Goal: Answer question/provide support

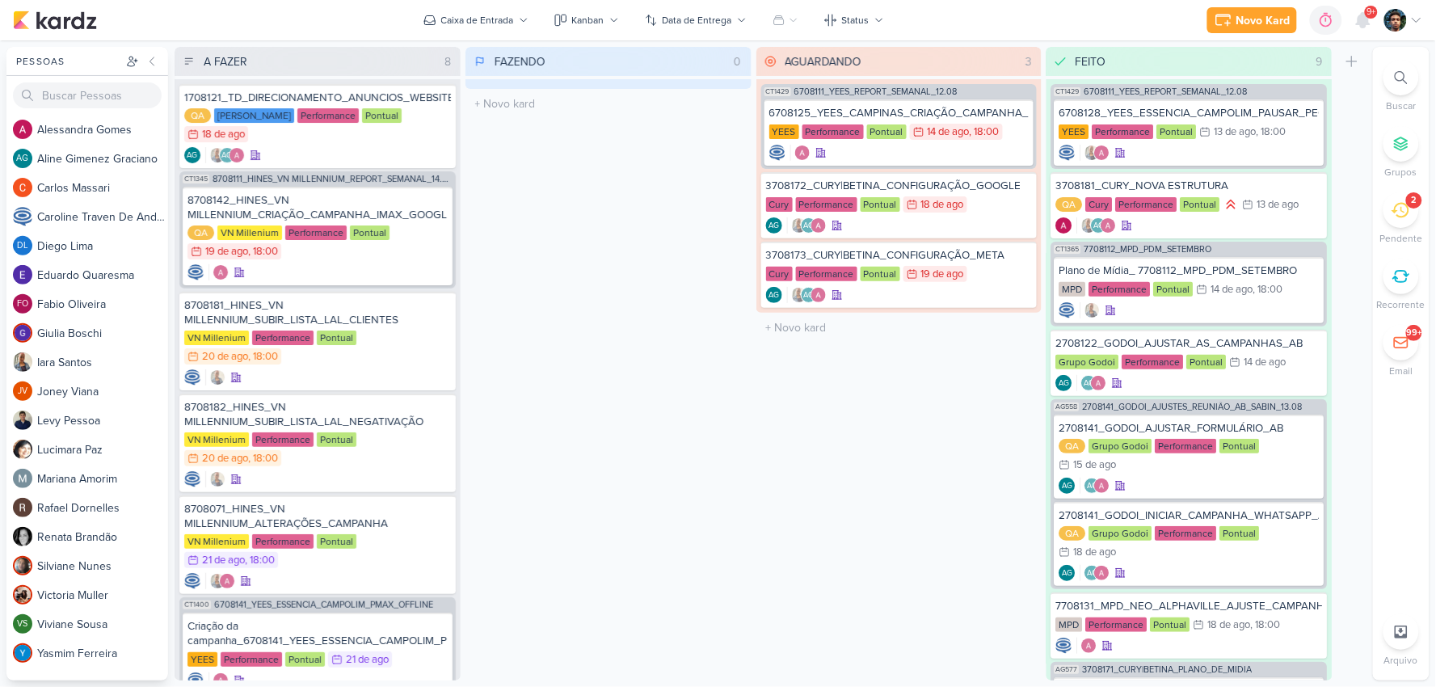
click at [1412, 219] on div "2" at bounding box center [1401, 210] width 36 height 36
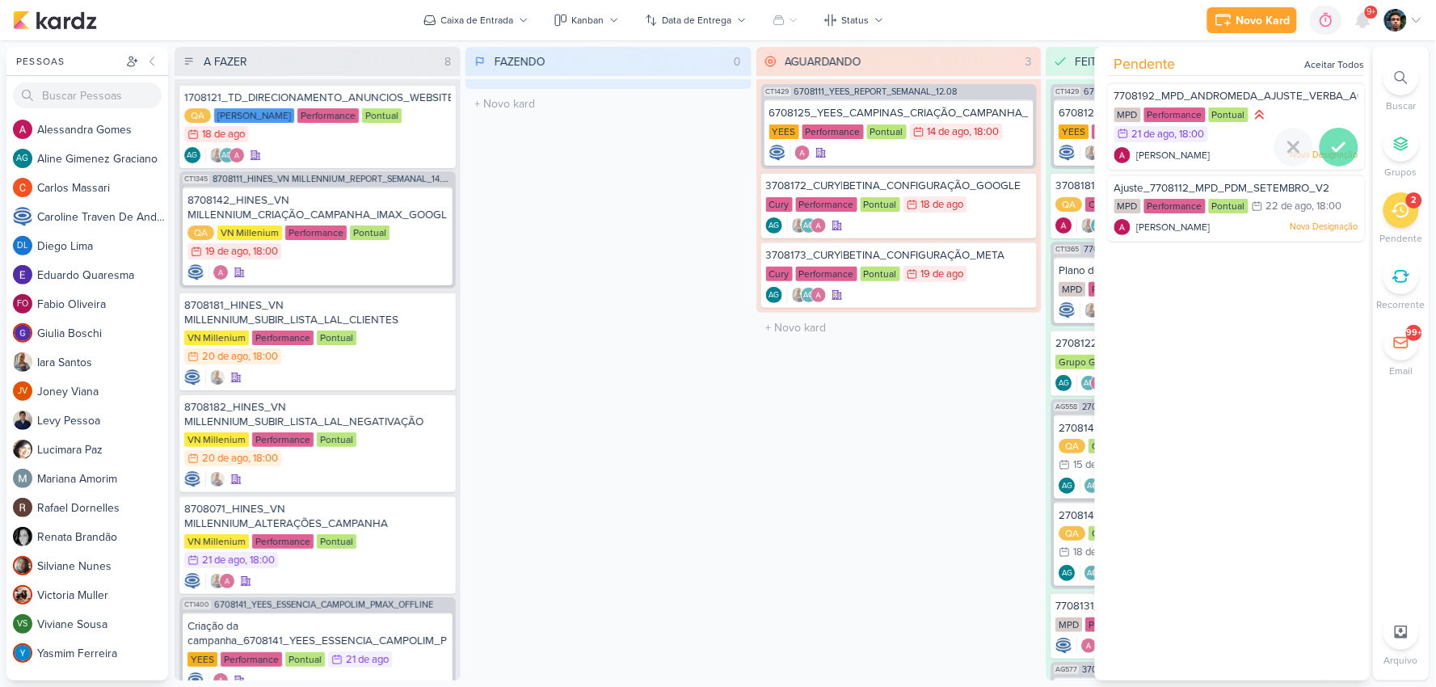
click at [1339, 145] on icon at bounding box center [1338, 146] width 19 height 19
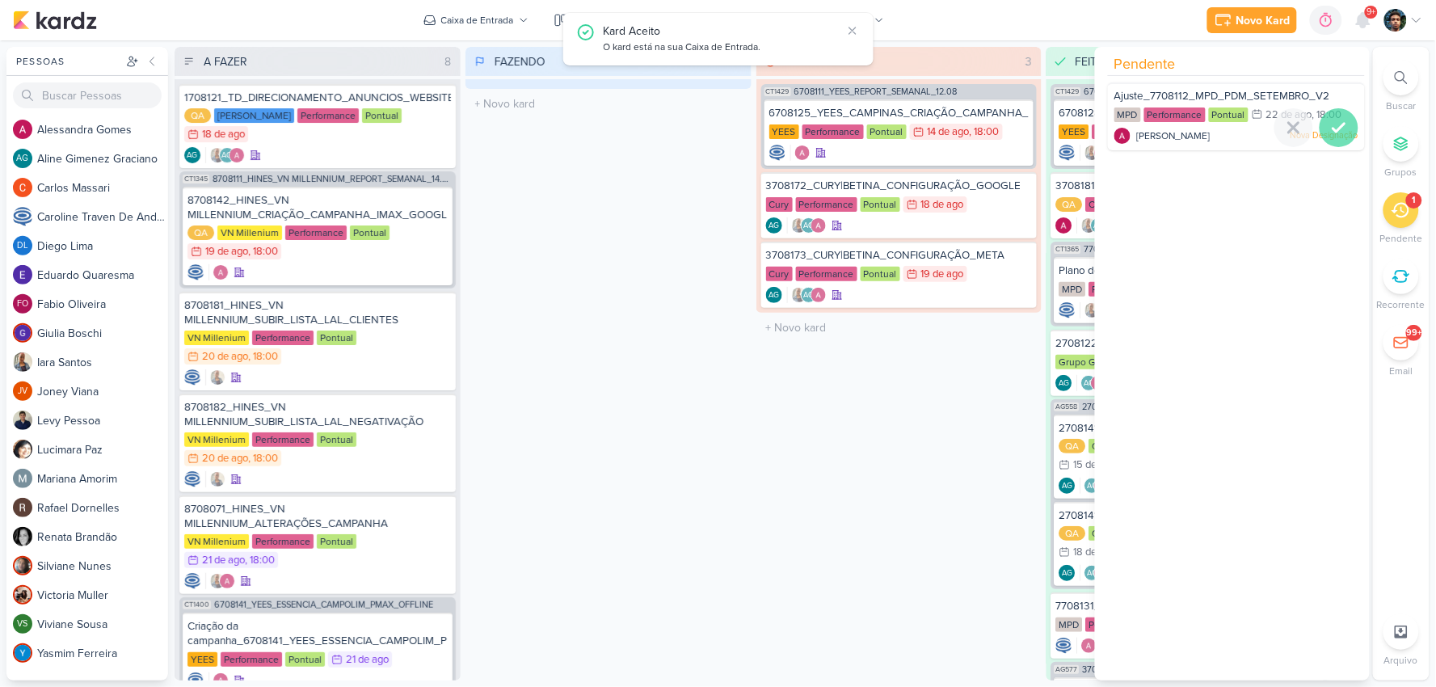
click at [1329, 131] on icon at bounding box center [1338, 127] width 19 height 19
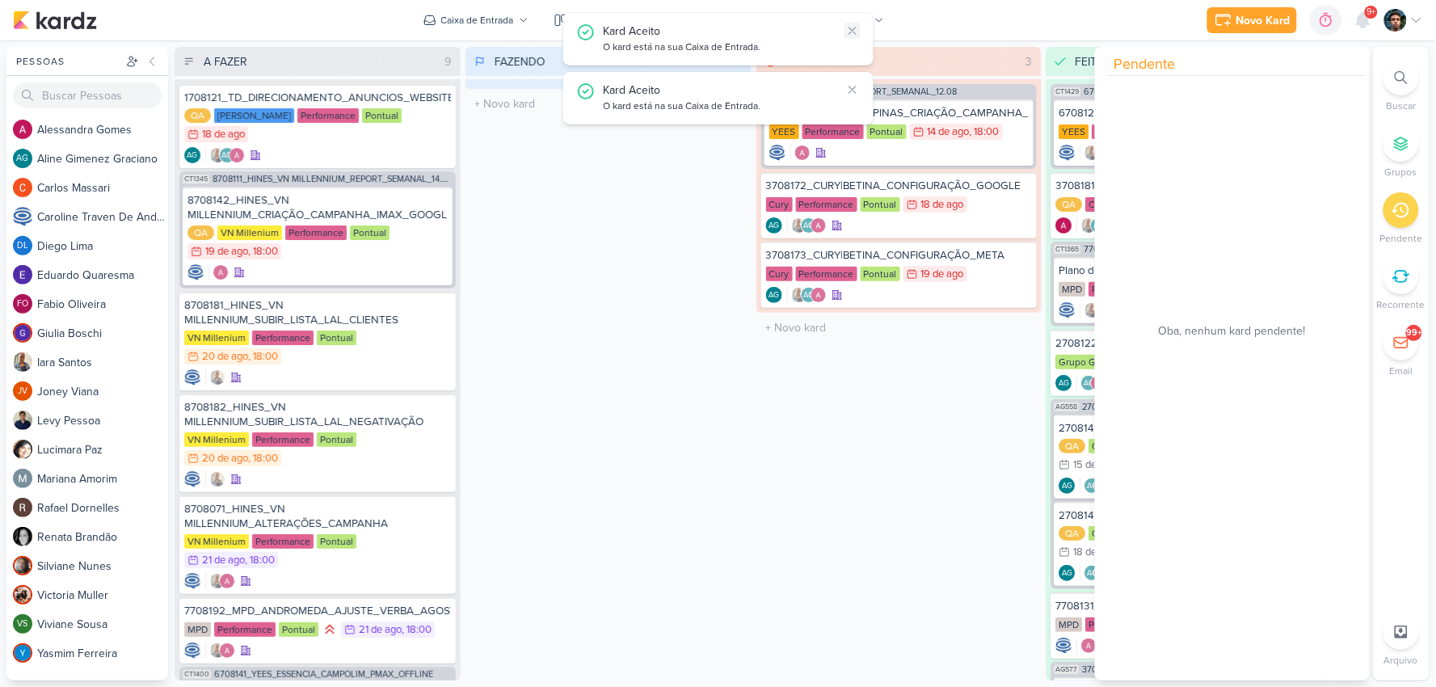
click at [857, 29] on icon at bounding box center [852, 30] width 13 height 13
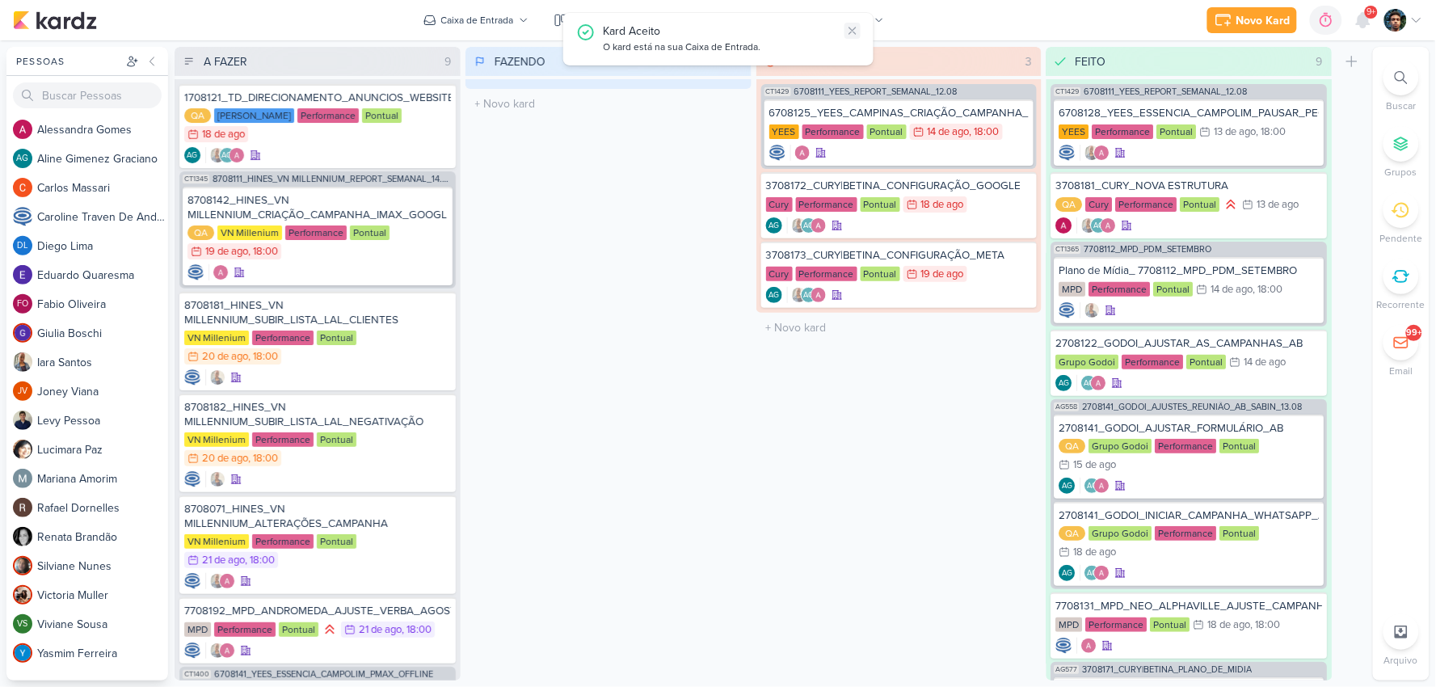
click at [857, 29] on icon at bounding box center [852, 30] width 13 height 13
click at [604, 167] on div "FAZENDO 0 Mover Para Esquerda Mover Para Direita [GEOGRAPHIC_DATA] O título do …" at bounding box center [608, 363] width 286 height 633
click at [955, 229] on div "AG AG" at bounding box center [899, 225] width 267 height 16
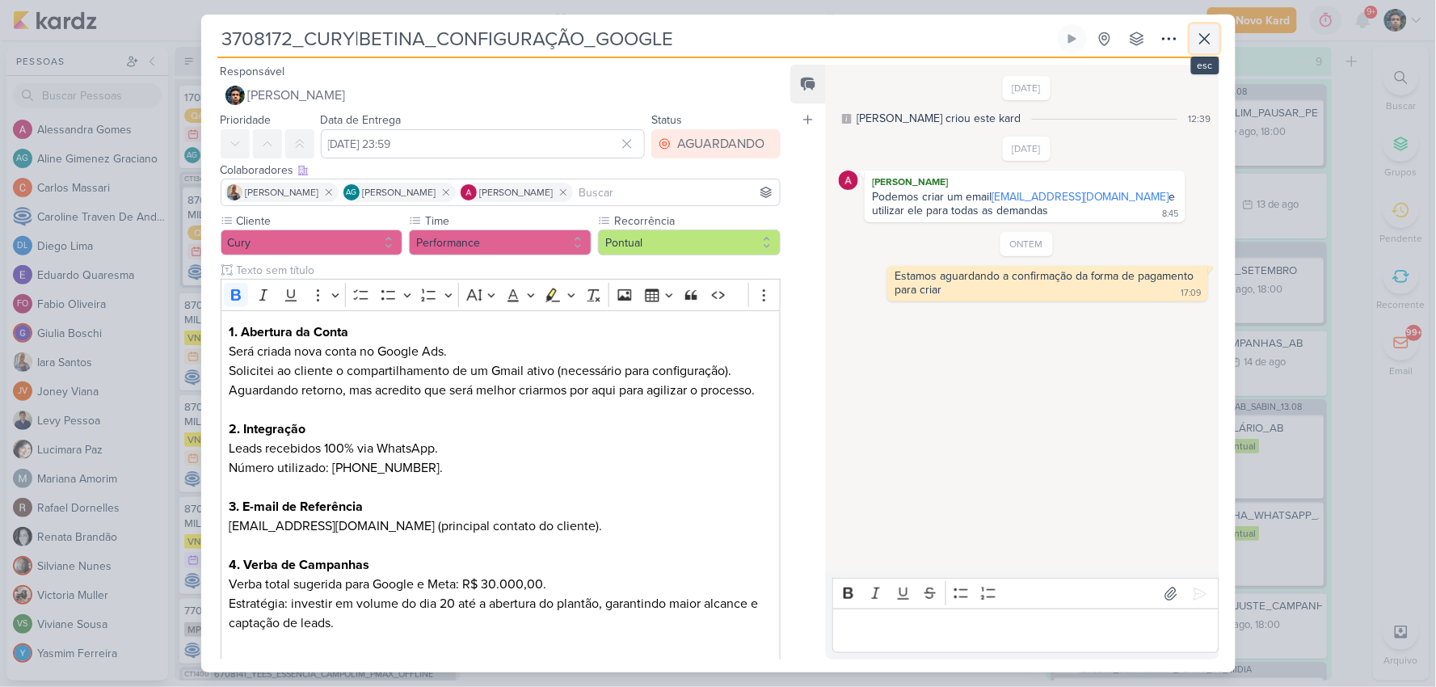
click at [1212, 44] on icon at bounding box center [1204, 38] width 19 height 19
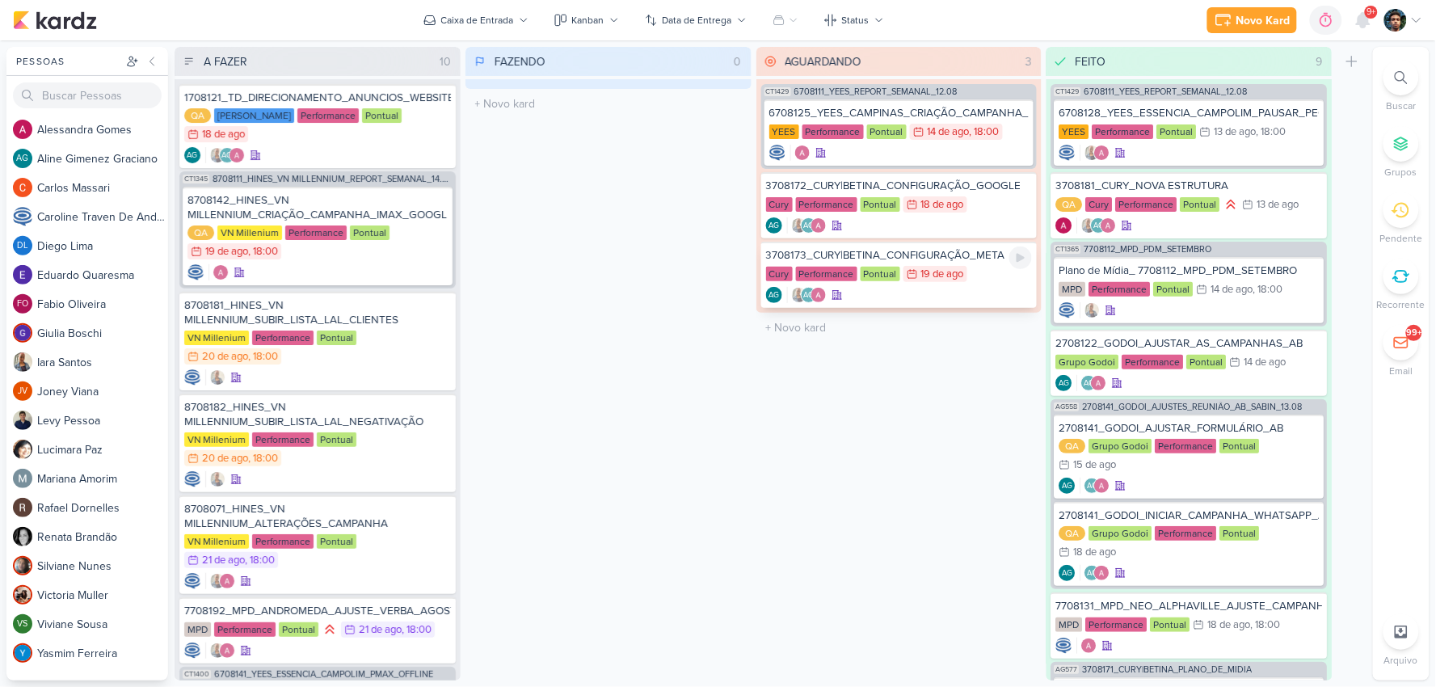
click at [980, 281] on div "3708173_CURY|BETINA_CONFIGURAÇÃO_META Cury Performance Pontual 19/8 [DATE] AG" at bounding box center [899, 275] width 276 height 66
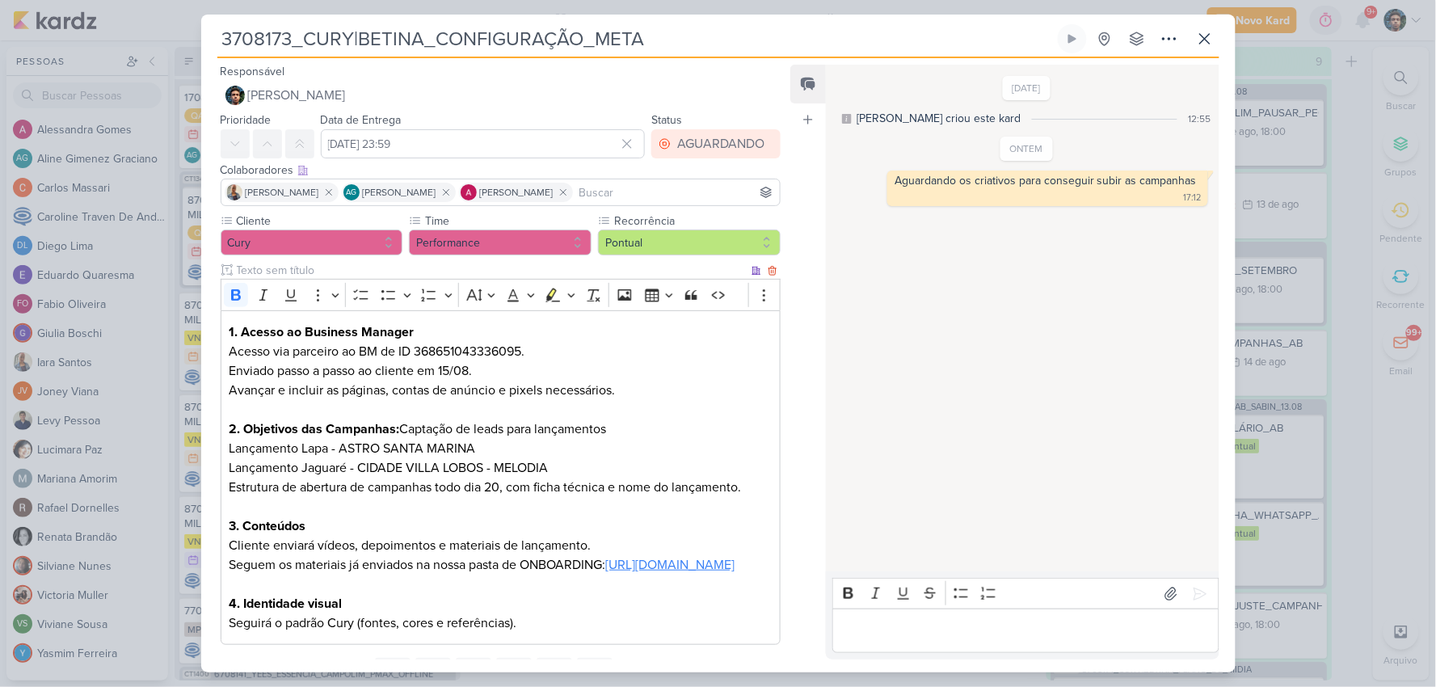
click at [605, 573] on link "[URL][DOMAIN_NAME]" at bounding box center [669, 565] width 129 height 16
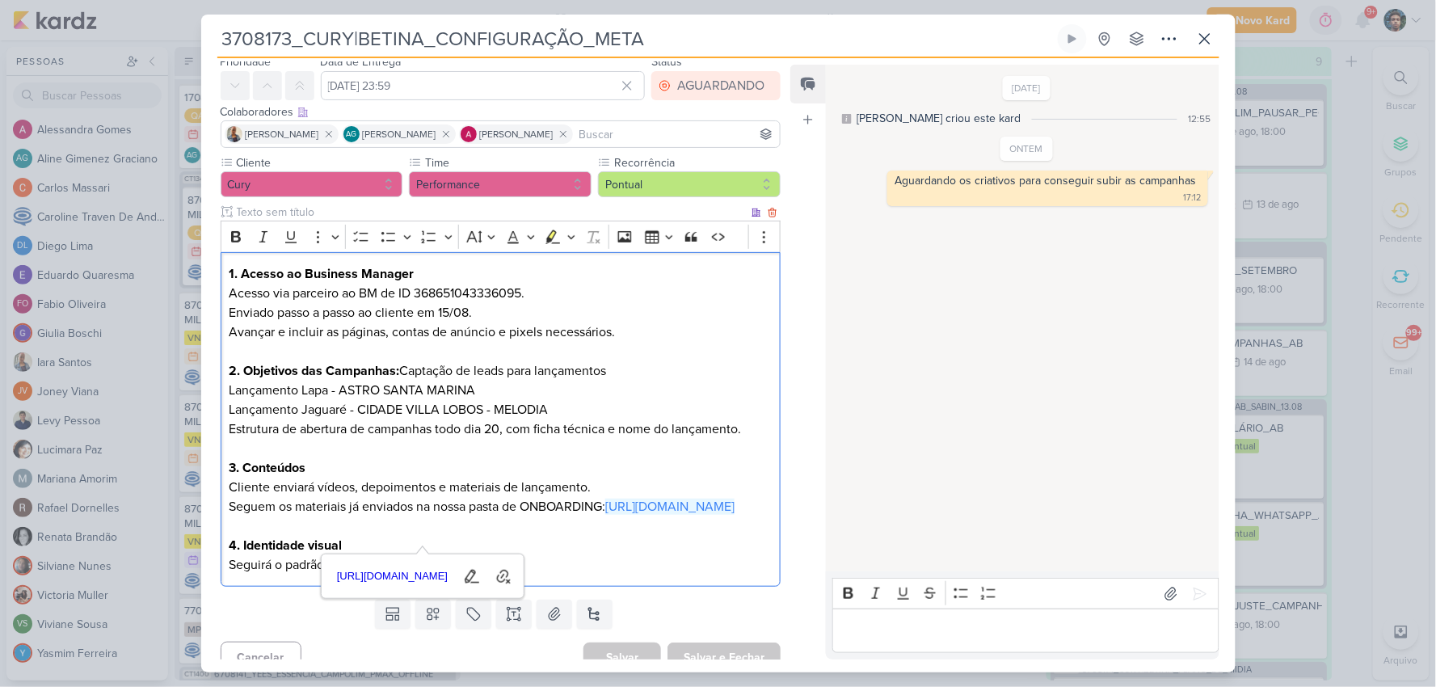
scroll to position [95, 0]
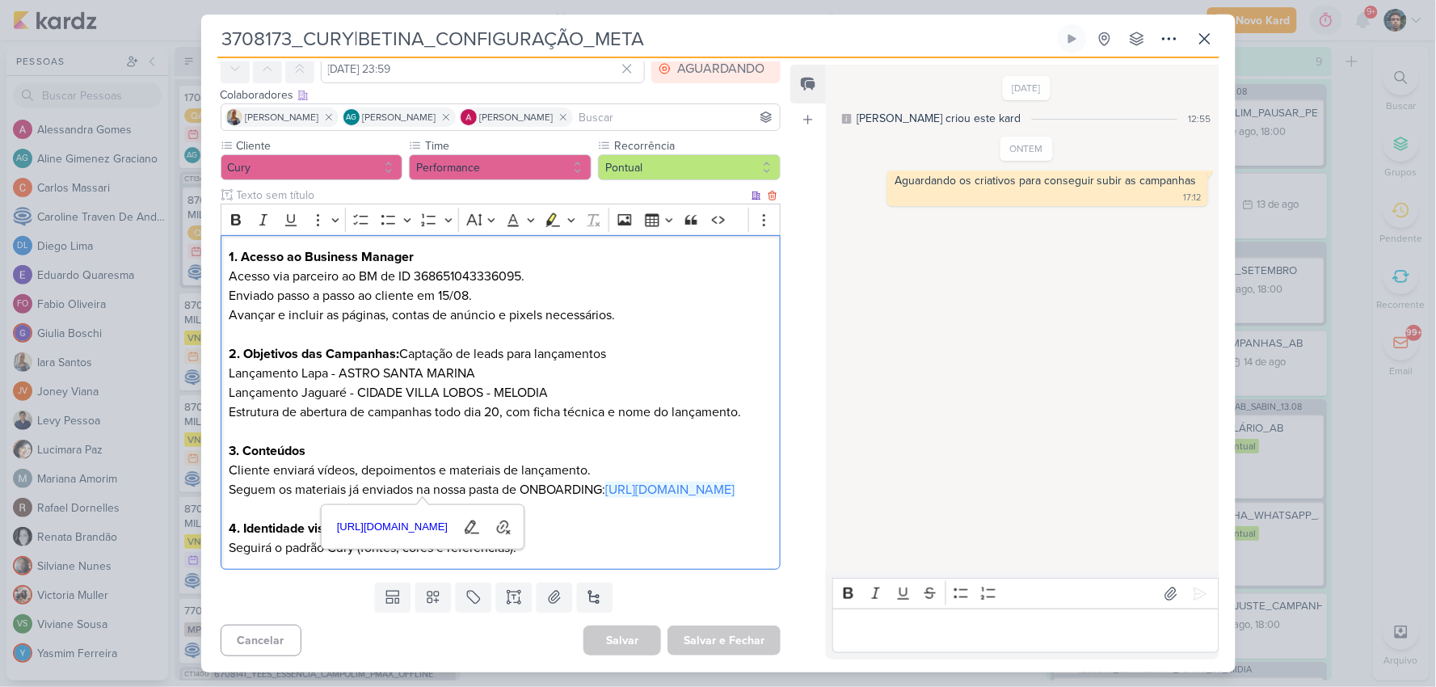
click at [676, 501] on p "Cliente enviará vídeos, depoimentos e materiais de lançamento. Seguem os materi…" at bounding box center [500, 509] width 543 height 97
click at [671, 545] on p "Cliente enviará vídeos, depoimentos e materiais de lançamento. Seguem os materi…" at bounding box center [500, 509] width 543 height 97
click at [1196, 38] on icon at bounding box center [1204, 38] width 19 height 19
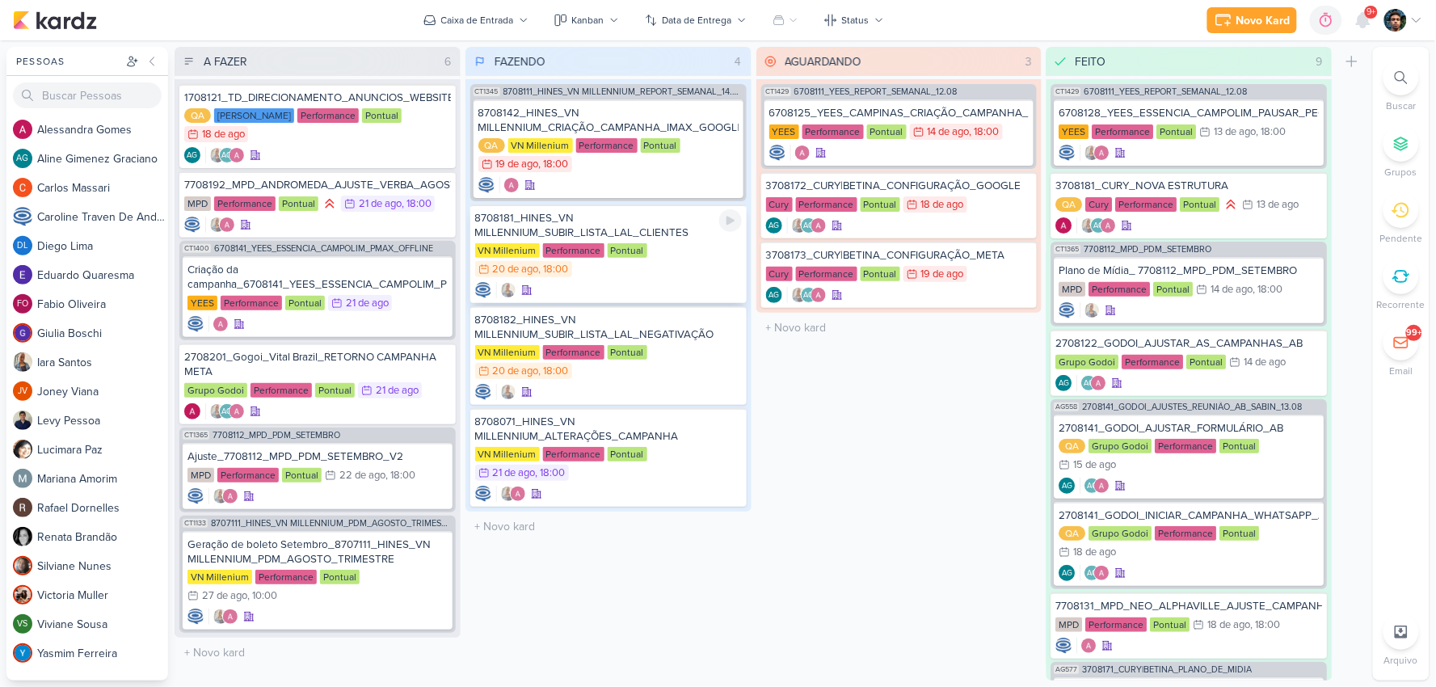
click at [693, 282] on div at bounding box center [608, 290] width 267 height 16
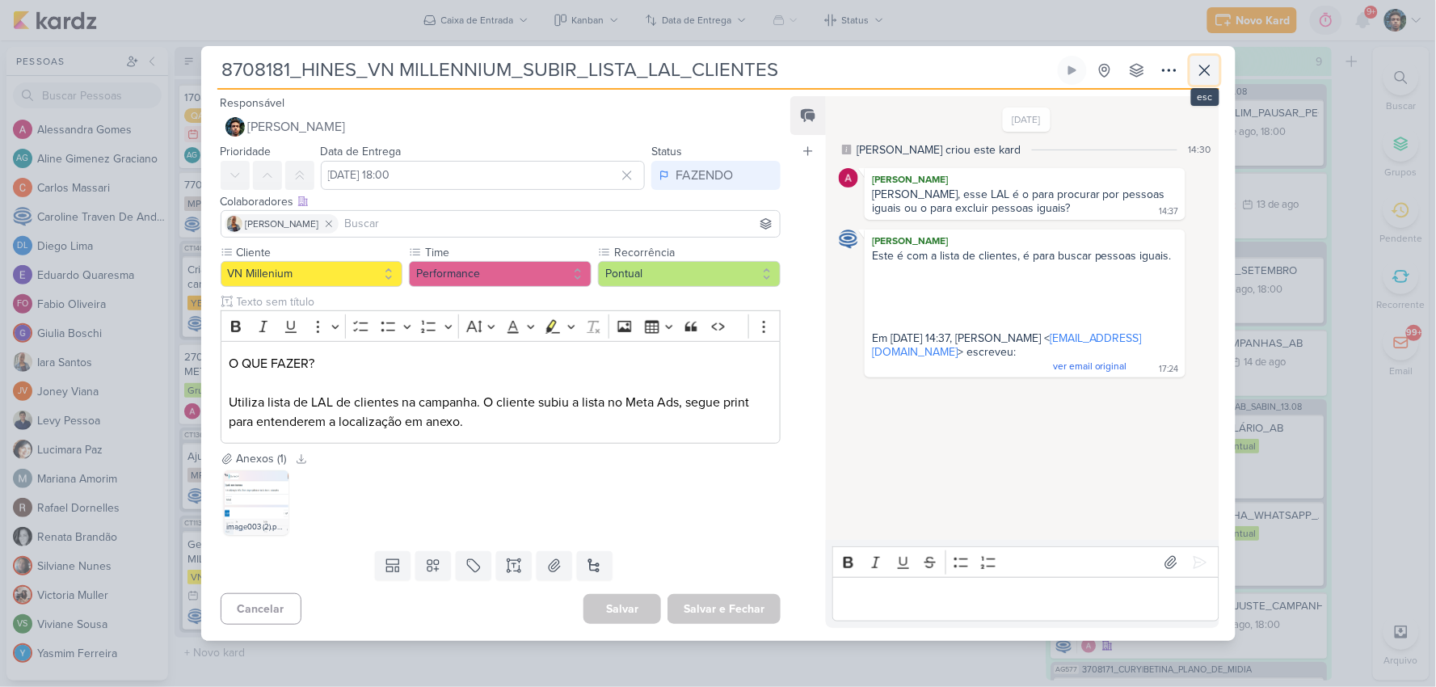
click at [1199, 69] on icon at bounding box center [1204, 70] width 19 height 19
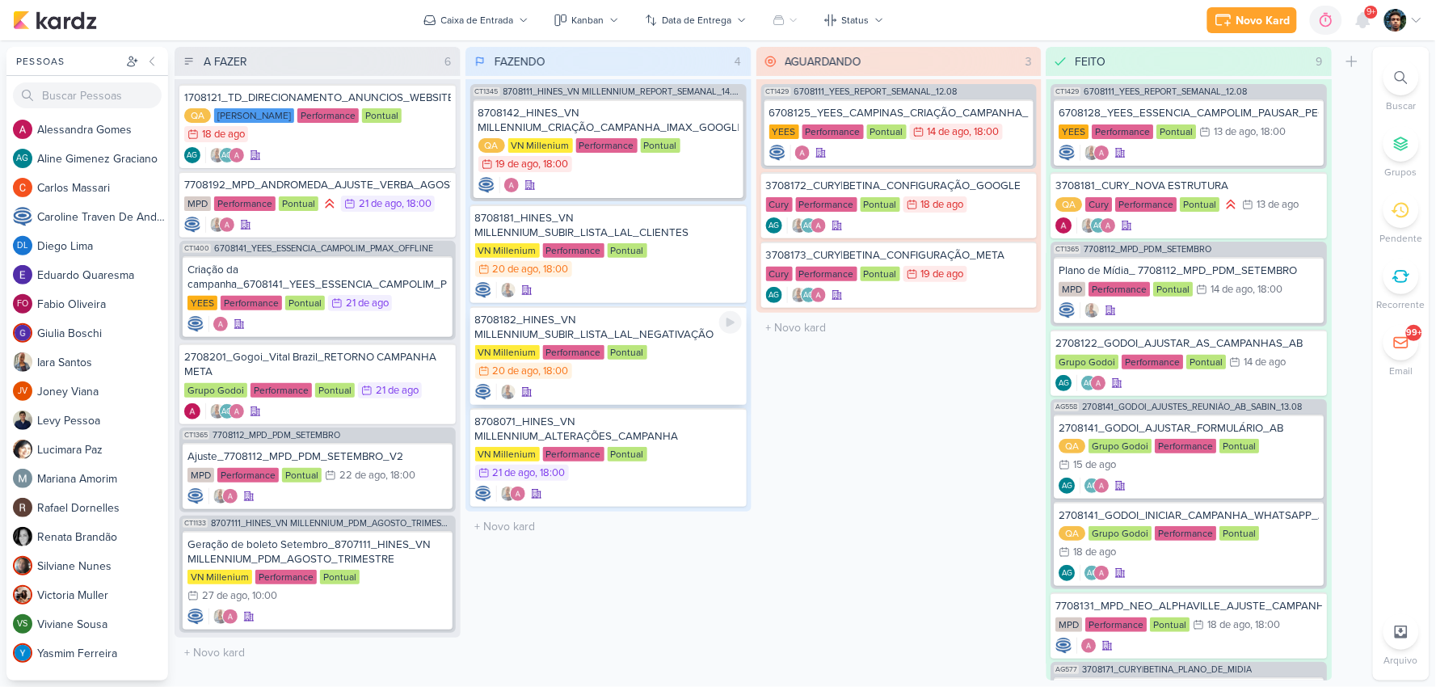
click at [696, 357] on div "VN Millenium Performance Pontual 20/8 [DATE] 18:00" at bounding box center [608, 363] width 267 height 36
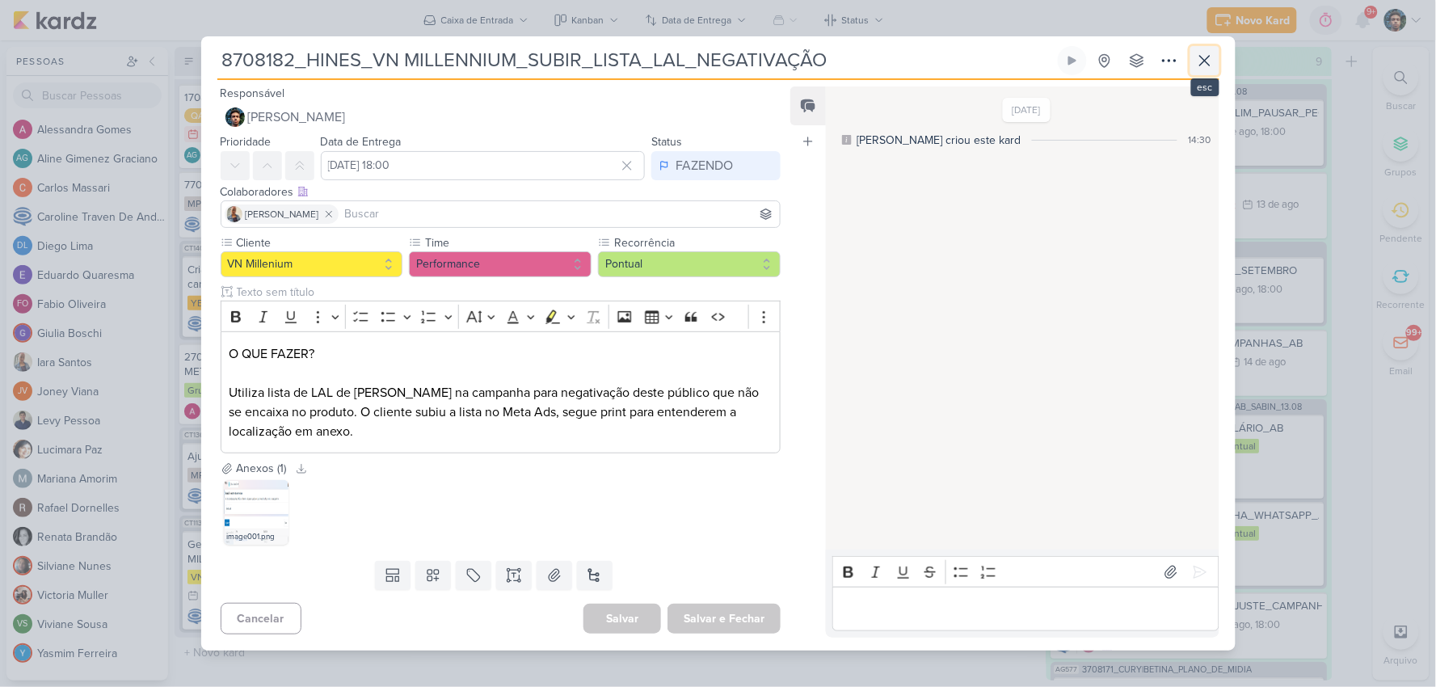
click at [1195, 63] on icon at bounding box center [1204, 60] width 19 height 19
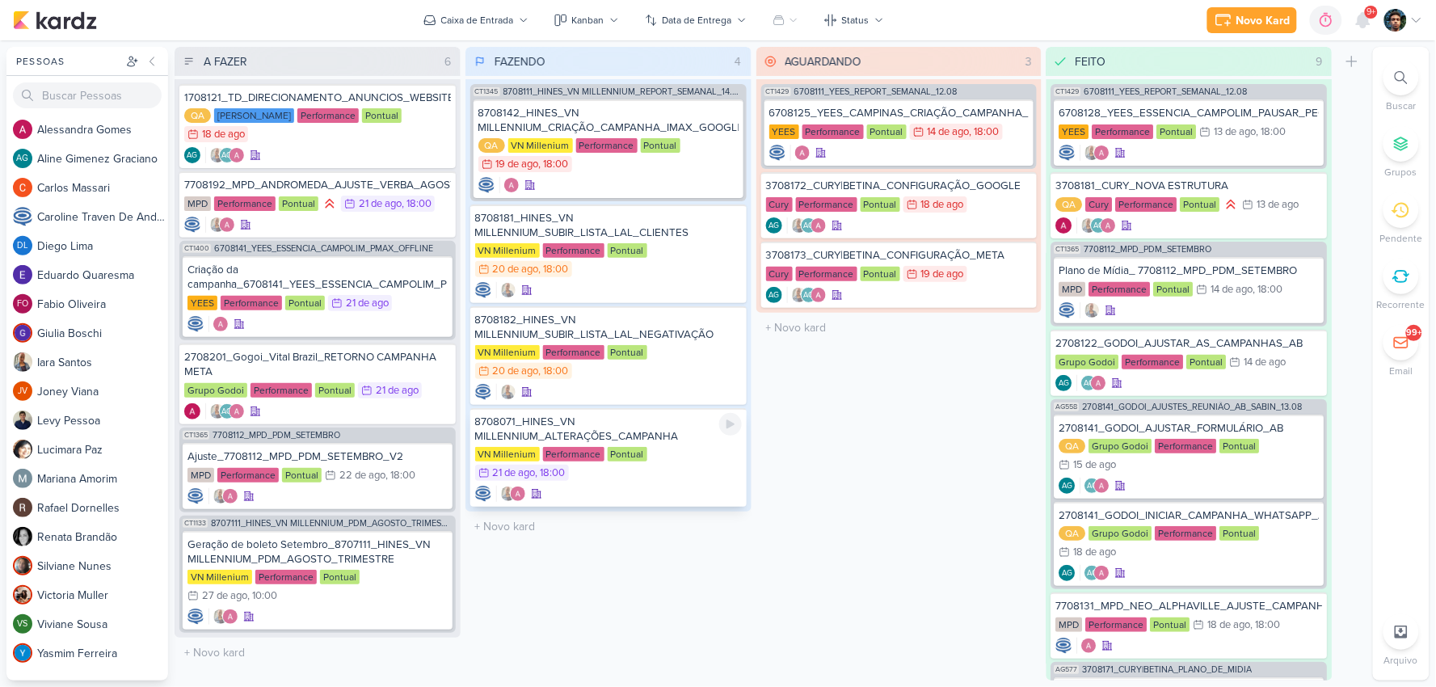
click at [695, 469] on div "VN Millenium Performance Pontual 21/8 [DATE] 18:00" at bounding box center [608, 465] width 267 height 36
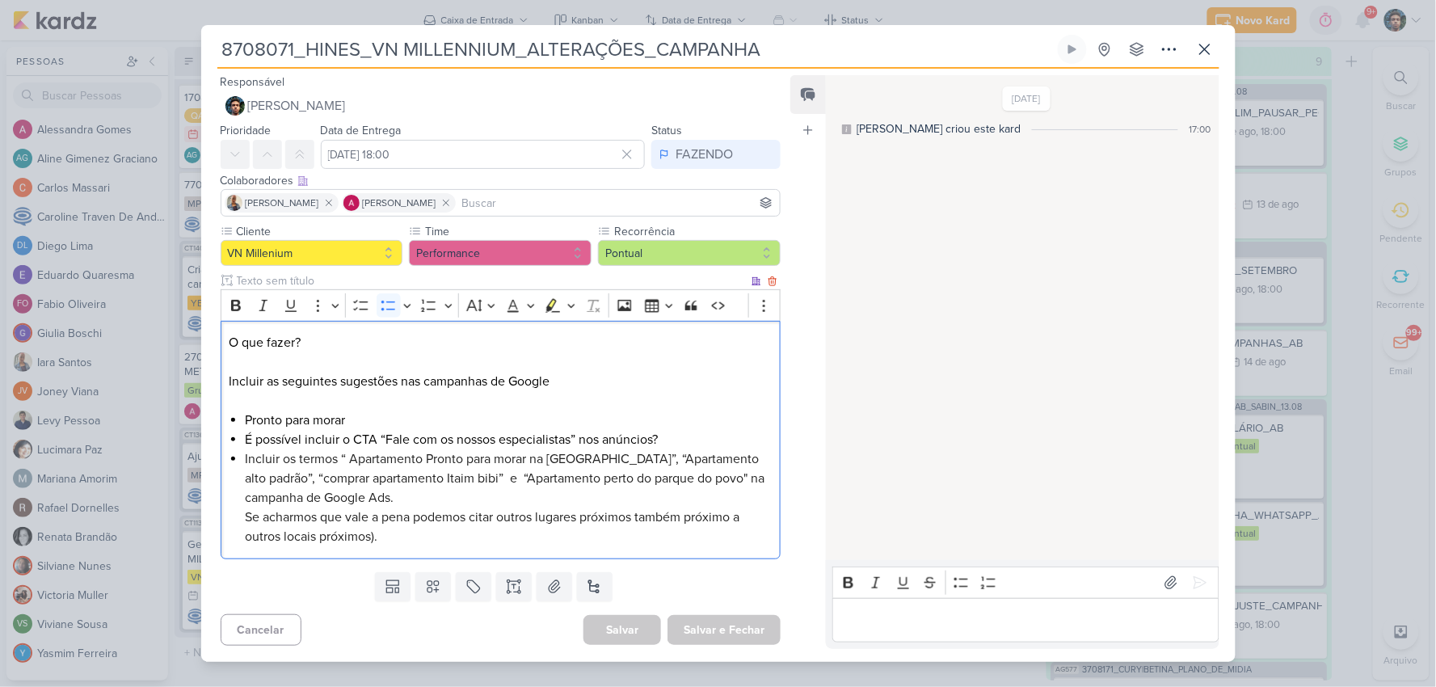
drag, startPoint x: 680, startPoint y: 440, endPoint x: 229, endPoint y: 443, distance: 450.8
click at [229, 443] on div "O que fazer? Incluir as seguintes sugestões nas campanhas de Google Pronto para…" at bounding box center [501, 440] width 561 height 238
click at [892, 404] on div "[DATE] [PERSON_NAME] criou este kard 17:00" at bounding box center [1021, 318] width 391 height 483
click at [1197, 46] on icon at bounding box center [1204, 49] width 19 height 19
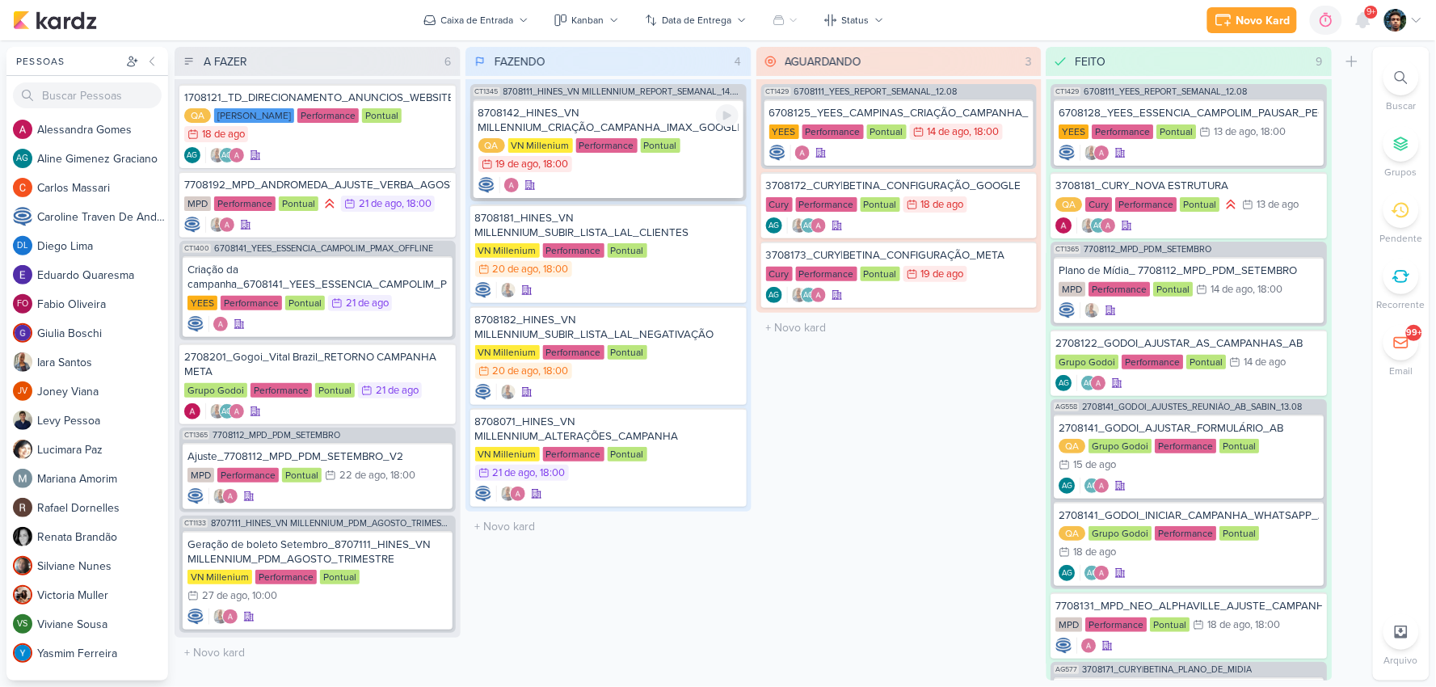
click at [717, 158] on div "QA VN Millenium Performance Pontual 19/8 [DATE] 18:00" at bounding box center [608, 156] width 260 height 36
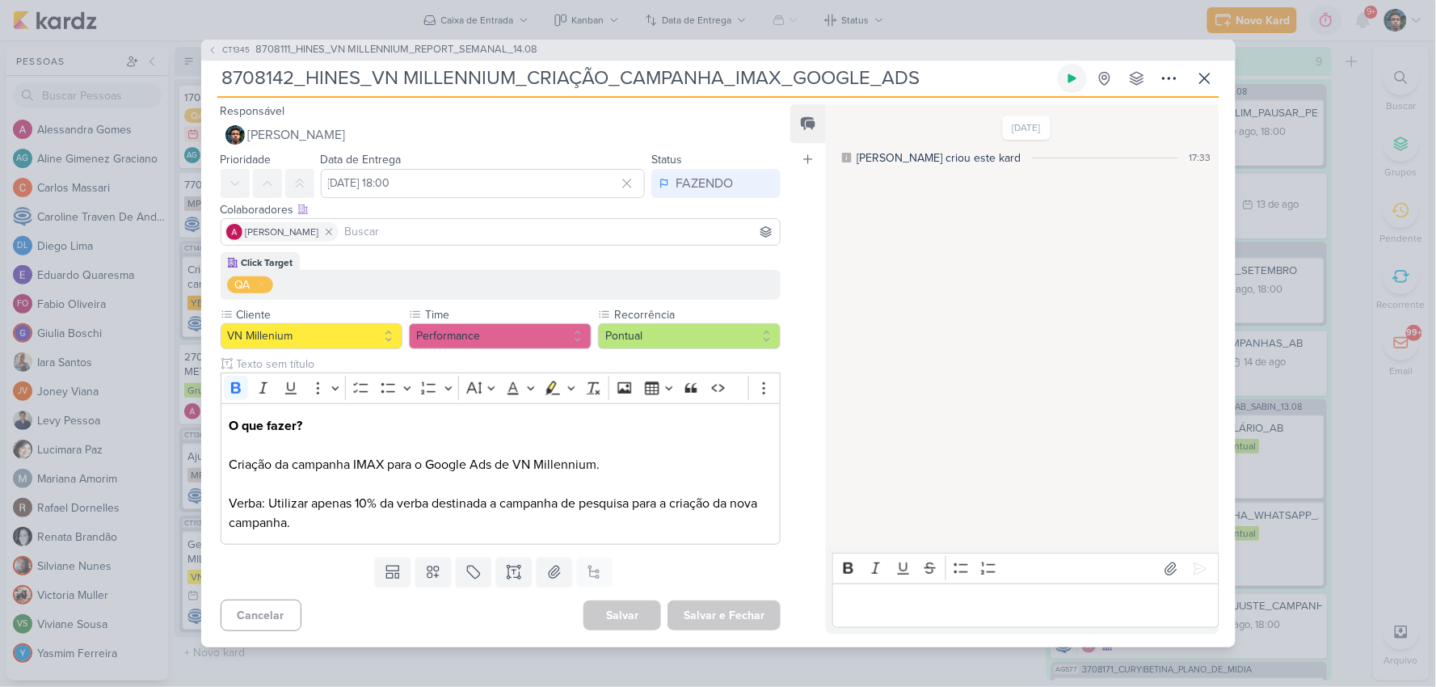
click at [1075, 76] on icon at bounding box center [1072, 78] width 13 height 13
click at [1200, 82] on icon at bounding box center [1205, 79] width 10 height 10
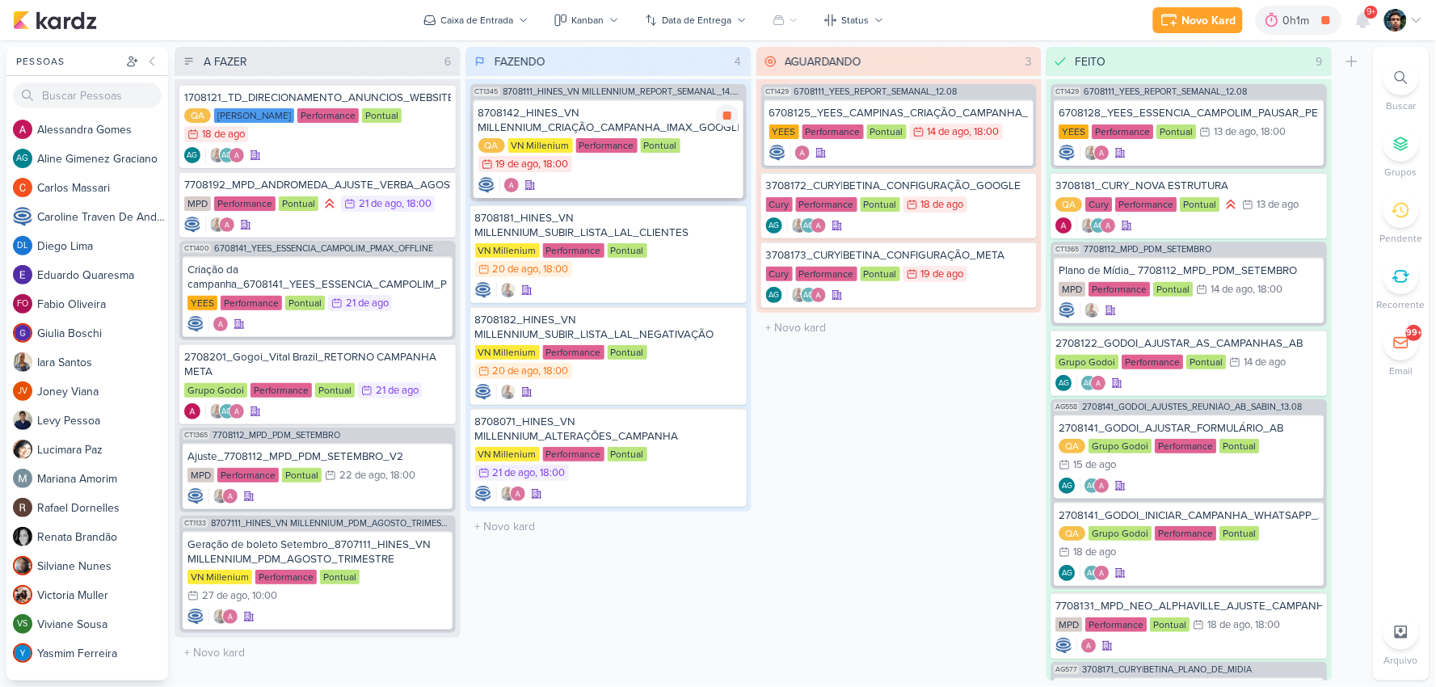
click at [663, 183] on div at bounding box center [608, 185] width 260 height 16
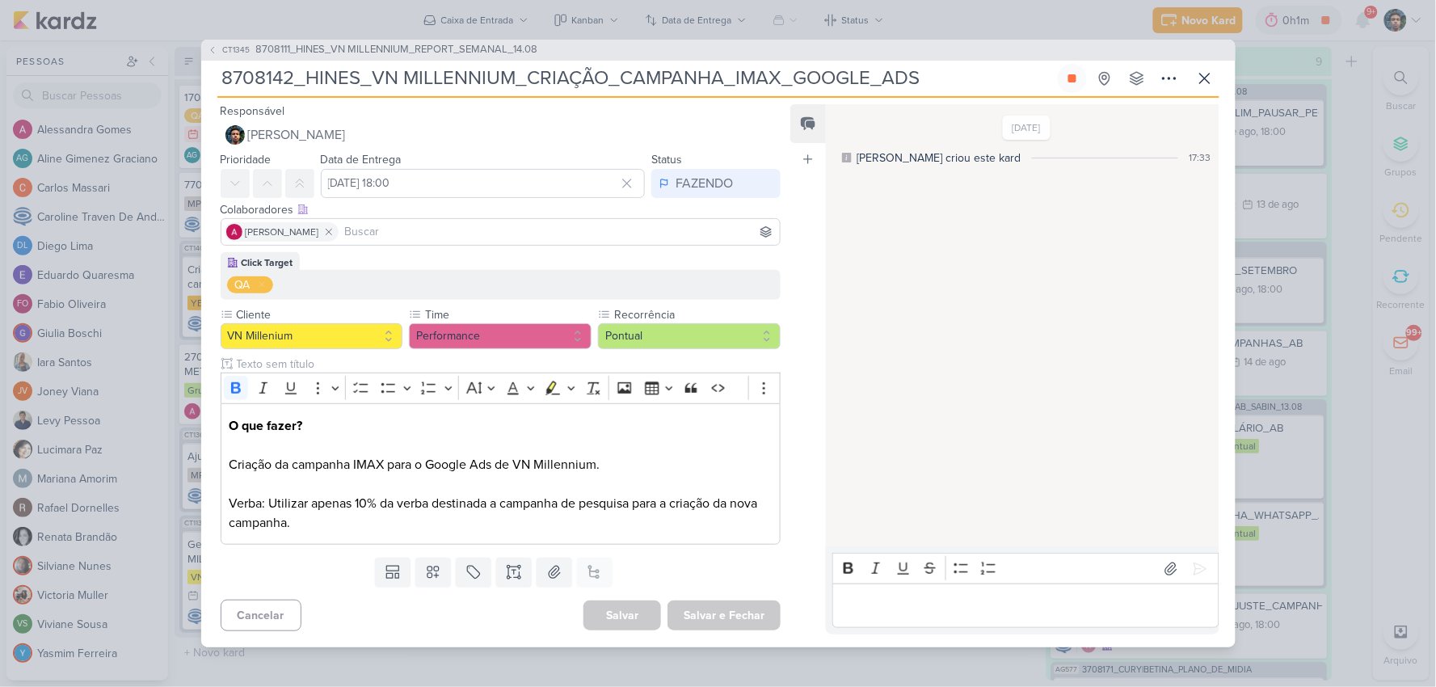
click at [955, 617] on div "Editor editing area: main" at bounding box center [1025, 605] width 386 height 44
click at [1193, 554] on icon at bounding box center [1200, 549] width 16 height 16
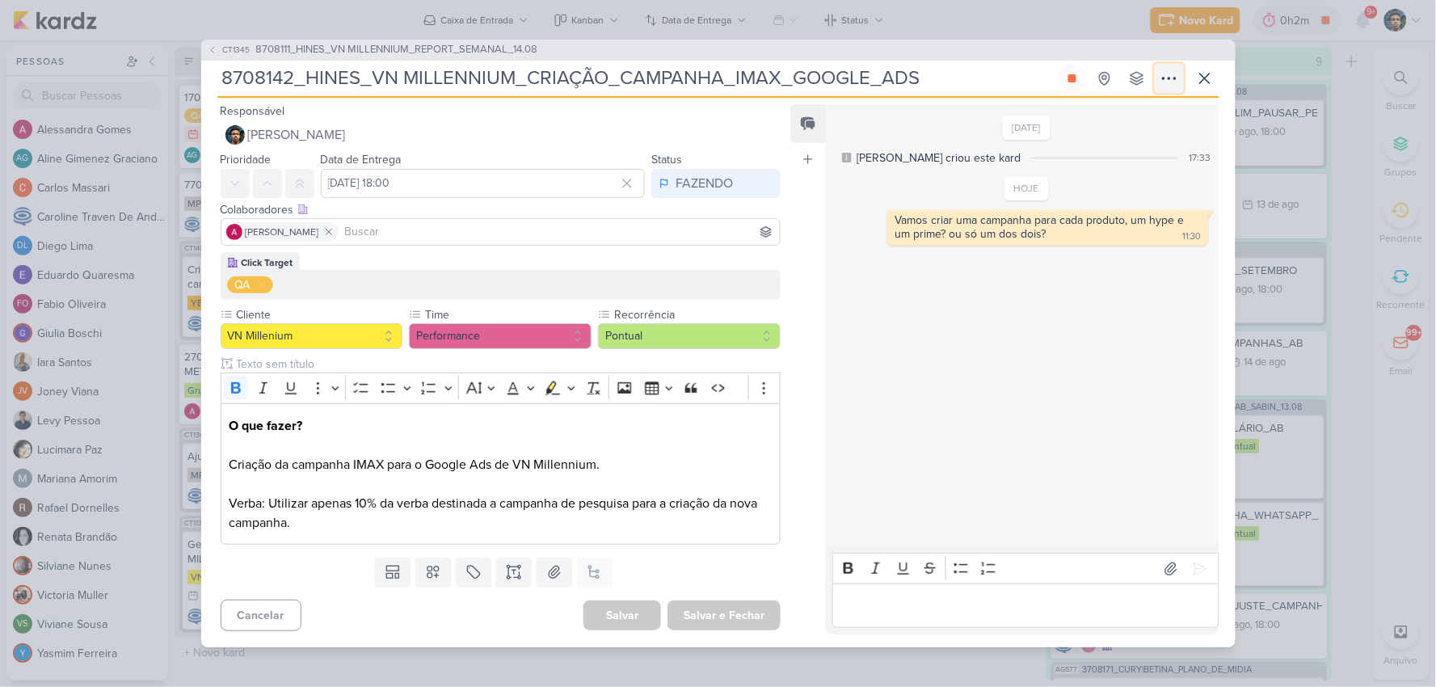
click at [1173, 82] on icon at bounding box center [1168, 78] width 19 height 19
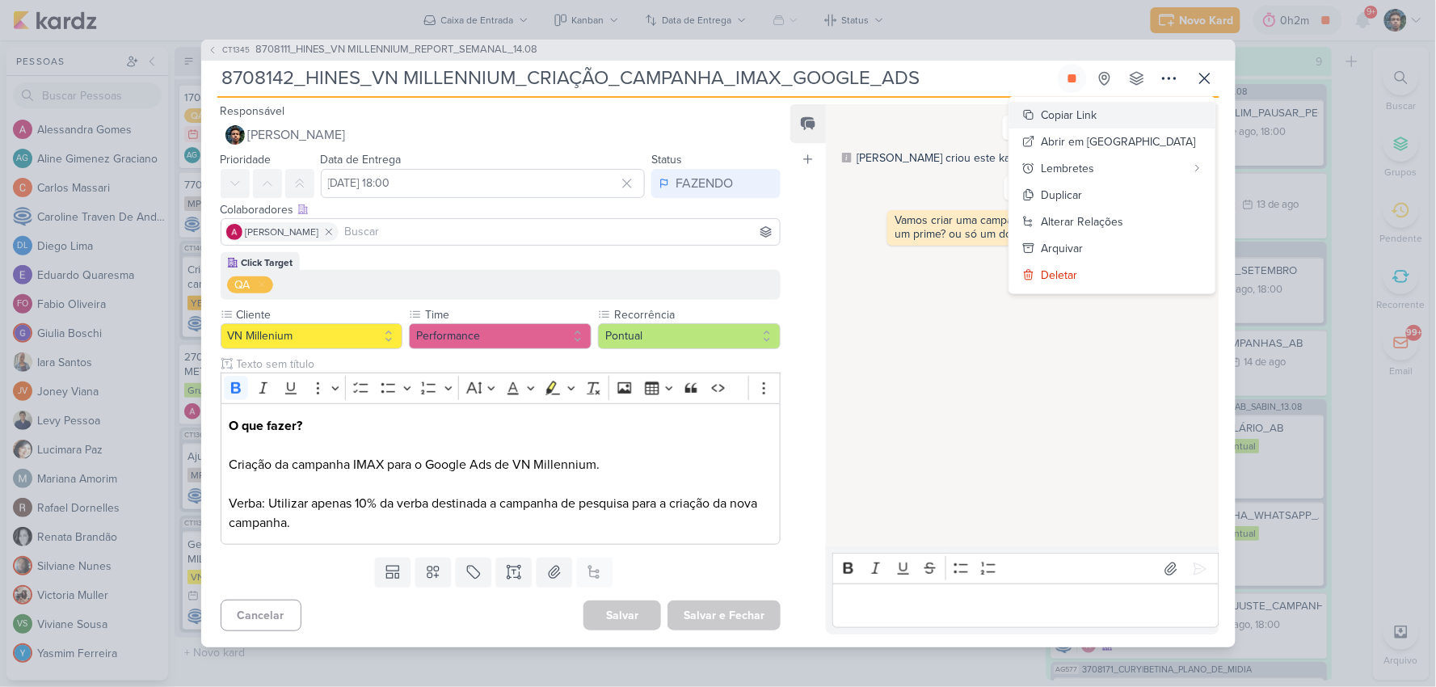
click at [1097, 116] on div "Copiar Link" at bounding box center [1069, 115] width 56 height 17
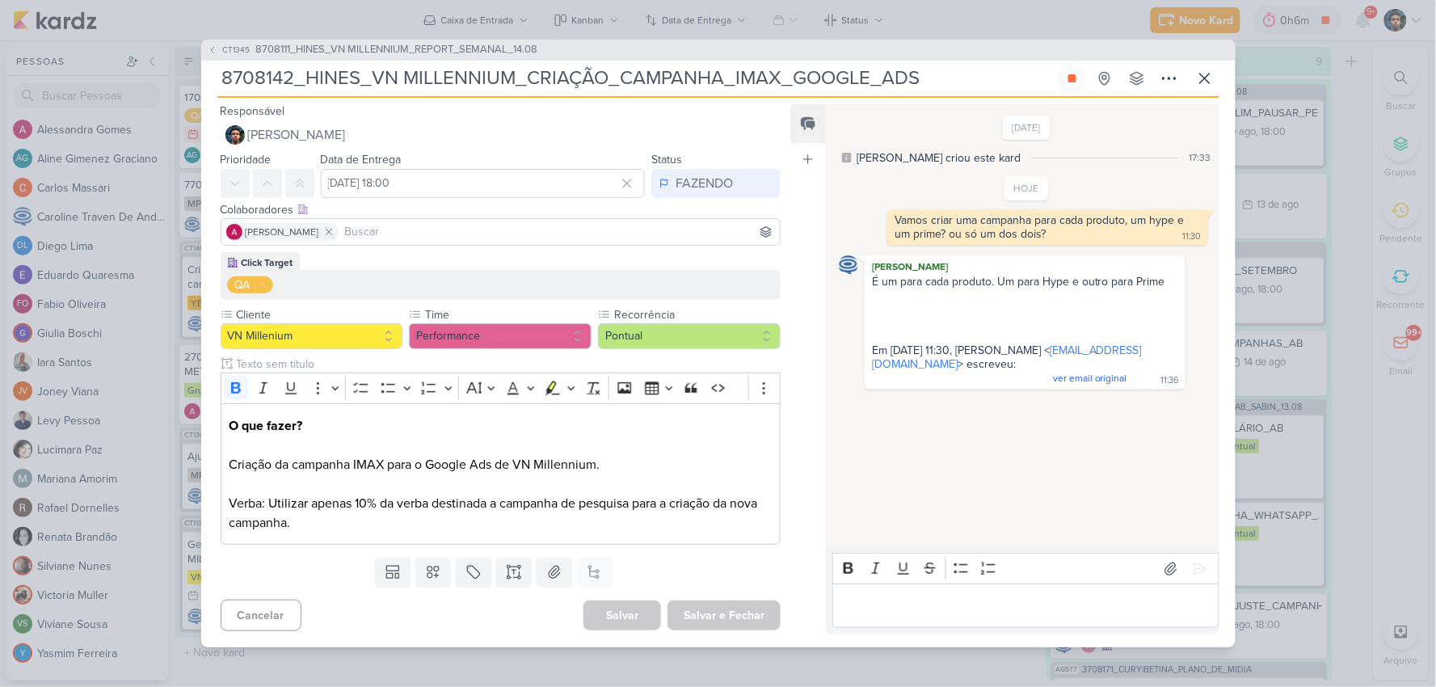
click at [982, 611] on p "Editor editing area: main" at bounding box center [1025, 605] width 369 height 19
click at [1199, 77] on icon at bounding box center [1204, 78] width 19 height 19
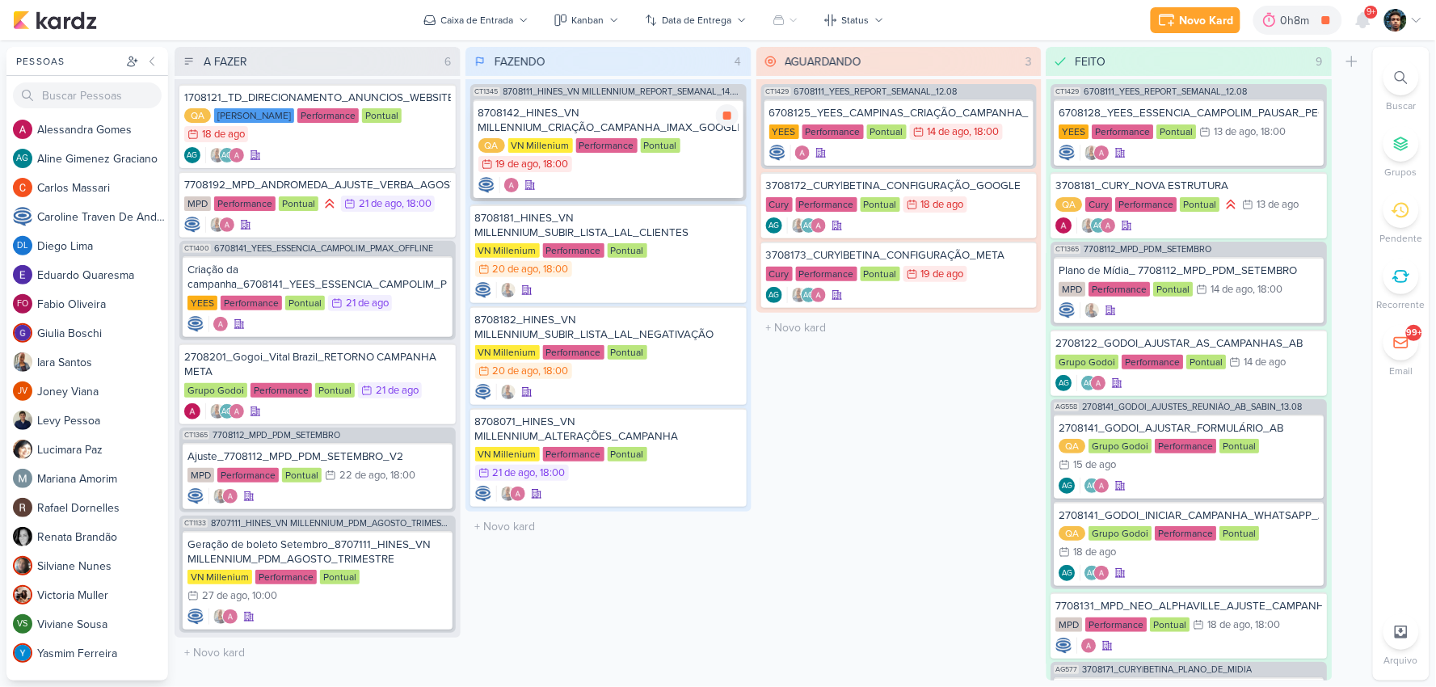
click at [676, 179] on div at bounding box center [608, 185] width 260 height 16
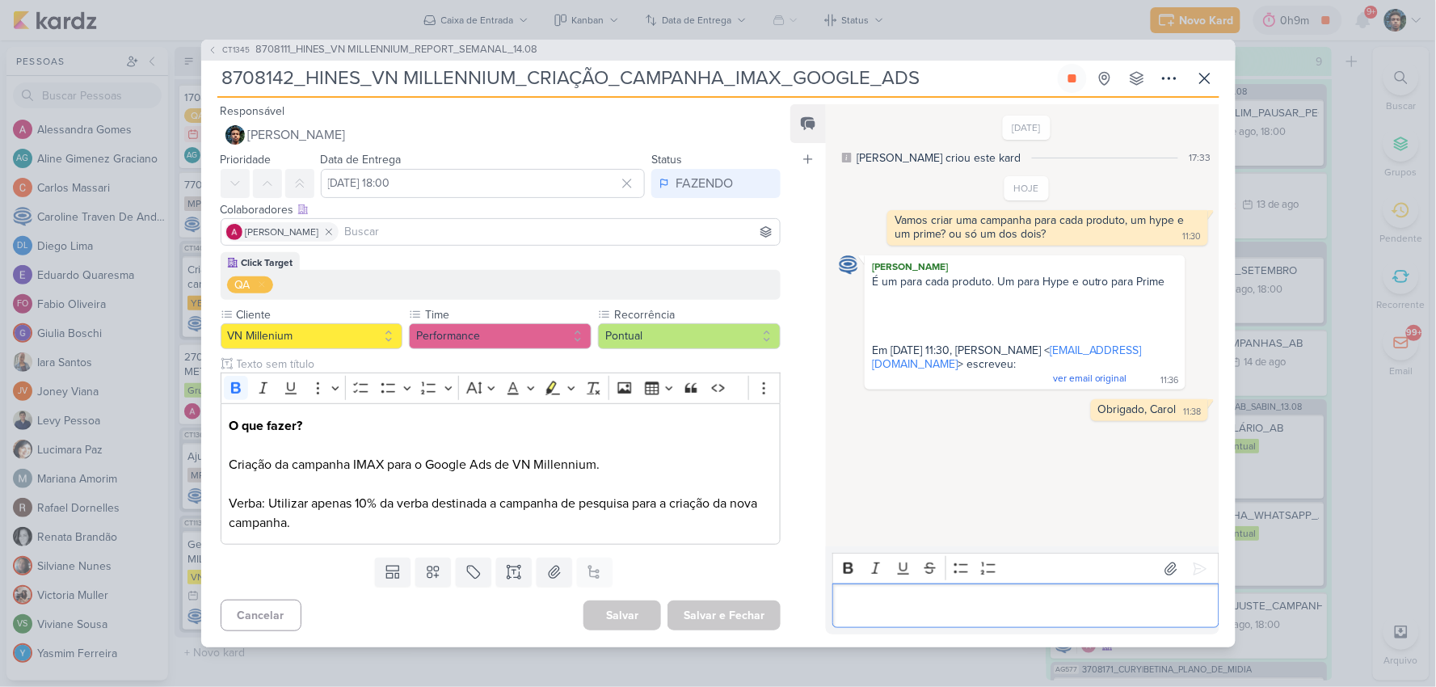
click at [1000, 610] on p "Editor editing area: main" at bounding box center [1025, 605] width 369 height 19
click at [1089, 611] on p "[PERSON_NAME], outra duvida. Quem propôs essa verba de 10% foi o Levy?" at bounding box center [1025, 596] width 369 height 39
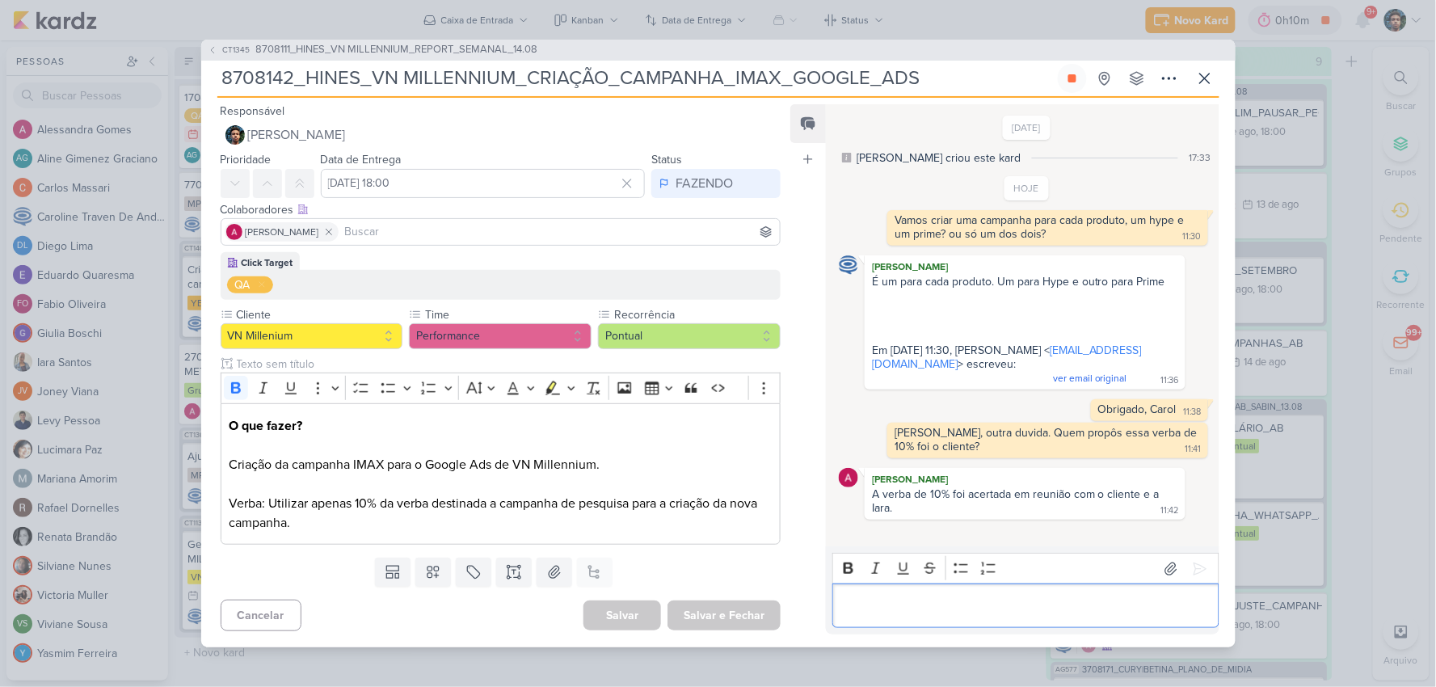
click at [989, 604] on p "Editor editing area: main" at bounding box center [1025, 605] width 369 height 19
click at [988, 604] on p "Editor editing area: main" at bounding box center [1025, 605] width 369 height 19
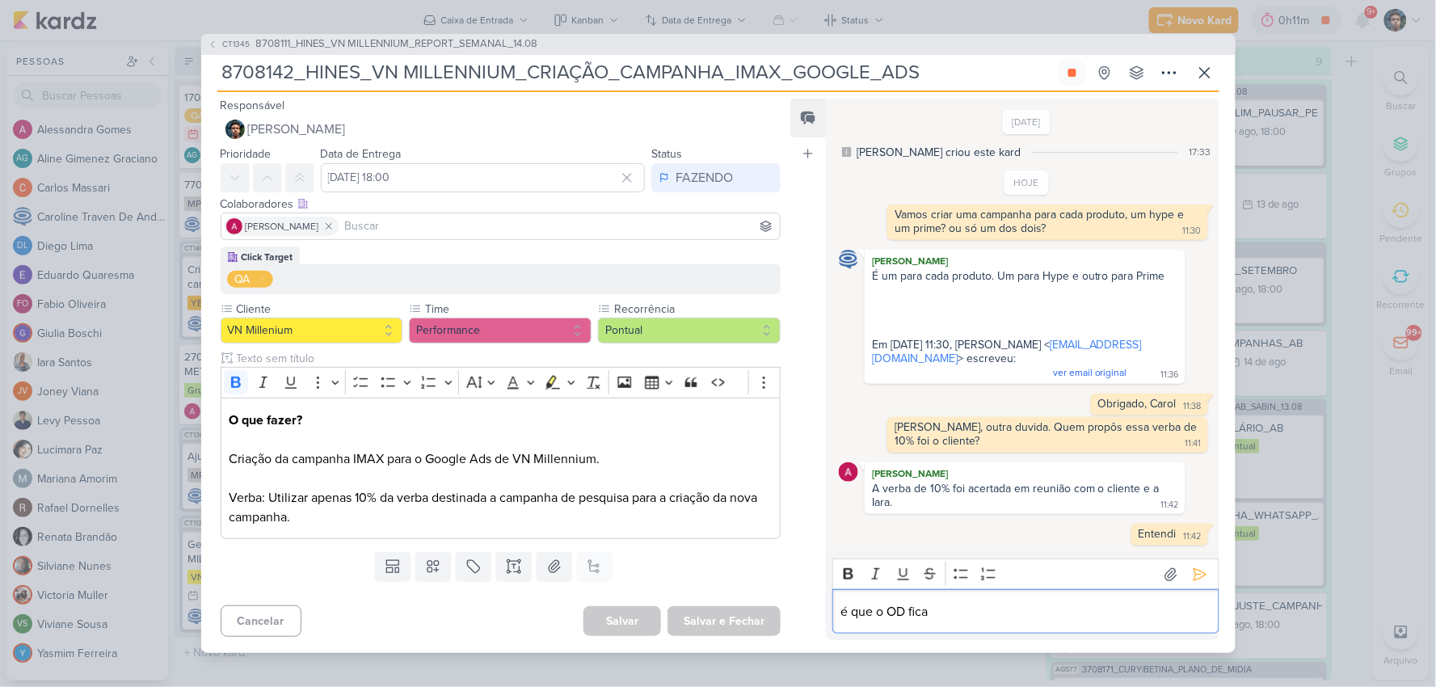
scroll to position [17, 0]
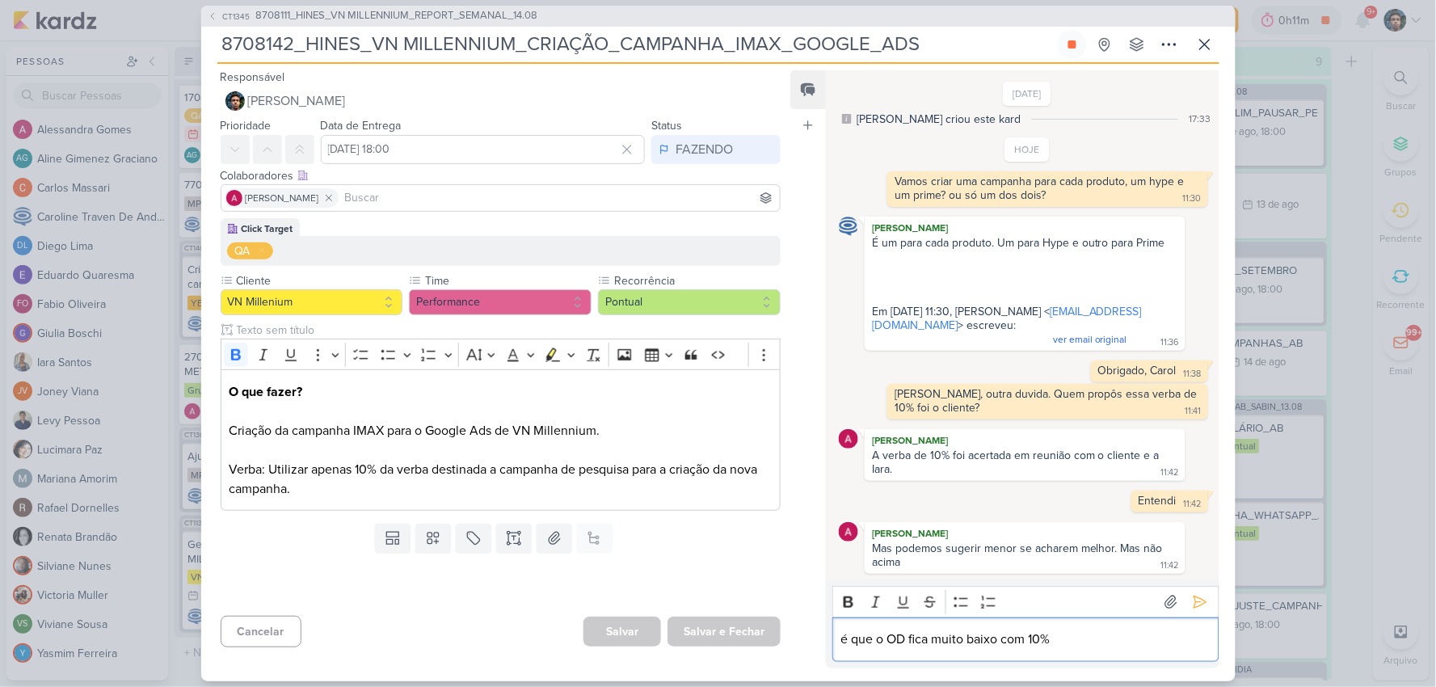
click at [894, 635] on p "é que o OD fica muito baixo com 10%" at bounding box center [1025, 638] width 369 height 19
click at [1144, 635] on p "é que o orçamento diário fica muito baixo com 10%" at bounding box center [1025, 638] width 369 height 19
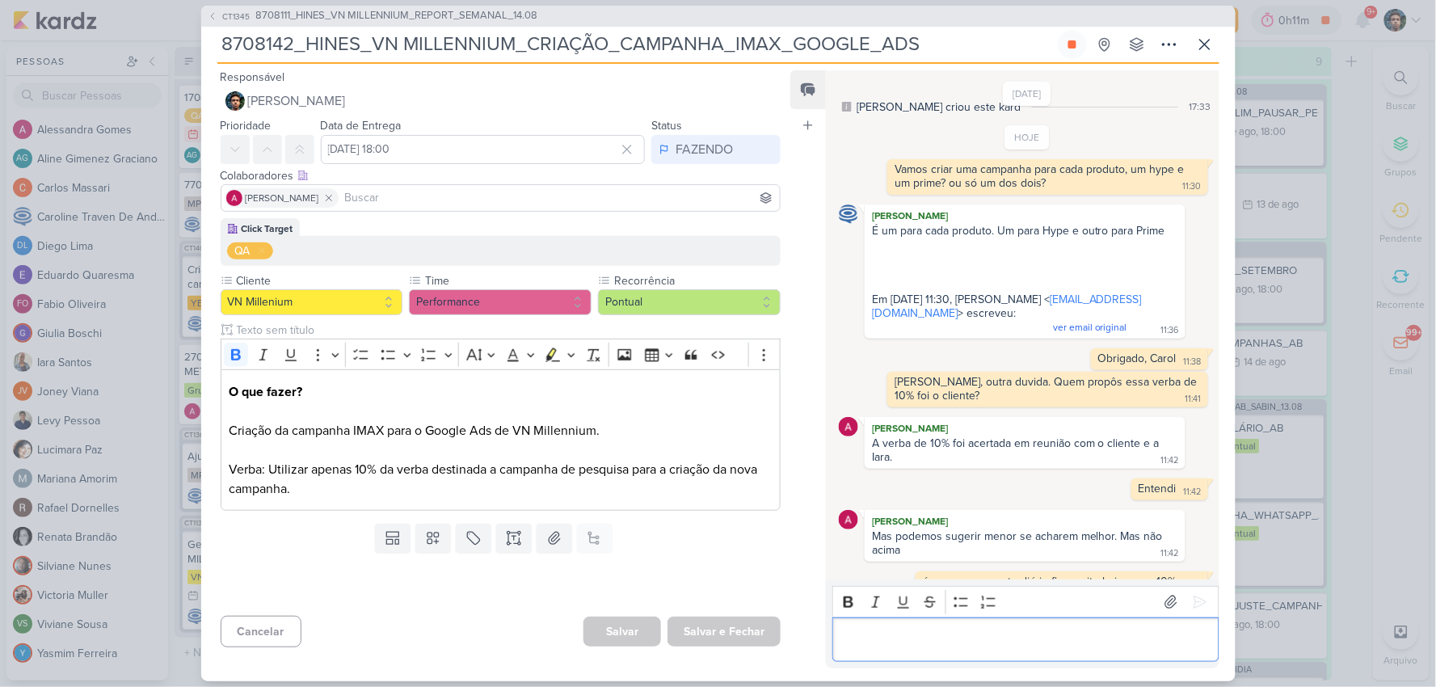
scroll to position [48, 0]
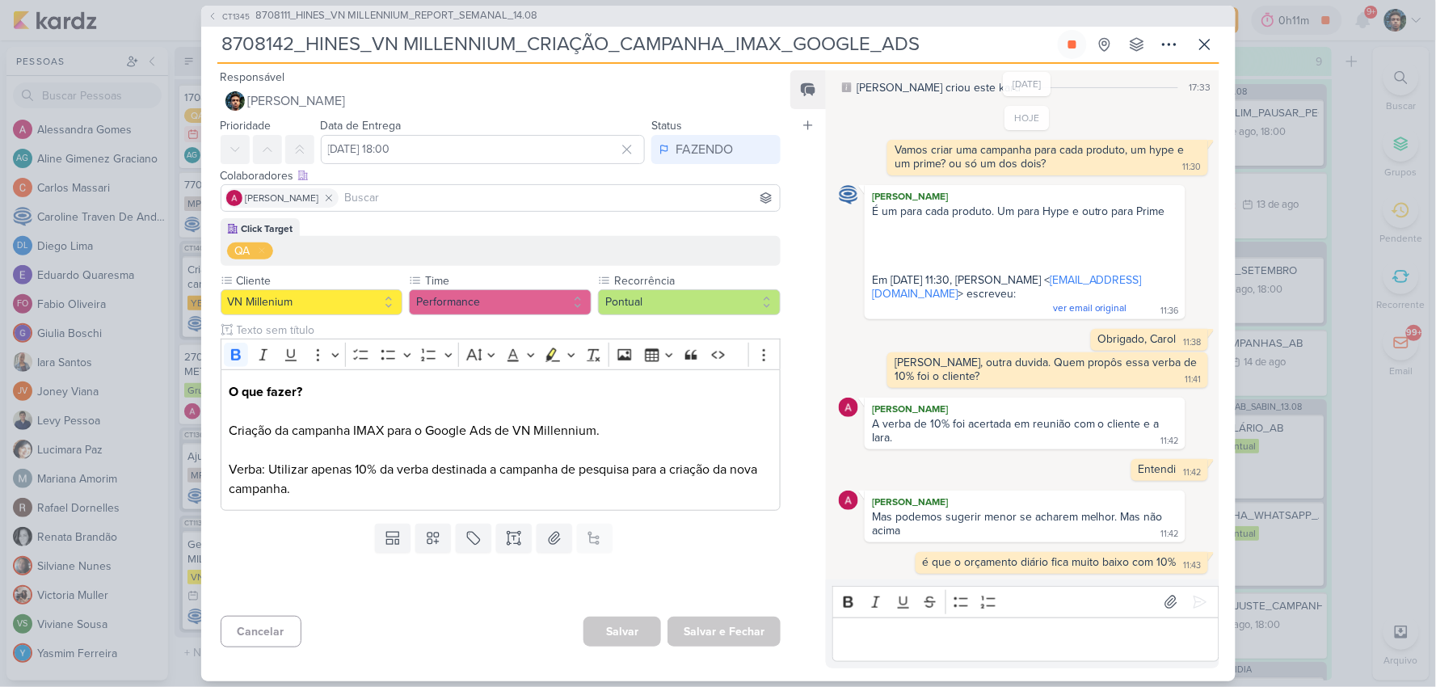
click at [889, 633] on p "Editor editing area: main" at bounding box center [1025, 638] width 369 height 19
click at [910, 640] on p "Editor editing area: main" at bounding box center [1025, 638] width 369 height 19
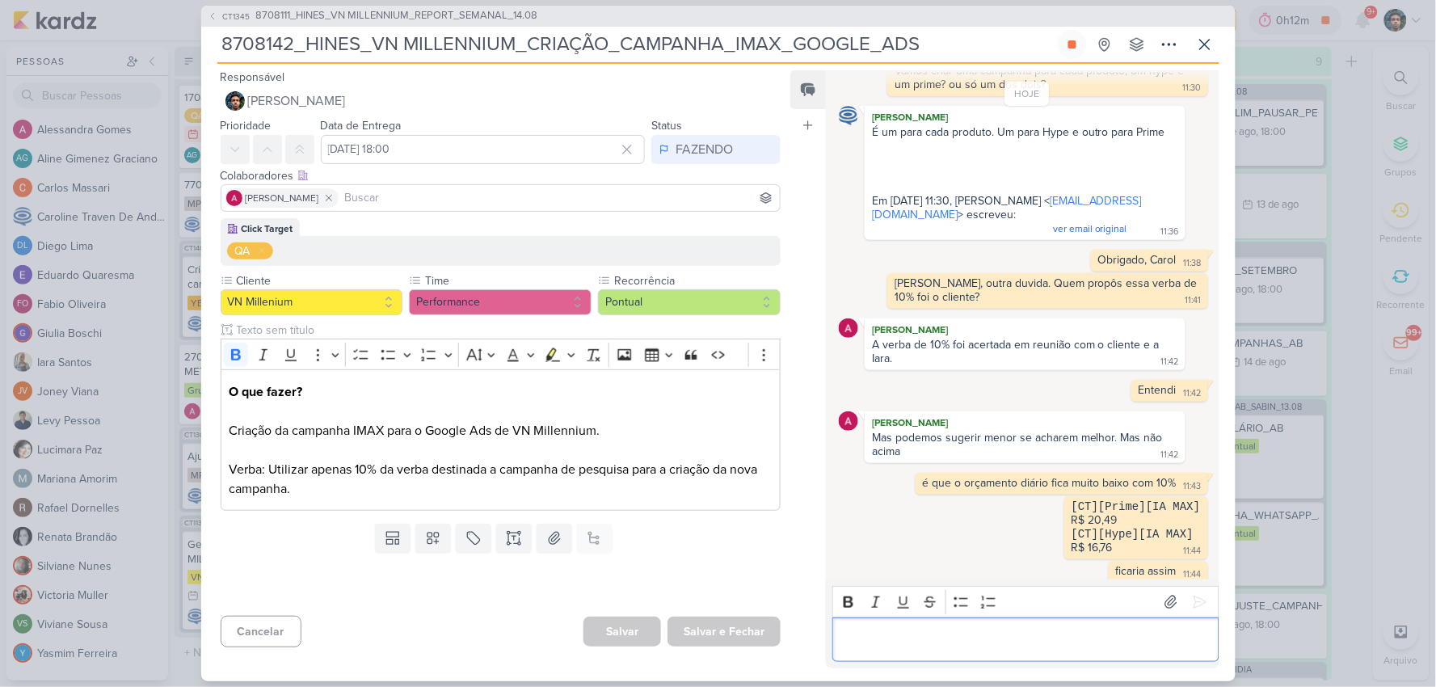
scroll to position [140, 0]
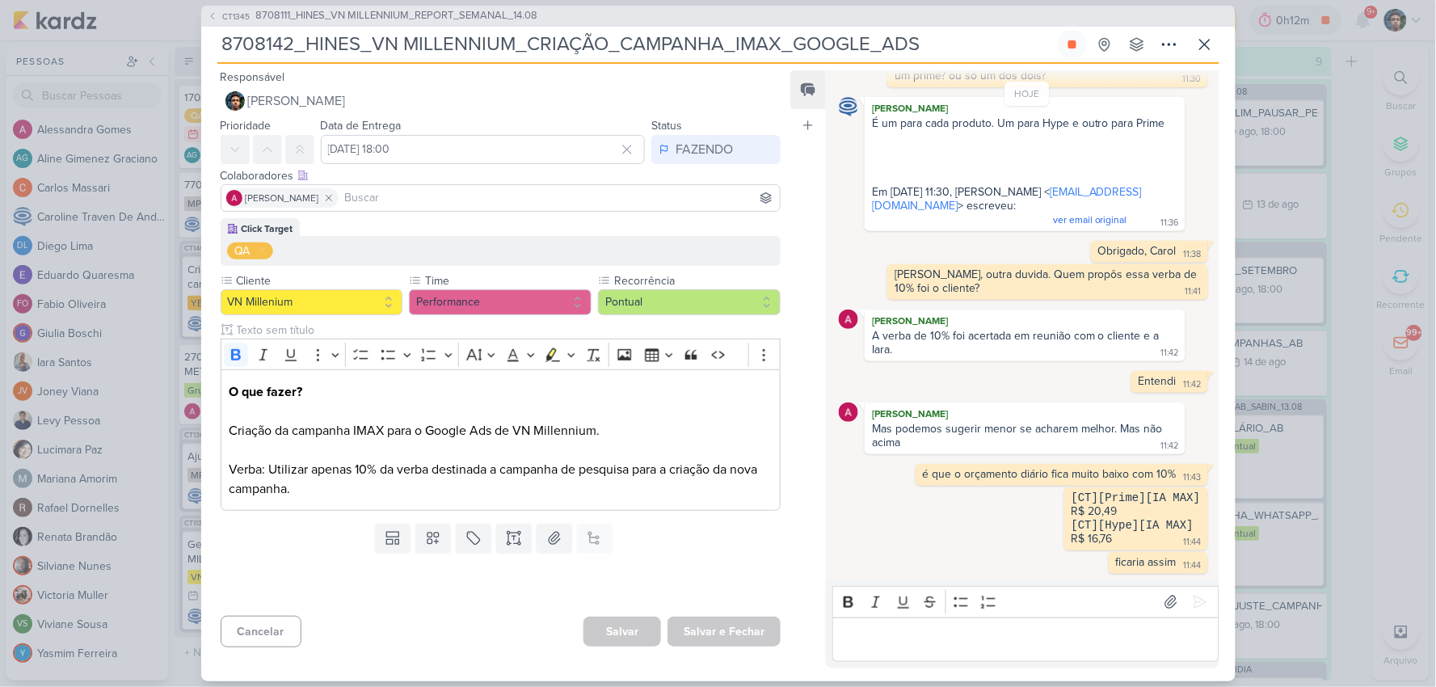
click at [1044, 412] on div "[PERSON_NAME]" at bounding box center [1024, 414] width 313 height 16
click at [996, 651] on div "Editor editing area: main" at bounding box center [1025, 639] width 386 height 44
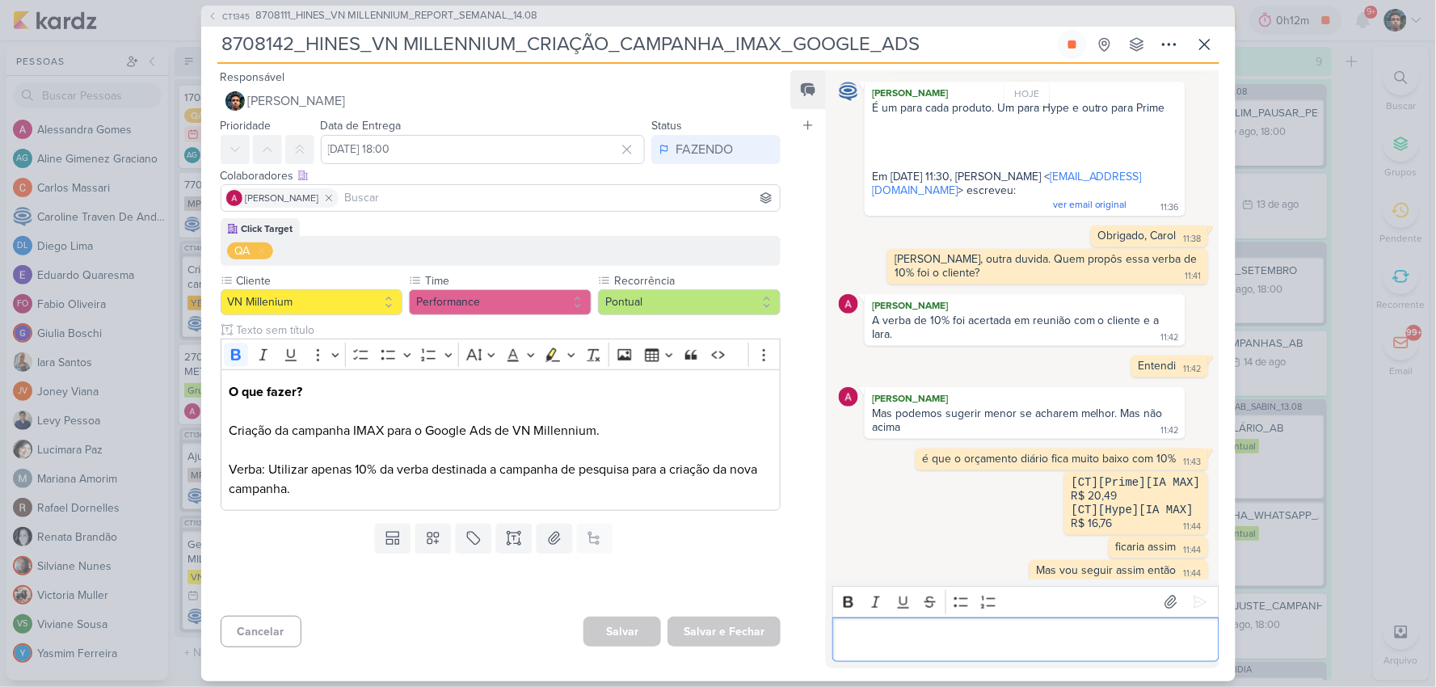
scroll to position [163, 0]
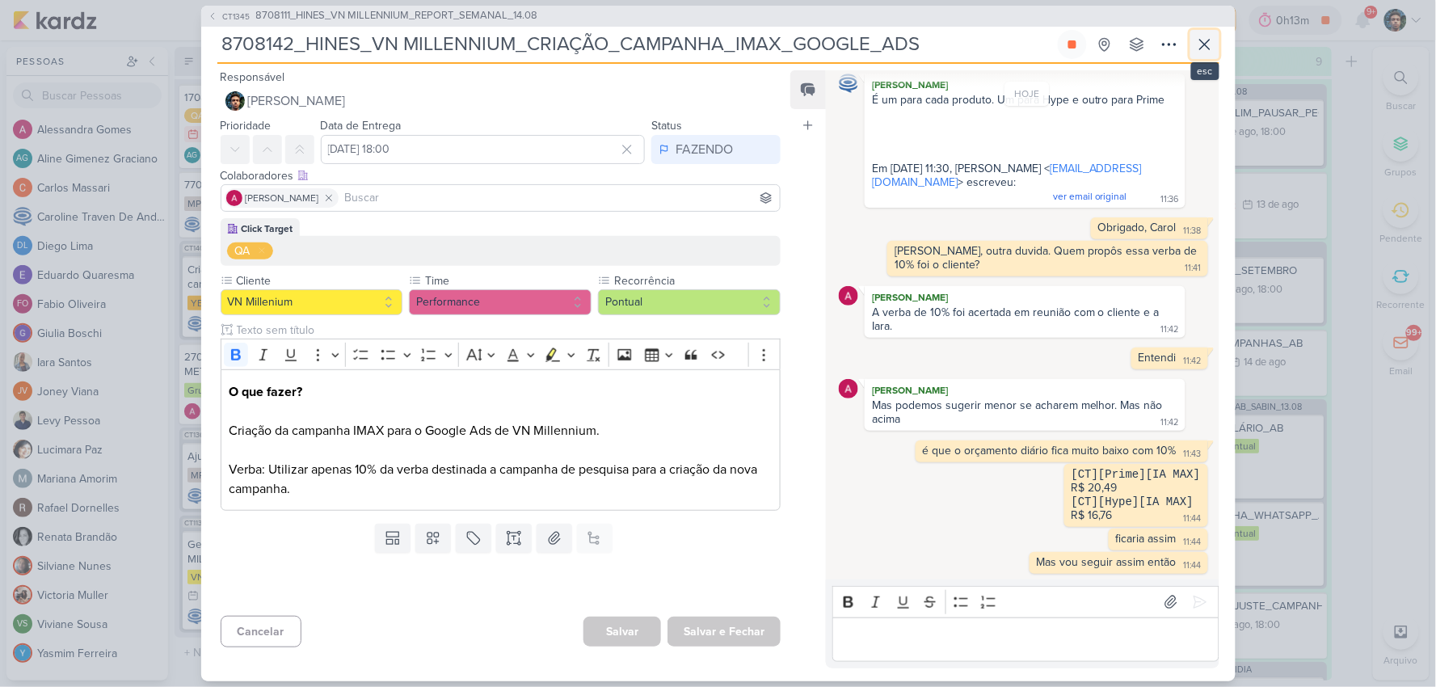
click at [1199, 52] on icon at bounding box center [1204, 44] width 19 height 19
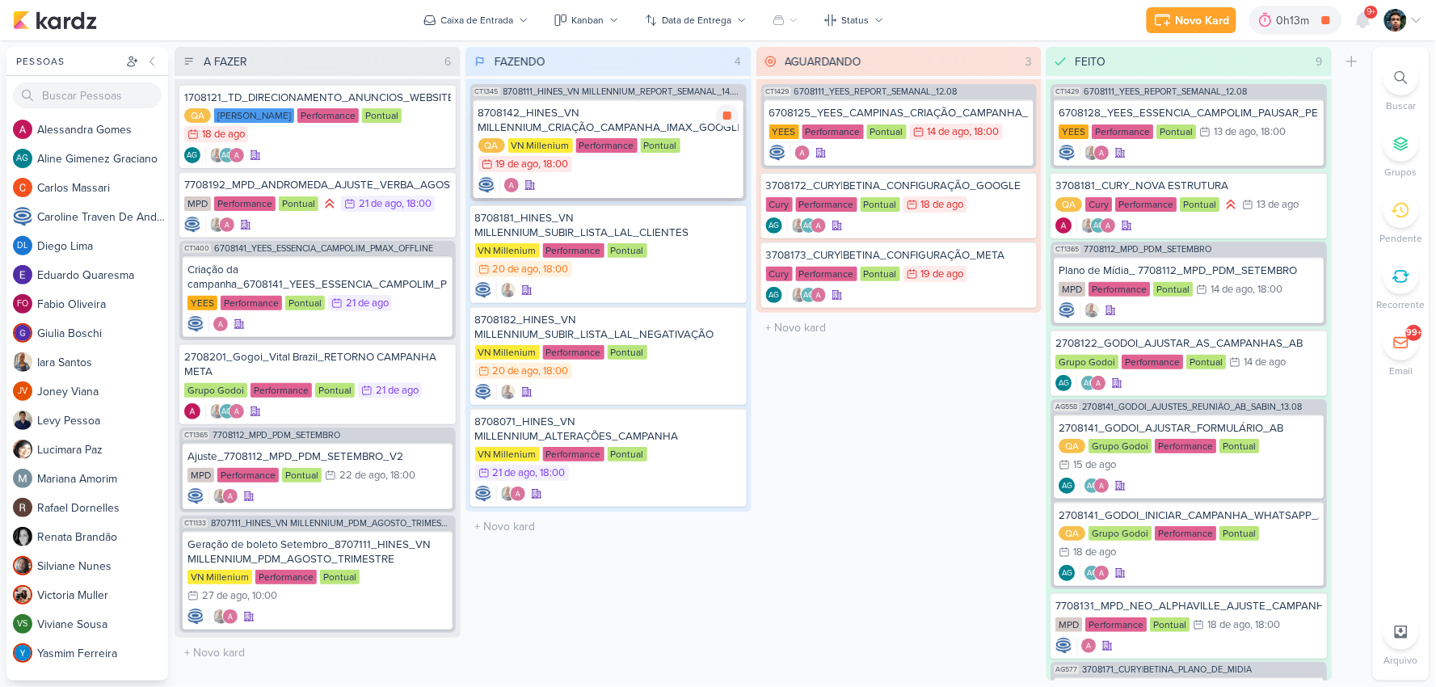
click at [708, 167] on div "QA VN Millenium Performance Pontual 19/8 [DATE] 18:00" at bounding box center [608, 156] width 260 height 36
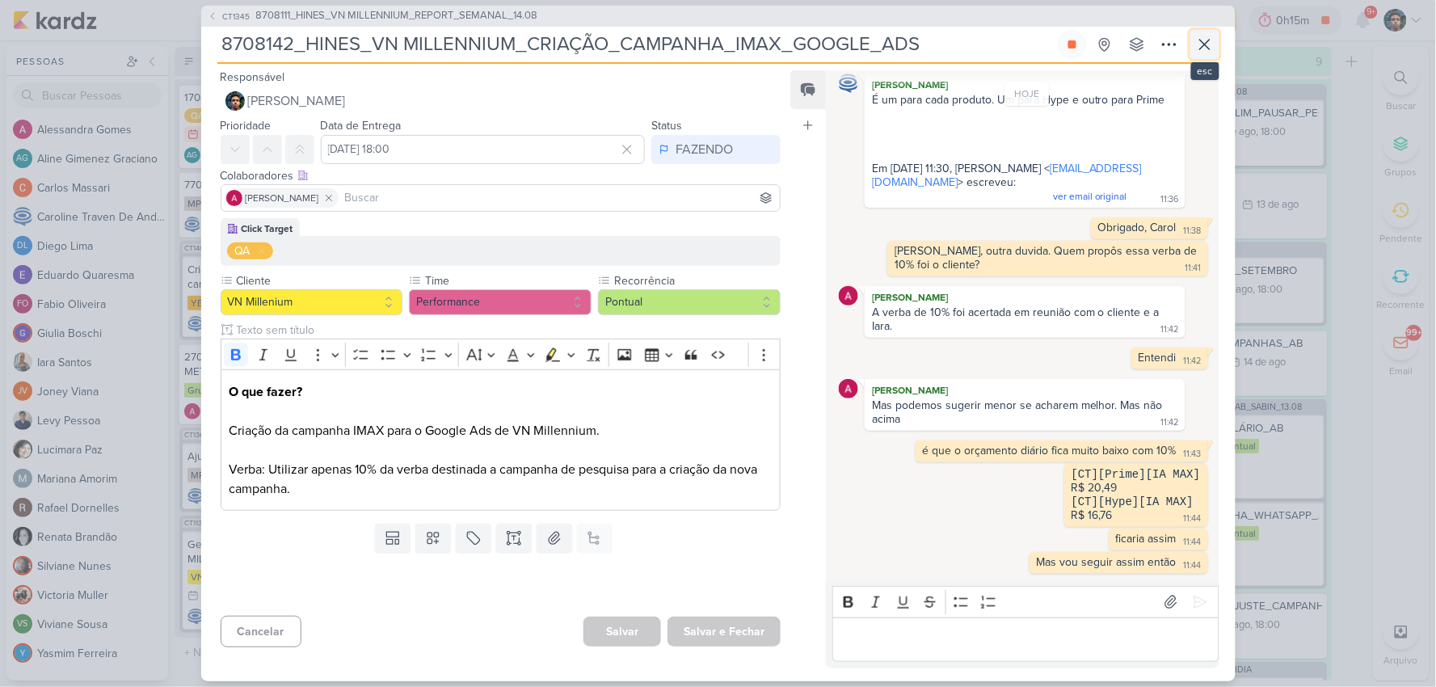
click at [1199, 43] on icon at bounding box center [1204, 44] width 19 height 19
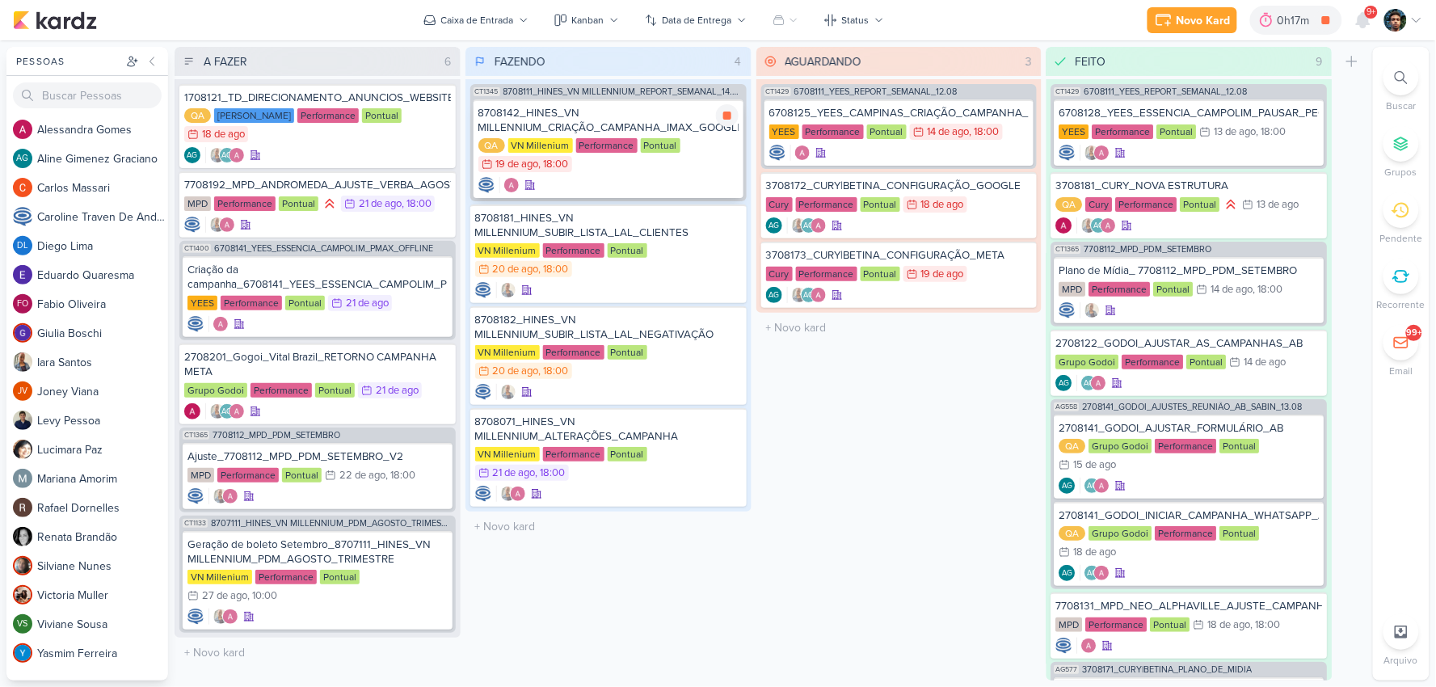
click at [672, 184] on div at bounding box center [608, 185] width 260 height 16
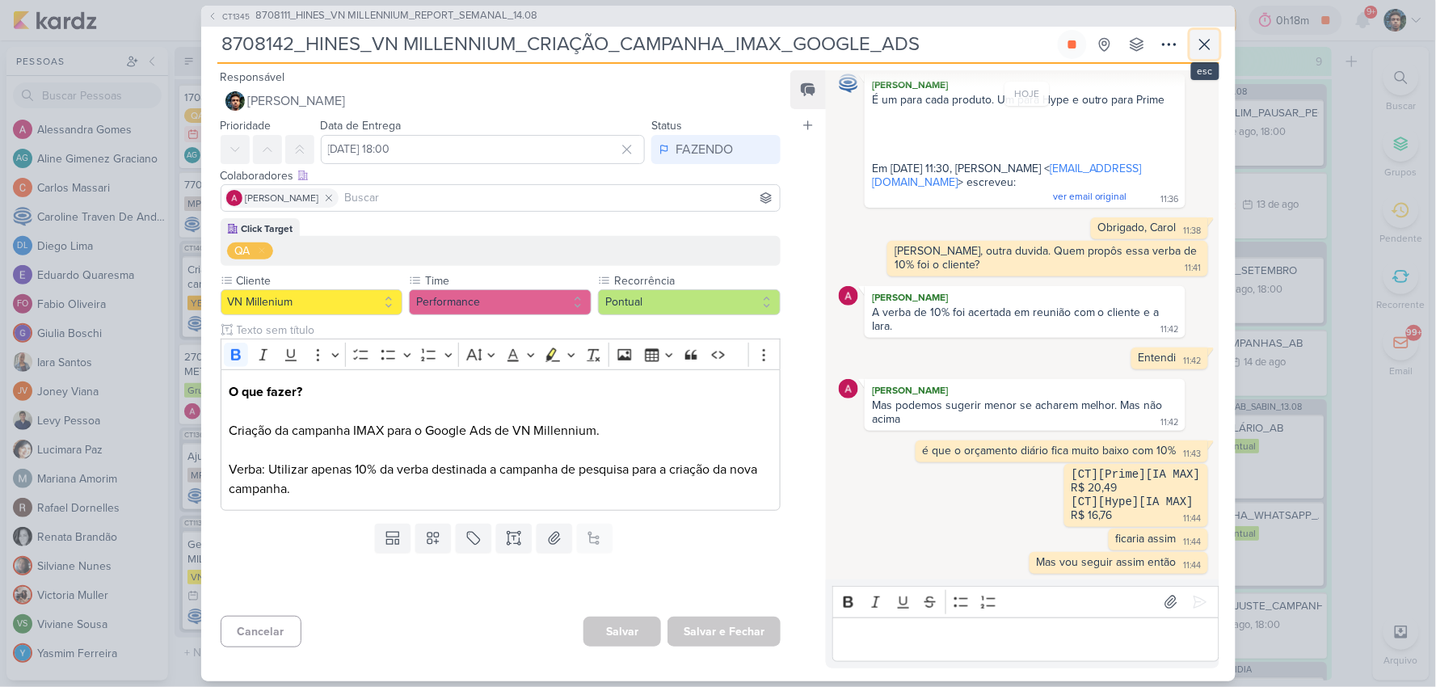
click at [1202, 40] on icon at bounding box center [1204, 44] width 19 height 19
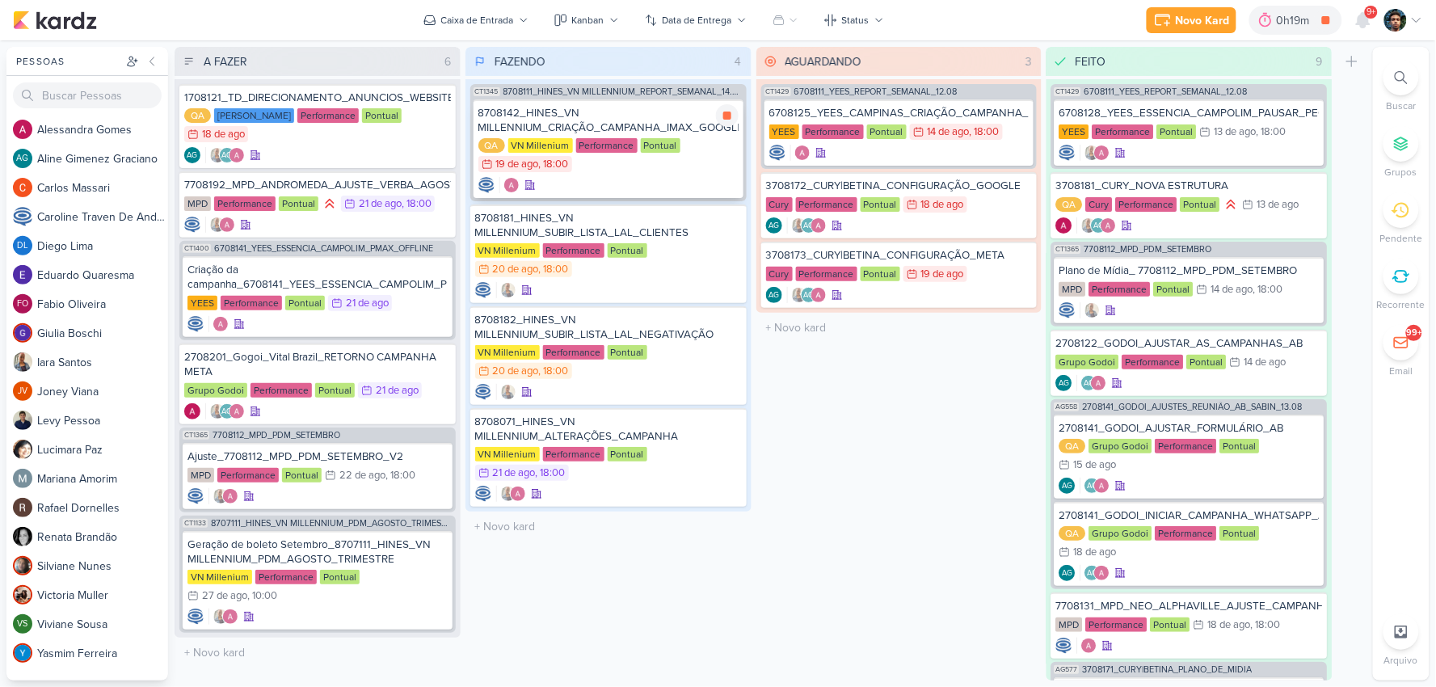
click at [685, 175] on div "8708142_HINES_VN MILLENNIUM_CRIAÇÃO_CAMPANHA_IMAX_GOOGLE_ADS QA VN Millenium Pe…" at bounding box center [608, 148] width 270 height 99
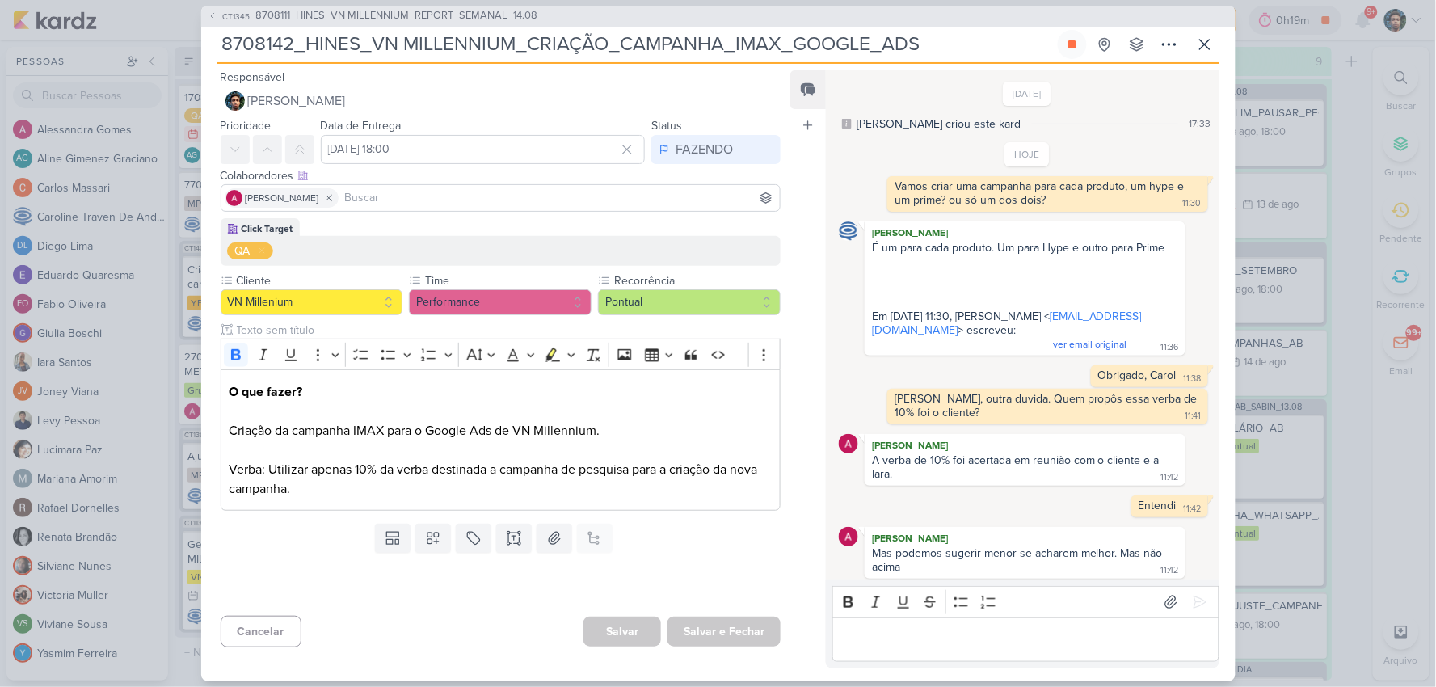
scroll to position [164, 0]
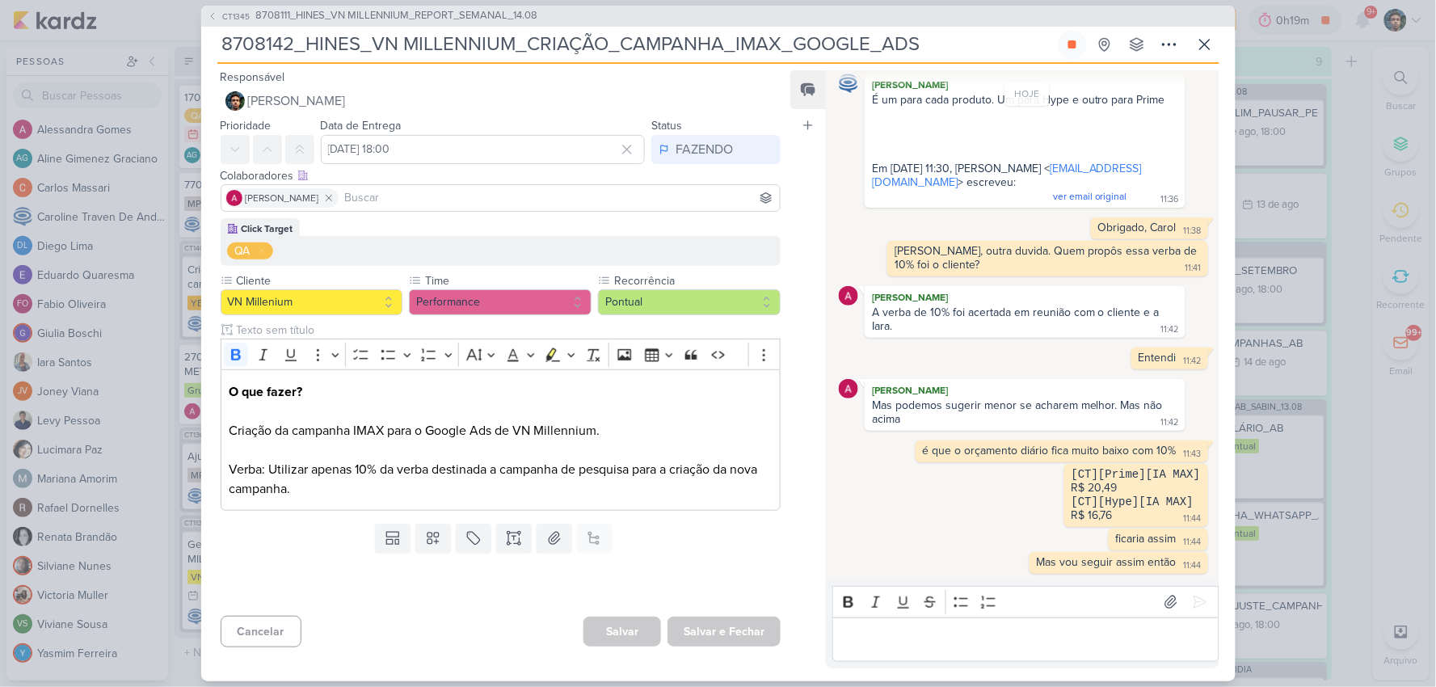
click at [944, 638] on p "Editor editing area: main" at bounding box center [1025, 638] width 369 height 19
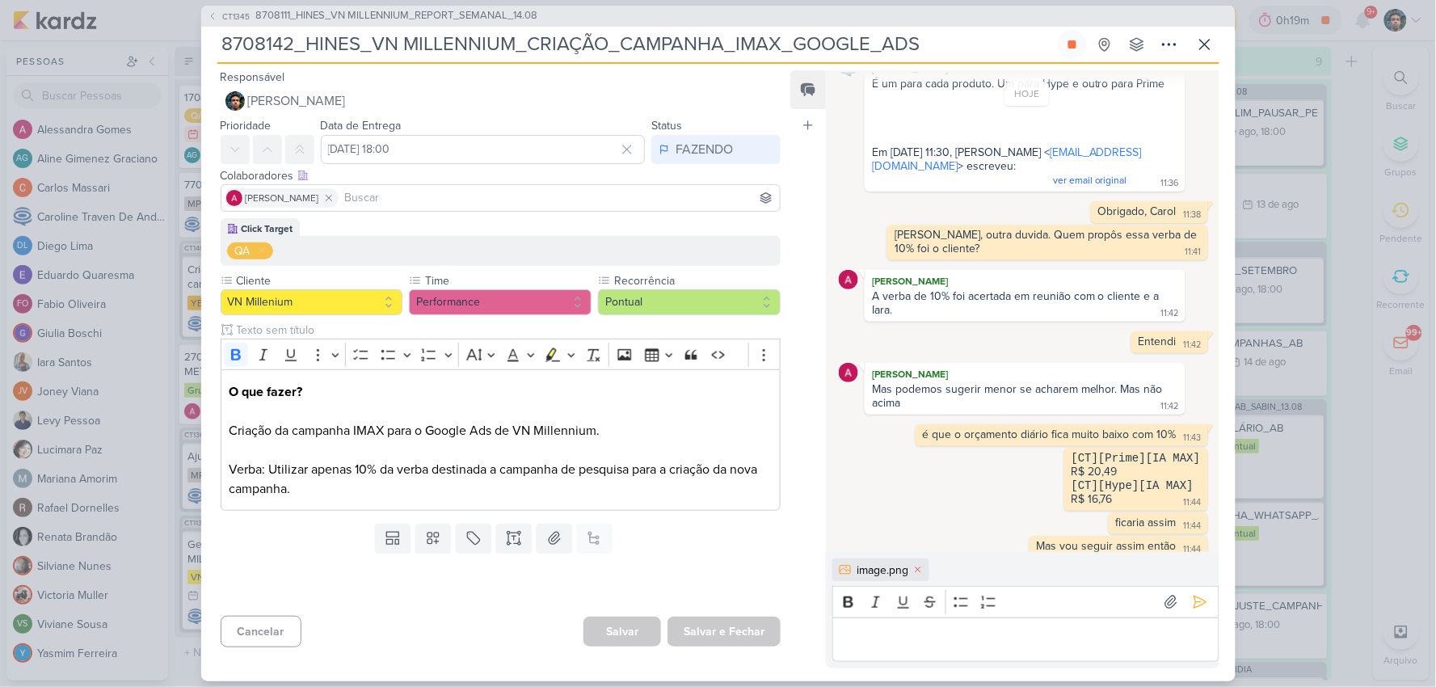
scroll to position [191, 0]
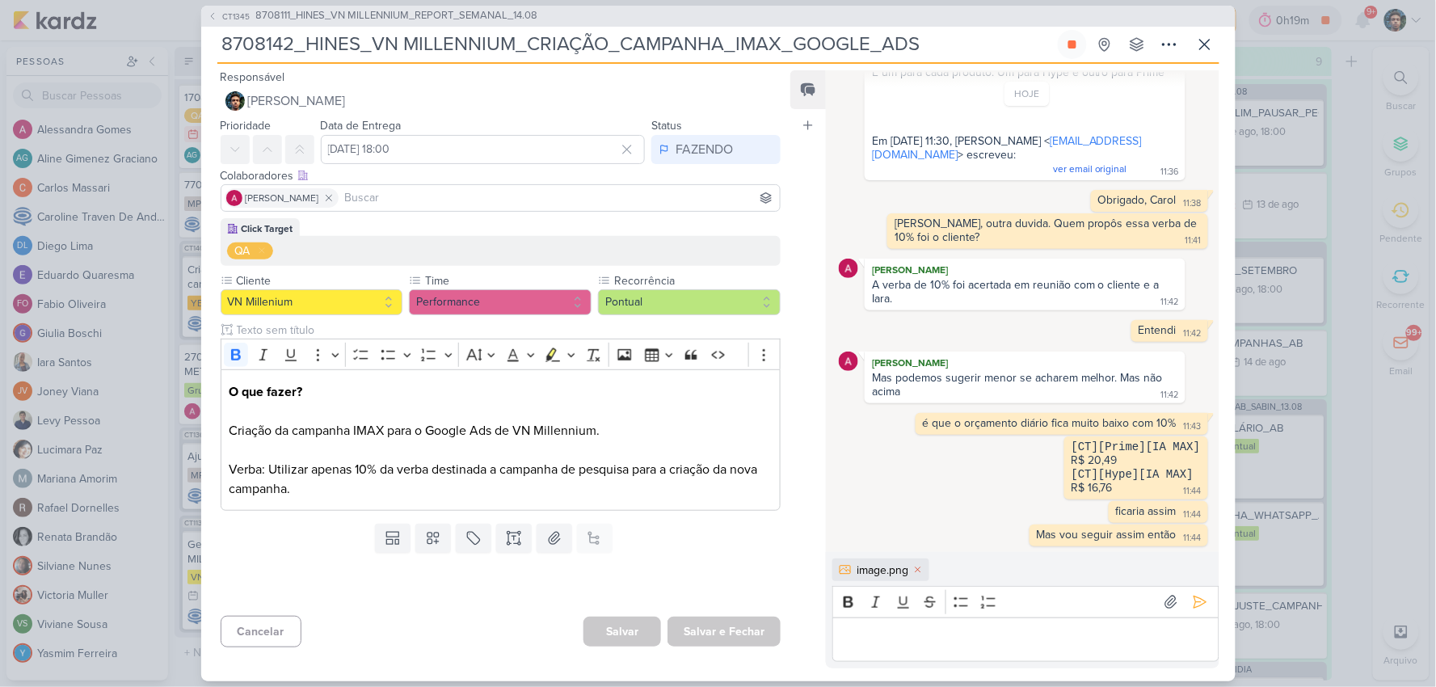
click at [944, 639] on p "Editor editing area: main" at bounding box center [1025, 638] width 369 height 19
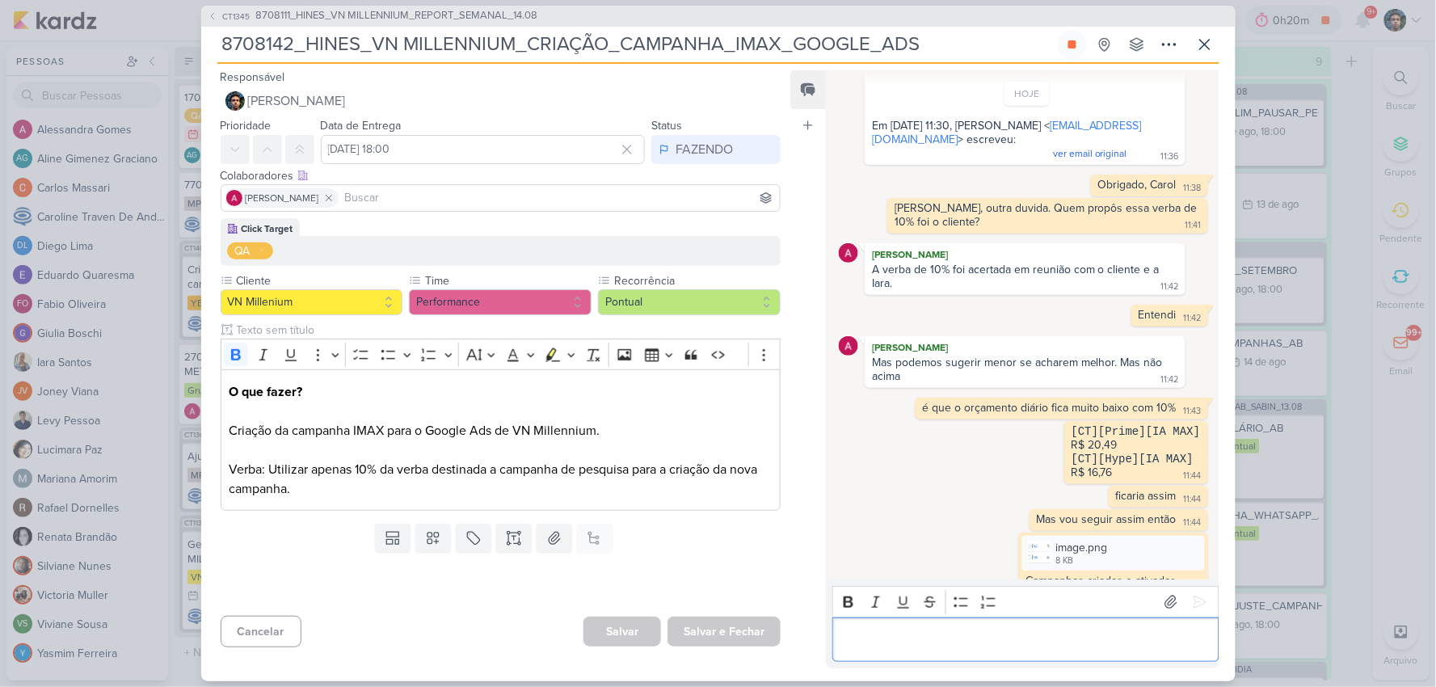
scroll to position [226, 0]
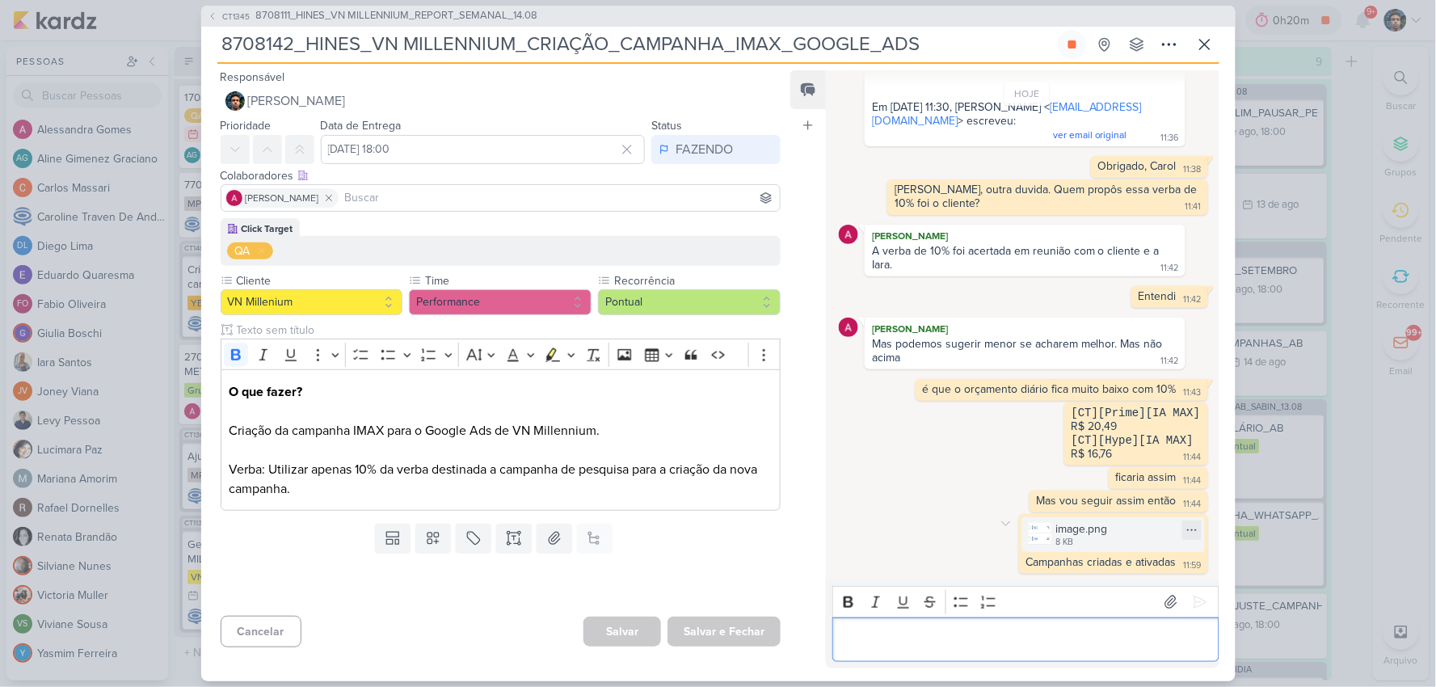
click at [1077, 523] on div "image.png" at bounding box center [1082, 528] width 52 height 17
click at [1065, 536] on div "8 KB" at bounding box center [1082, 542] width 52 height 13
click at [1198, 44] on icon at bounding box center [1204, 44] width 19 height 19
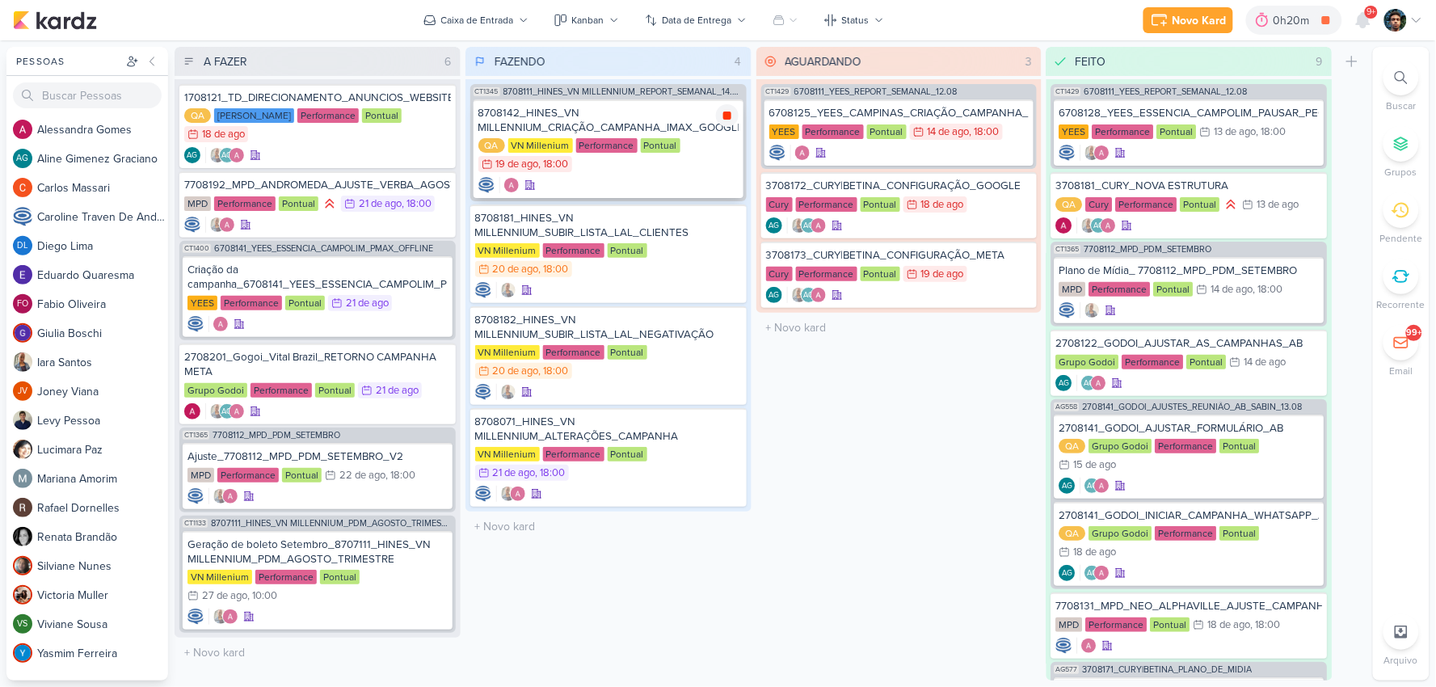
click at [723, 109] on icon at bounding box center [727, 115] width 13 height 13
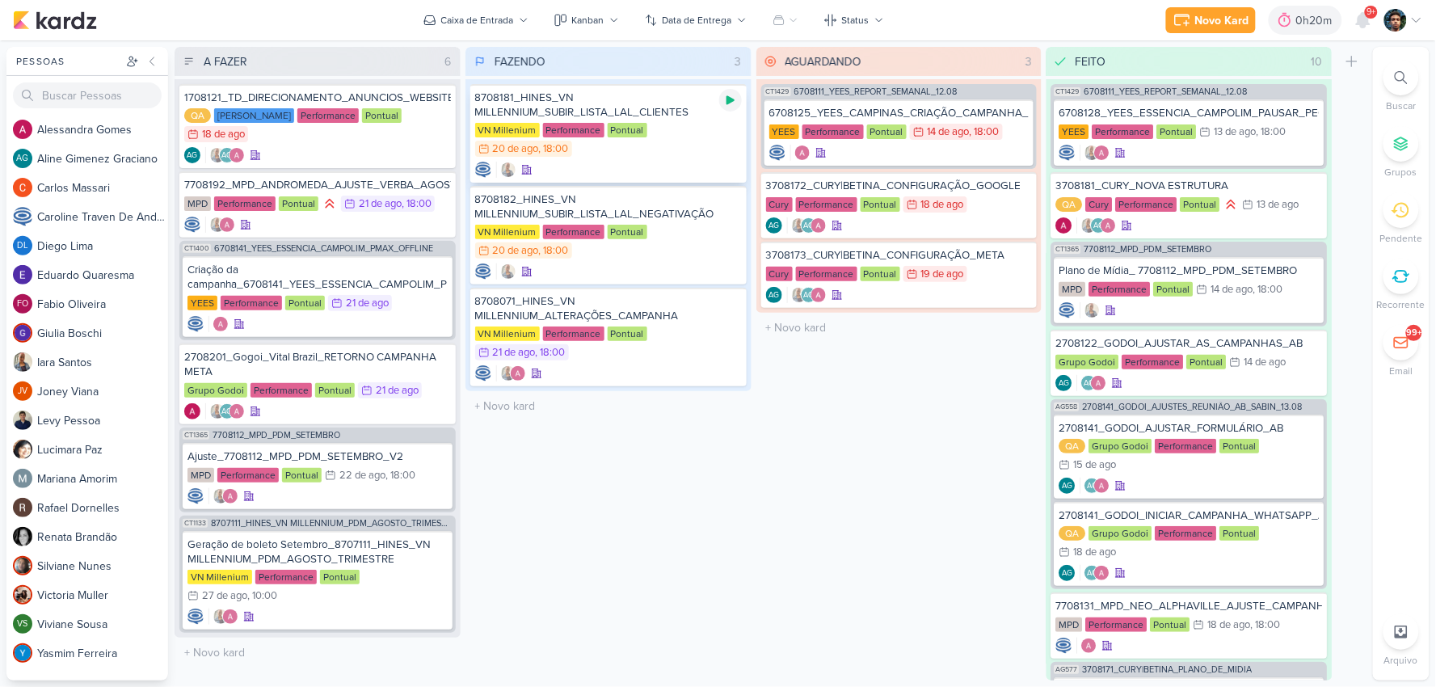
click at [727, 99] on icon at bounding box center [730, 100] width 8 height 9
click at [720, 151] on div "VN Millenium Performance Pontual 20/8 [DATE] 18:00" at bounding box center [608, 141] width 267 height 36
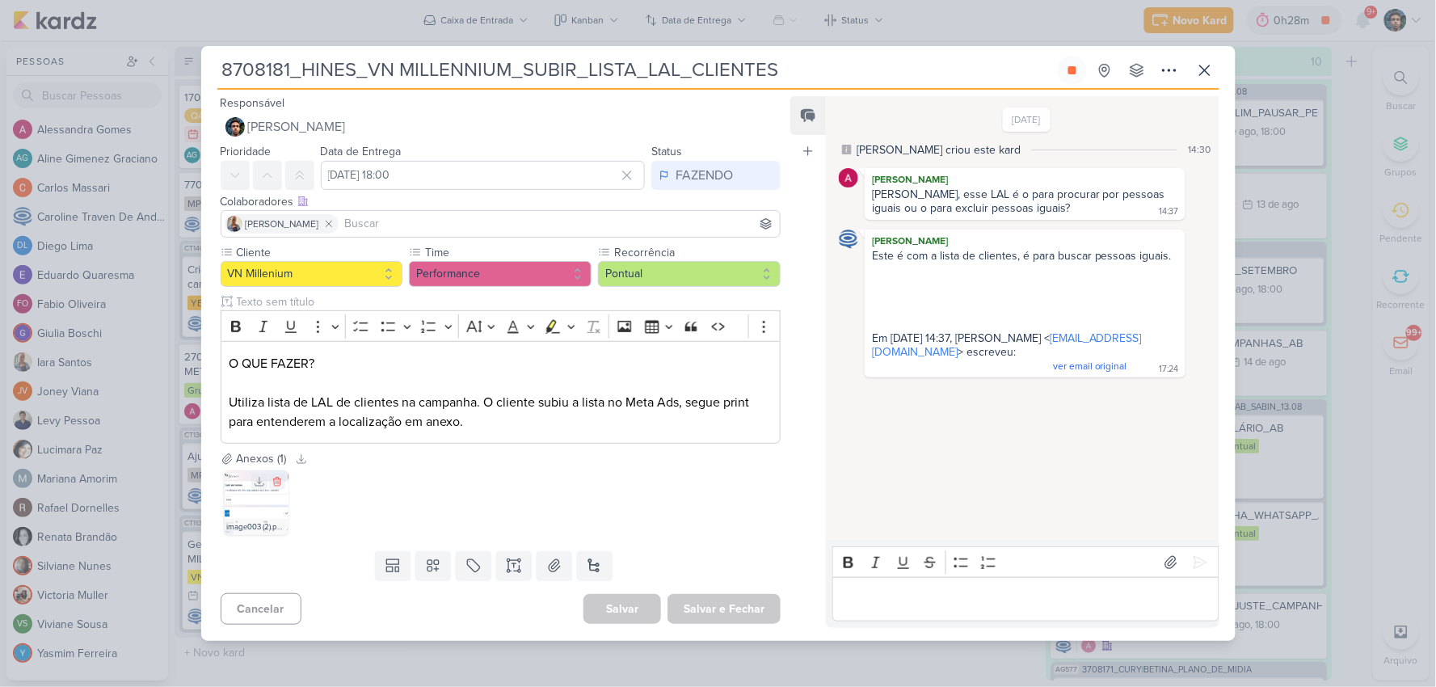
click at [254, 495] on img at bounding box center [256, 502] width 65 height 65
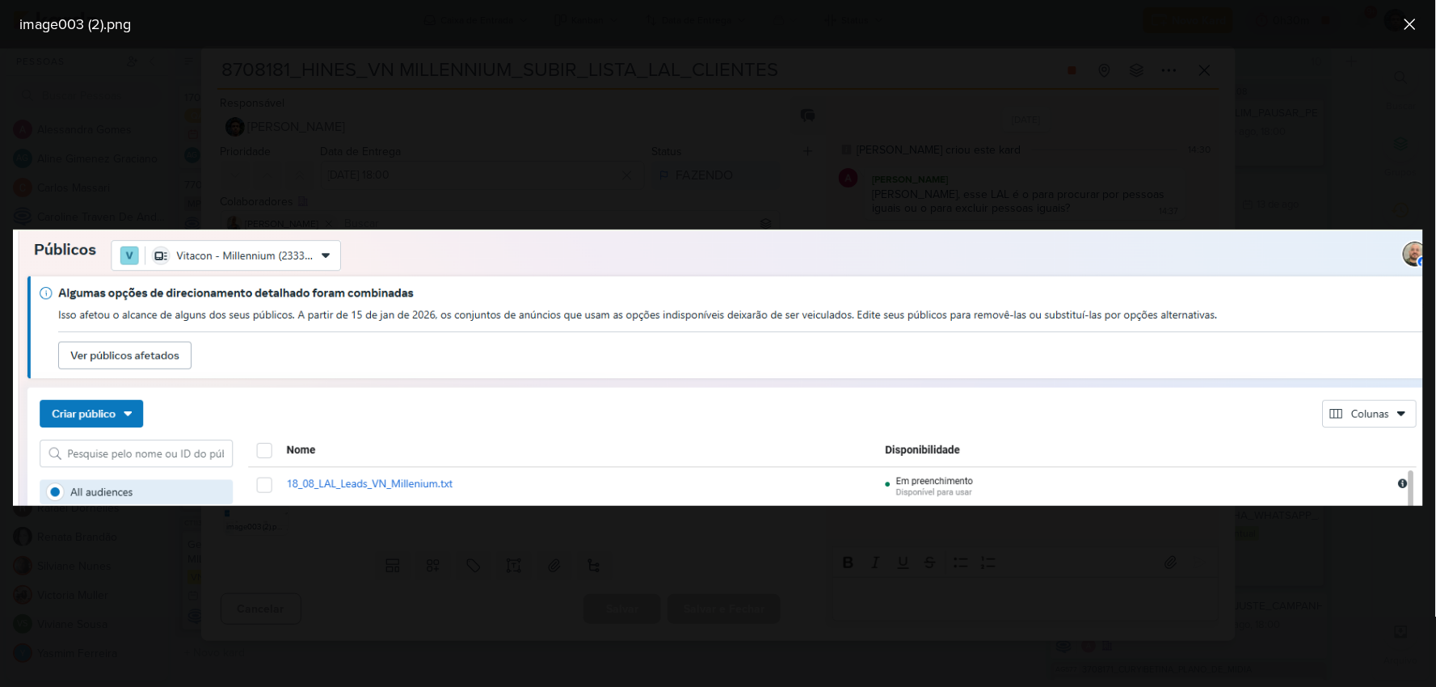
click at [461, 563] on div at bounding box center [718, 367] width 1436 height 638
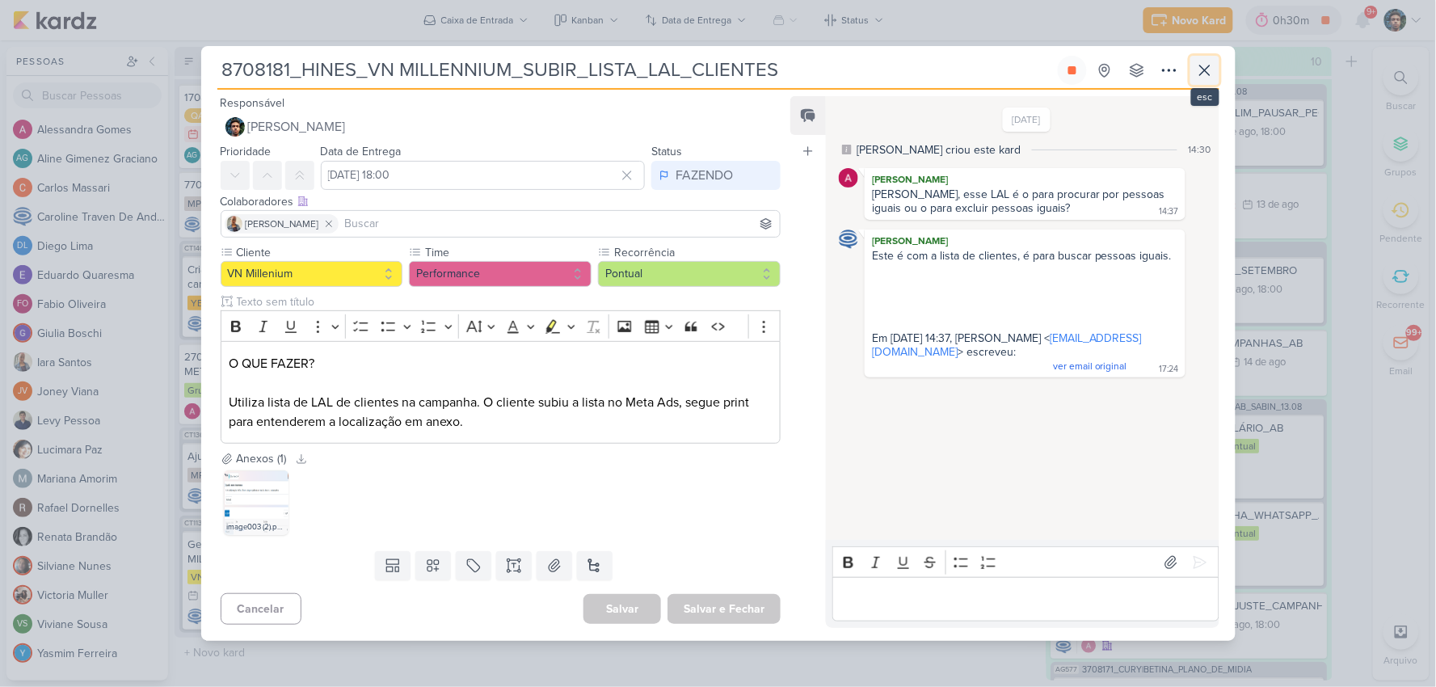
click at [1206, 70] on icon at bounding box center [1204, 70] width 19 height 19
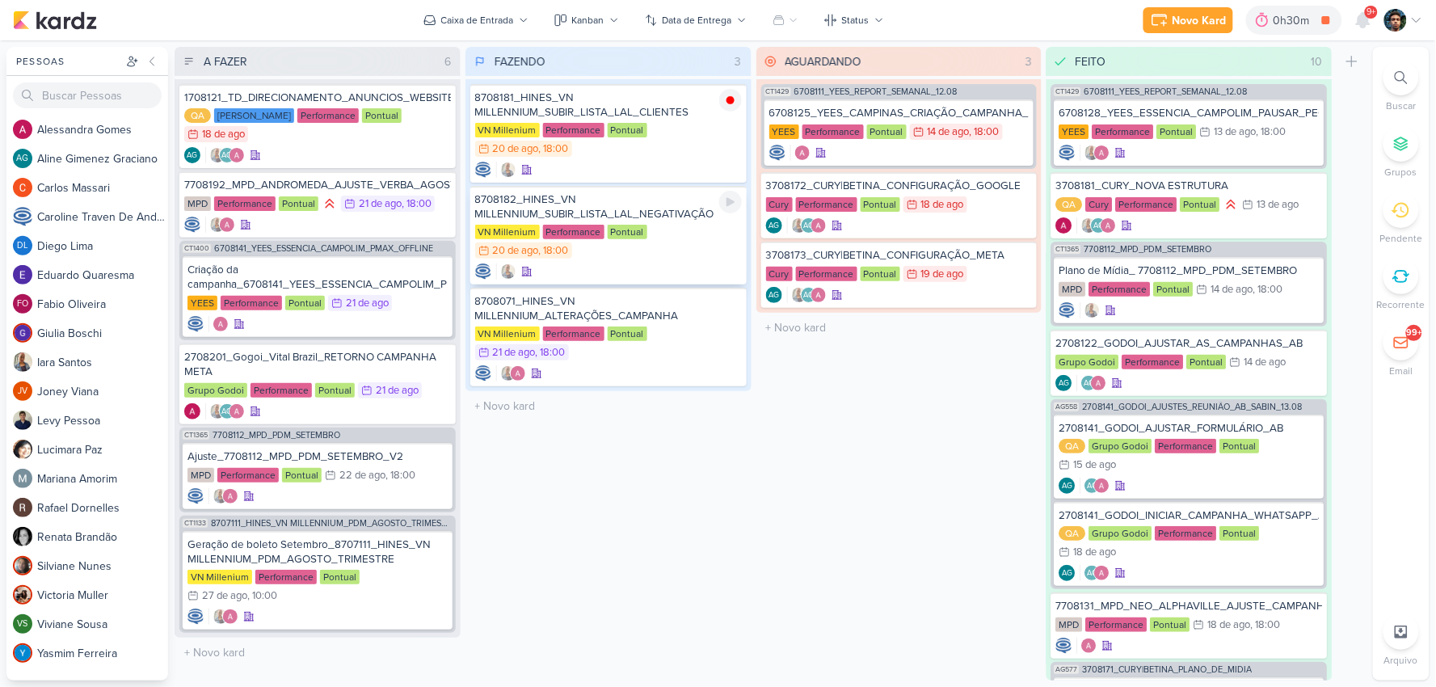
click at [671, 250] on div "VN Millenium Performance Pontual 20/8 [DATE] 18:00" at bounding box center [608, 243] width 267 height 36
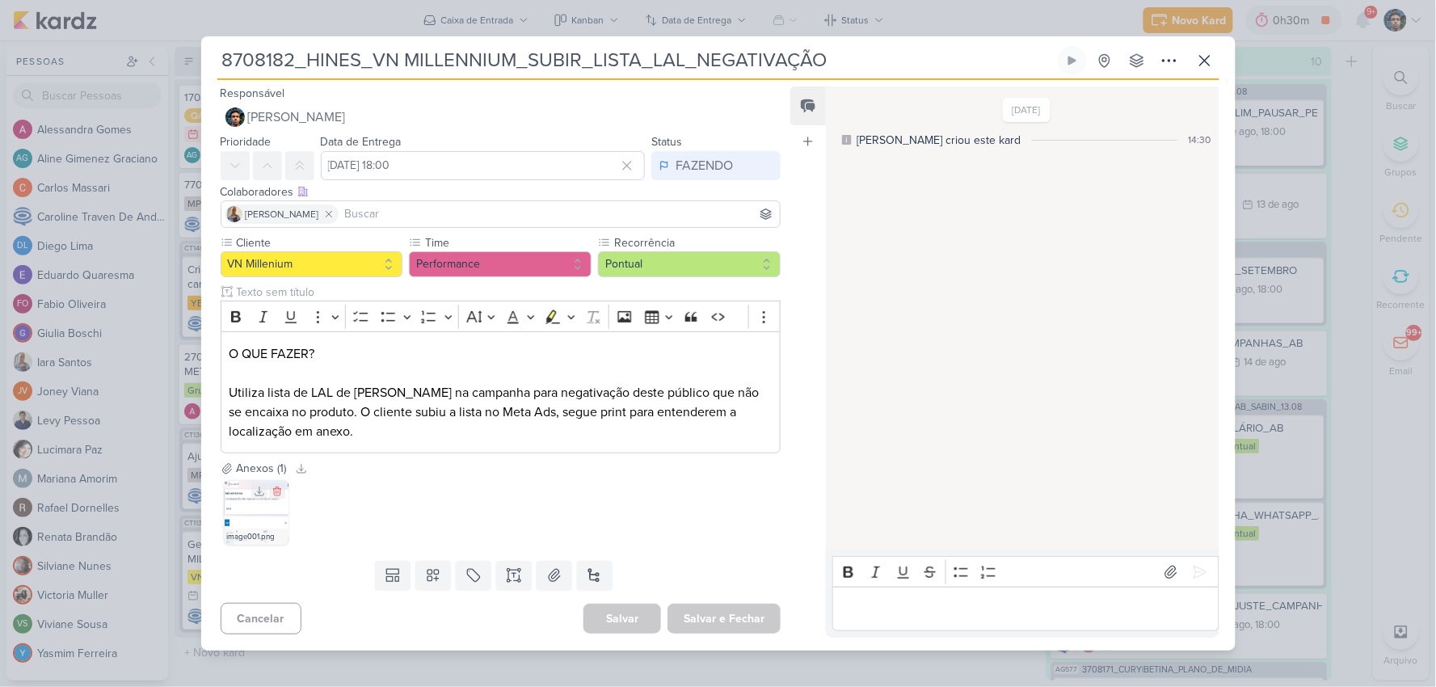
click at [252, 503] on img at bounding box center [256, 512] width 65 height 65
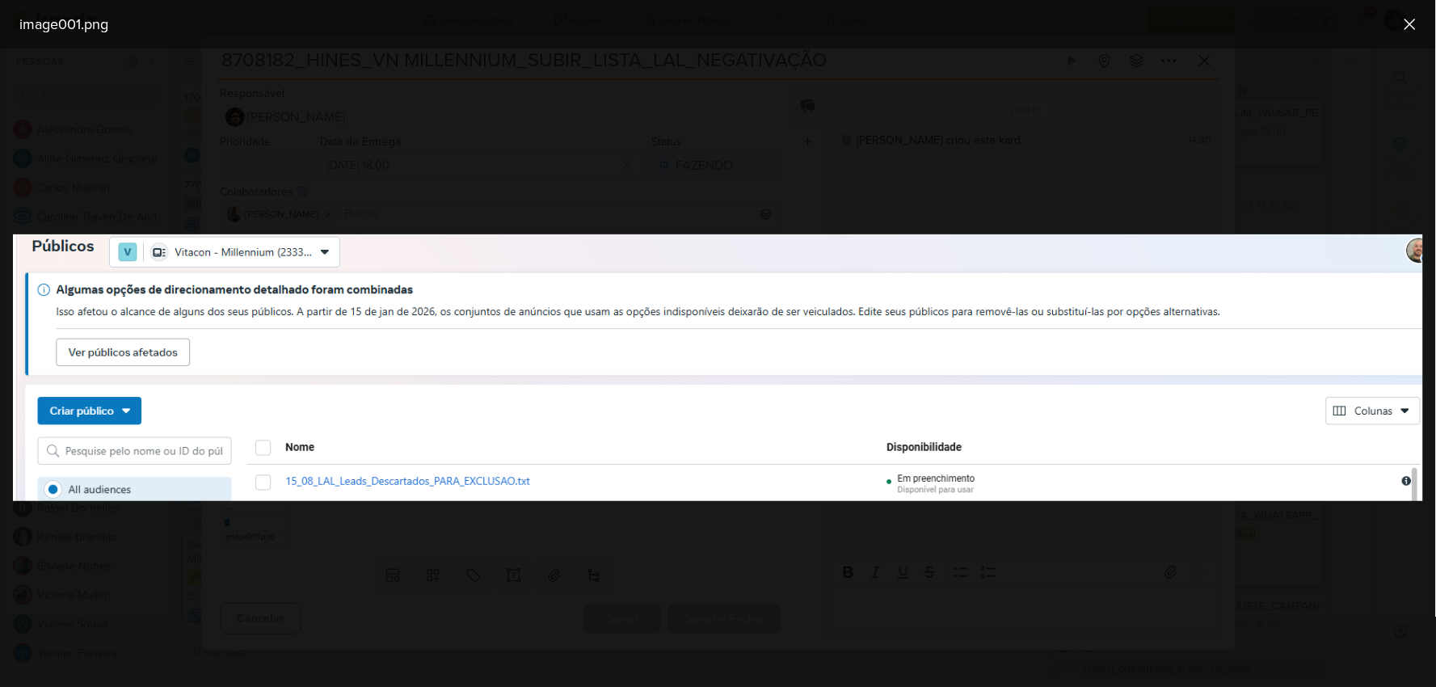
click at [517, 111] on div at bounding box center [718, 367] width 1436 height 638
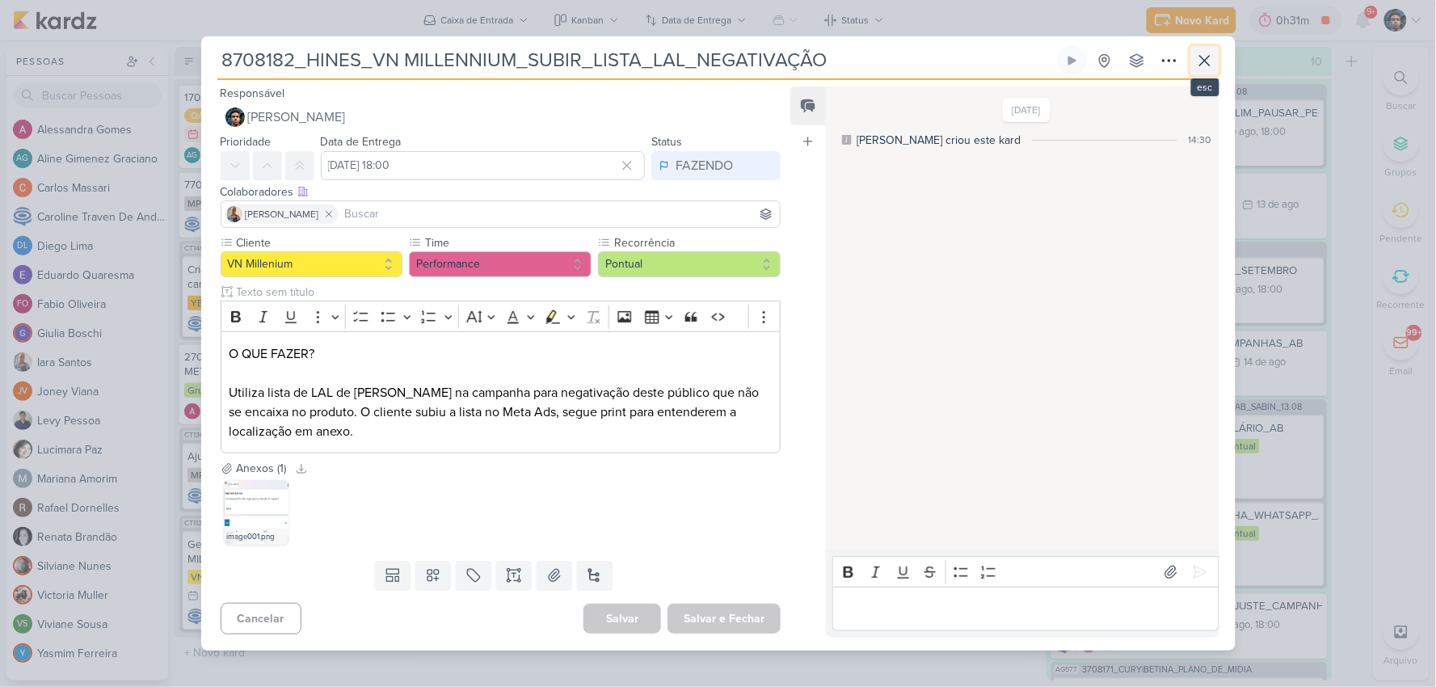
click at [1202, 67] on icon at bounding box center [1204, 60] width 19 height 19
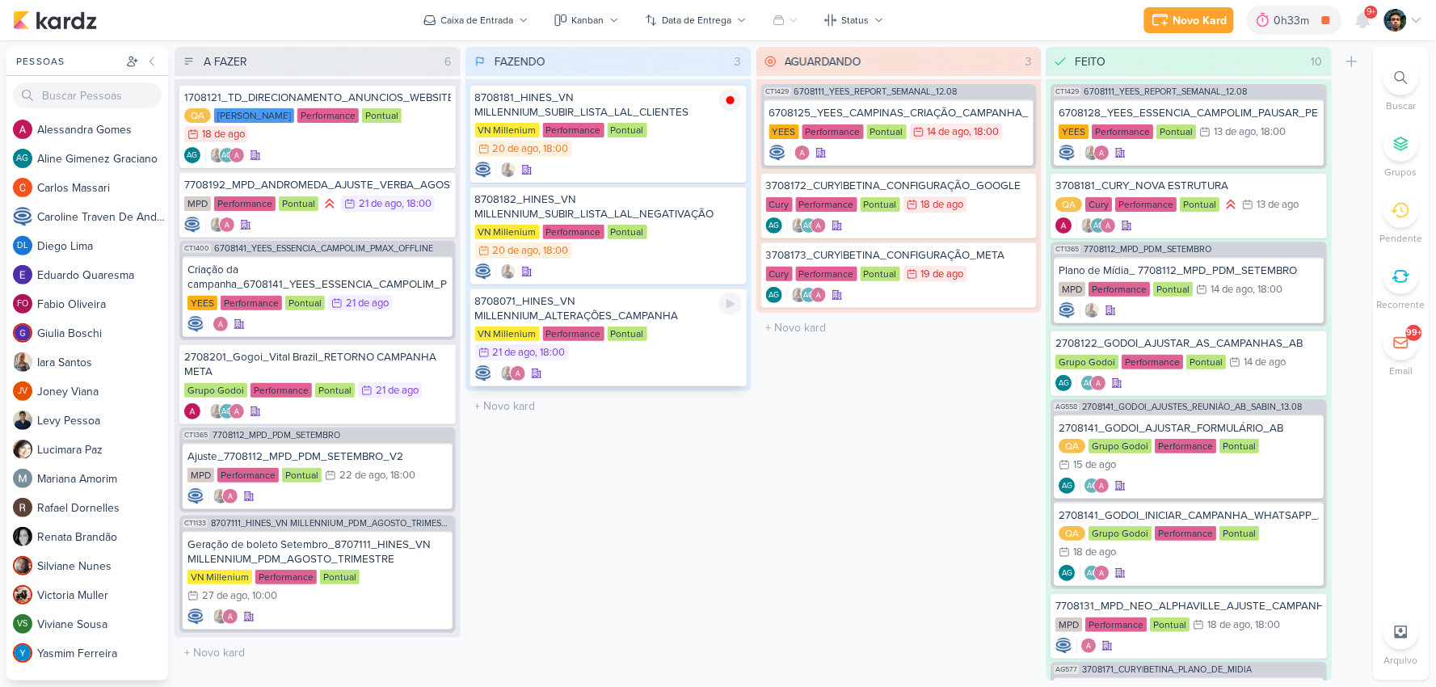
click at [676, 331] on div "VN Millenium Performance Pontual 21/8 [DATE] 18:00" at bounding box center [608, 344] width 267 height 36
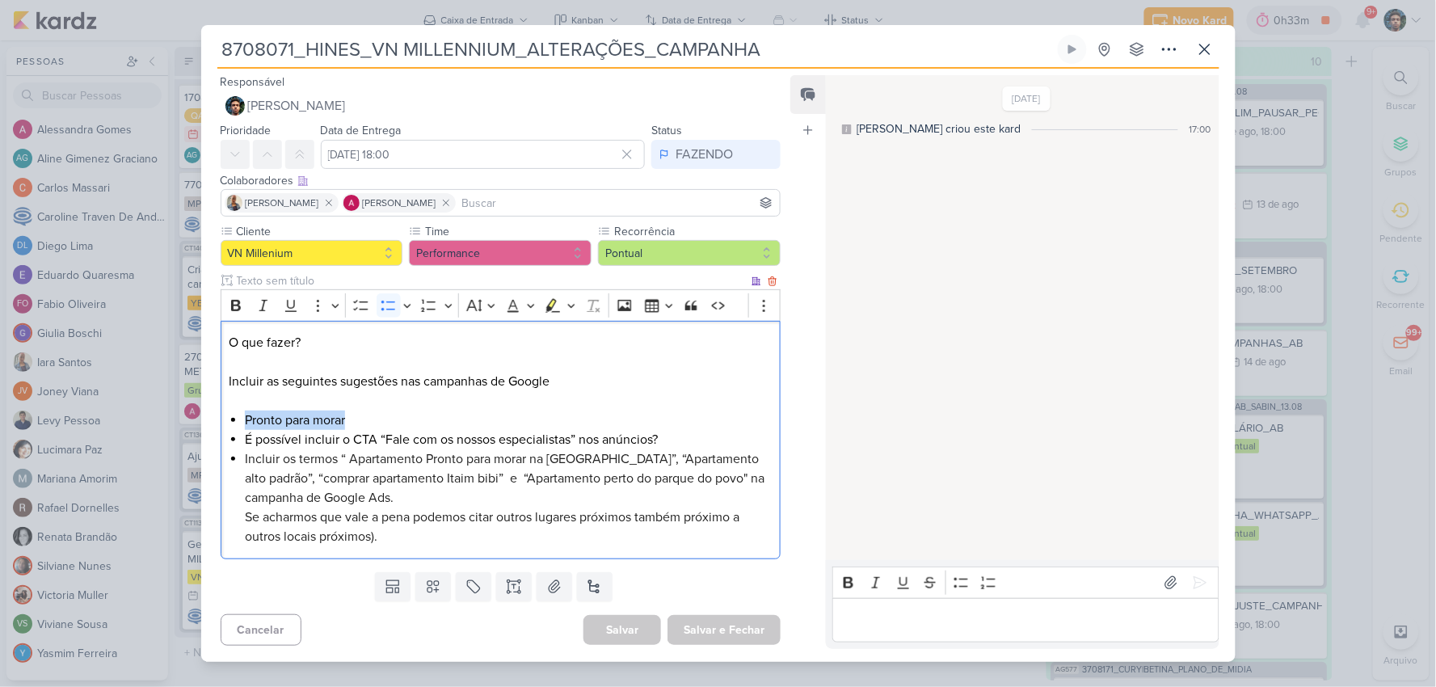
drag, startPoint x: 351, startPoint y: 415, endPoint x: 243, endPoint y: 416, distance: 108.3
click at [243, 416] on div "O que fazer? Incluir as seguintes sugestões nas campanhas de Google Pronto para…" at bounding box center [501, 440] width 561 height 238
copy li "Pronto para morar"
drag, startPoint x: 574, startPoint y: 438, endPoint x: 384, endPoint y: 437, distance: 189.9
click at [384, 437] on li "É possível incluir o CTA “Fale com os nossos especialistas” nos anúncios?" at bounding box center [508, 439] width 527 height 19
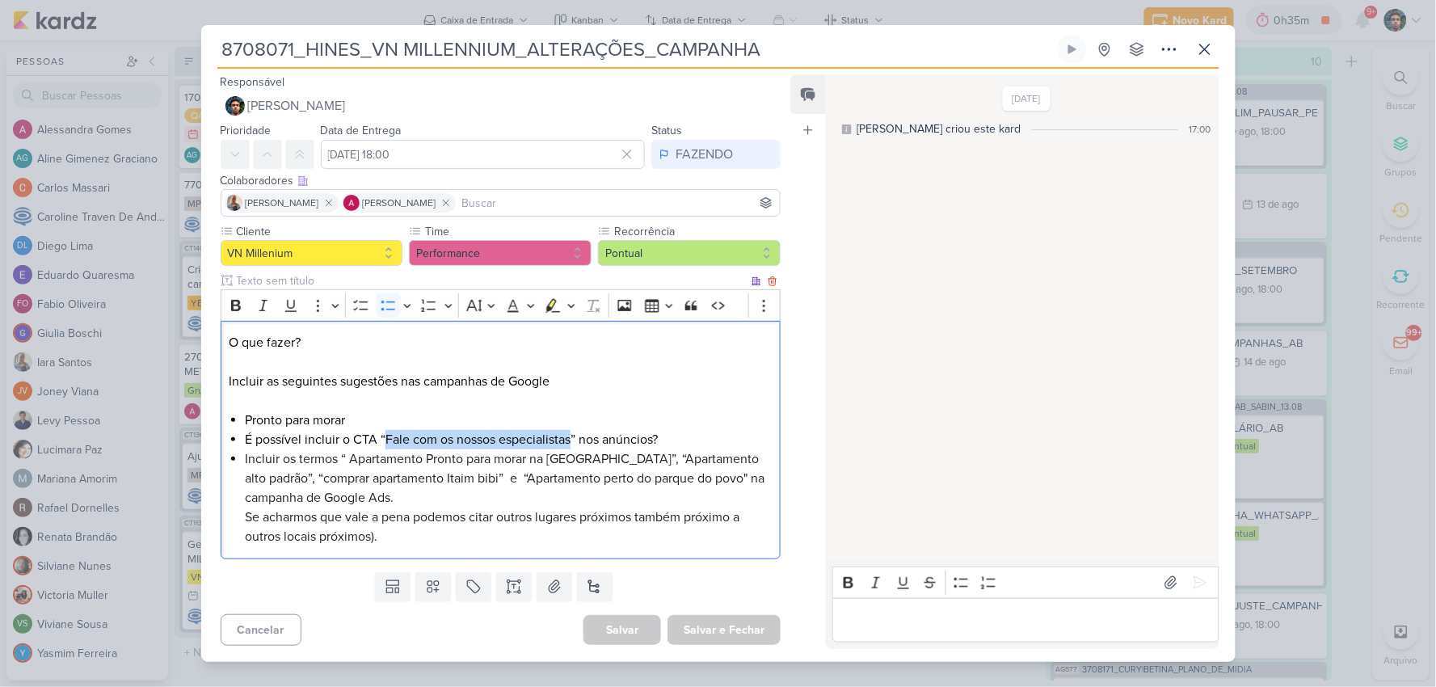
copy li "Fale com os nossos especialistas"
click at [171, 582] on div "8708071_HINES_VN MILLENNIUM_ALTERAÇÕES_CAMPANHA" at bounding box center [718, 343] width 1436 height 687
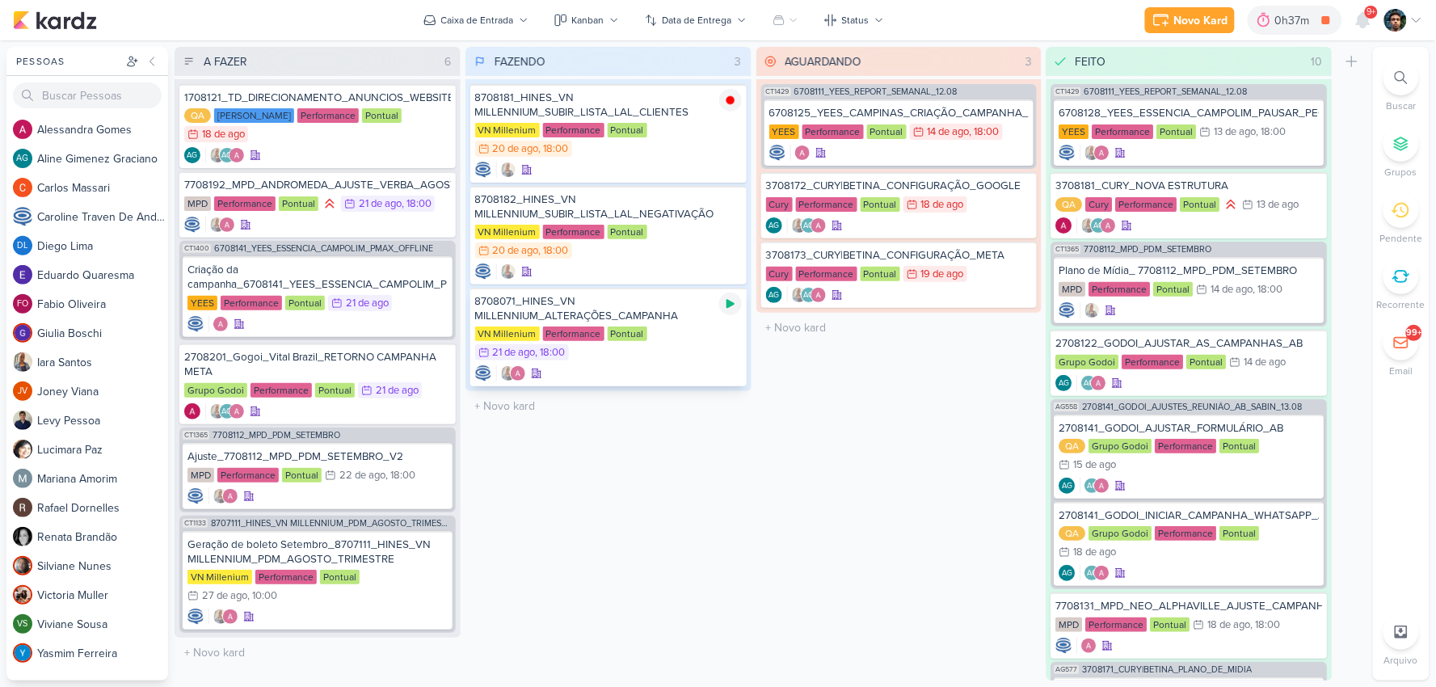
click at [730, 309] on div at bounding box center [730, 303] width 23 height 23
click at [673, 149] on div "VN Millenium Performance Pontual 20/8 [DATE] 18:00" at bounding box center [608, 141] width 267 height 36
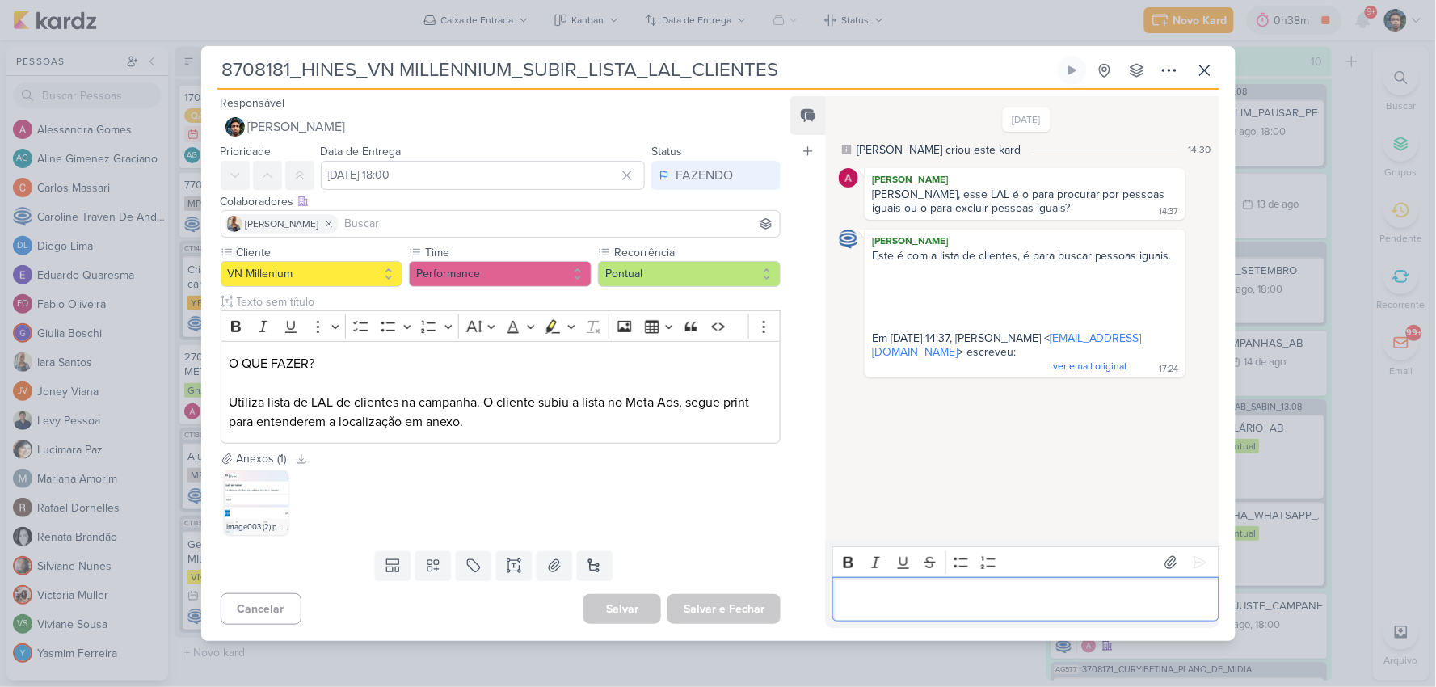
click at [933, 620] on div "Editor editing area: main" at bounding box center [1025, 599] width 386 height 44
click at [899, 596] on p "Editor editing area: main" at bounding box center [1025, 599] width 369 height 19
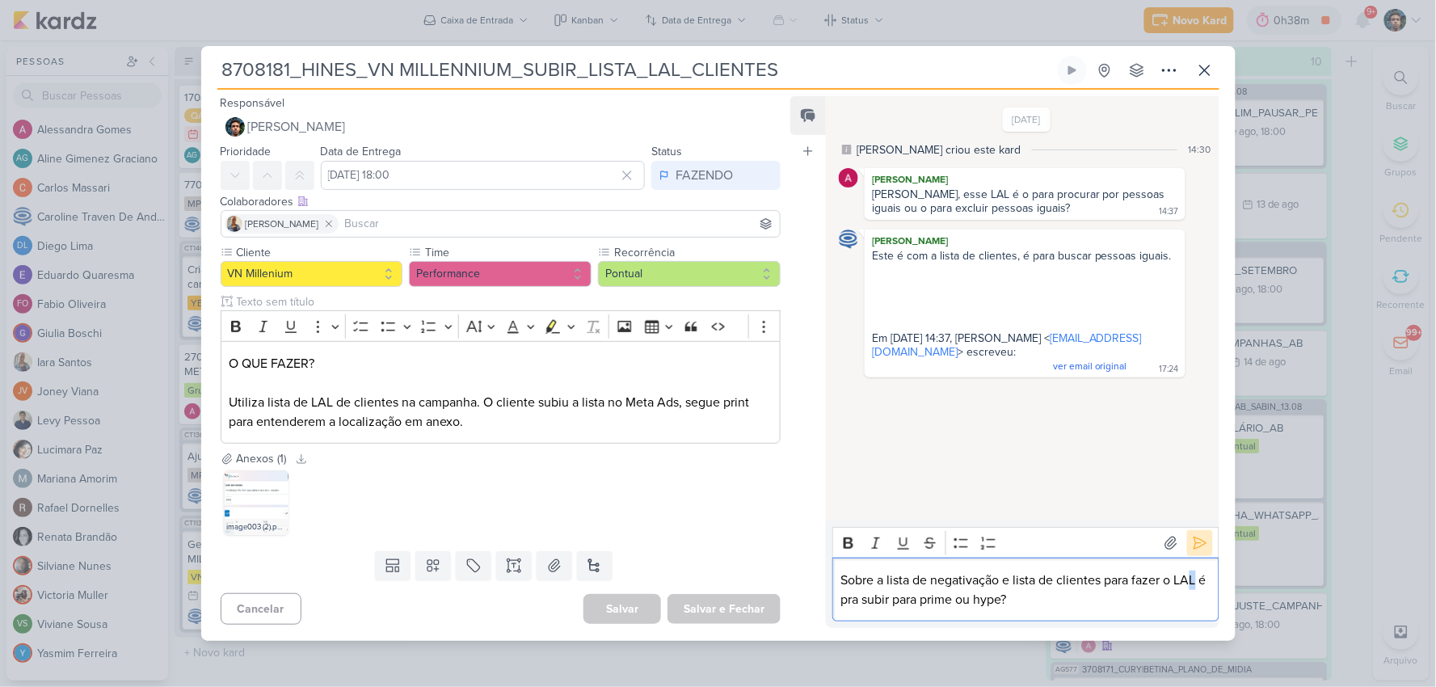
click at [1199, 550] on div "Rich Text Editor Bold Italic Underline Strikethrough Bulleted List Numbered Lis…" at bounding box center [1025, 574] width 386 height 95
click at [1199, 546] on icon at bounding box center [1200, 543] width 16 height 16
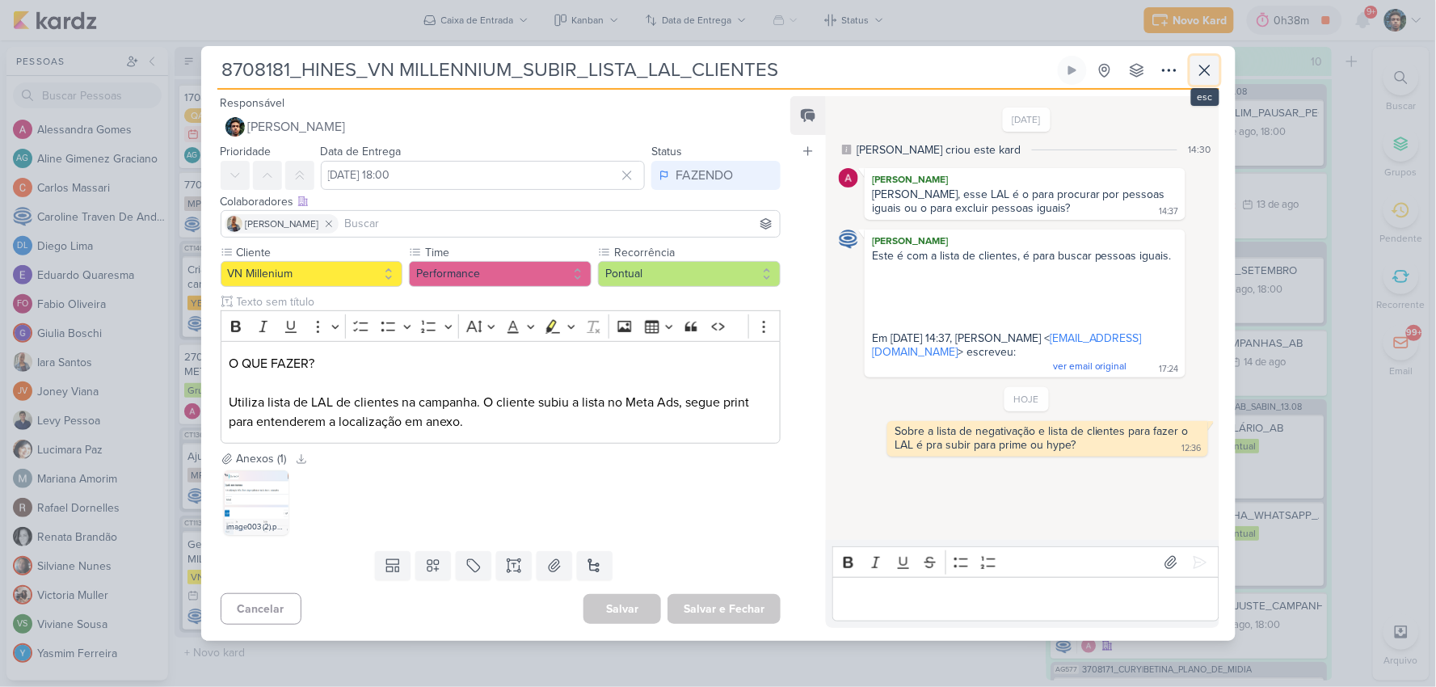
click at [1205, 71] on icon at bounding box center [1204, 70] width 19 height 19
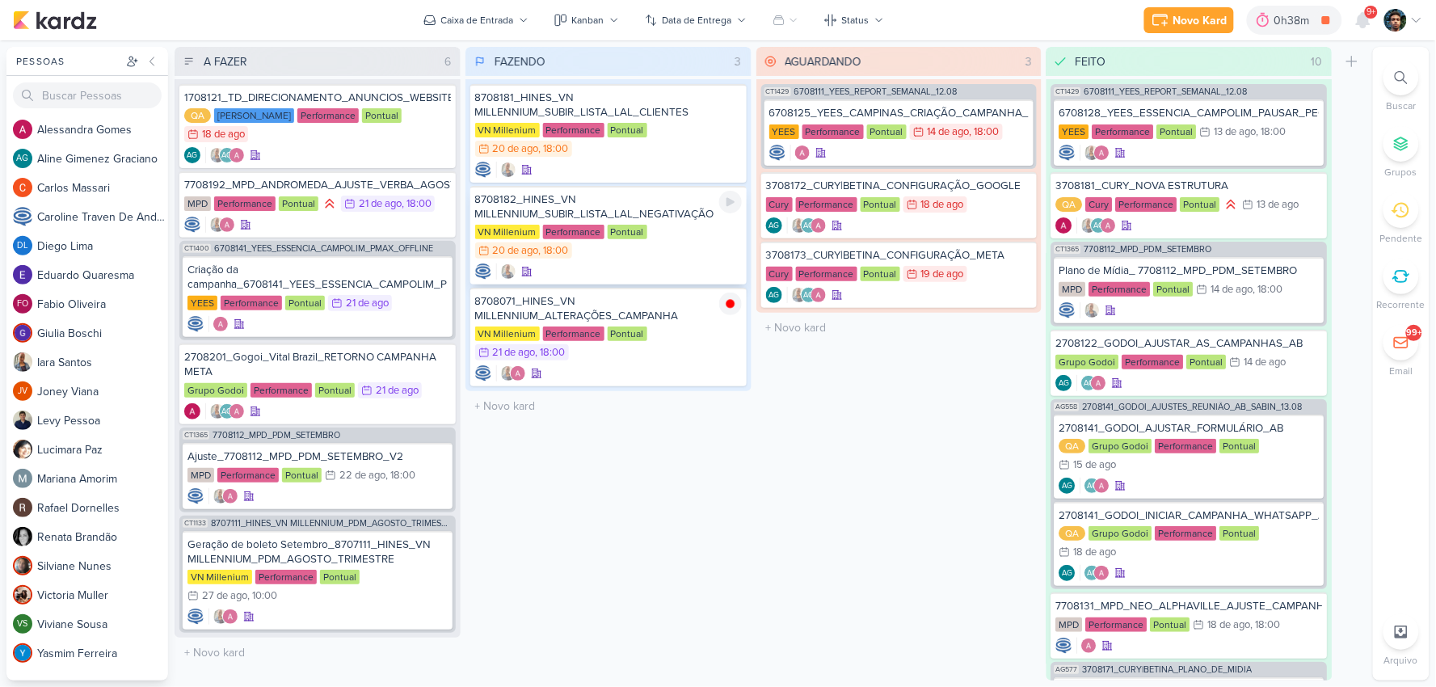
click at [661, 234] on div "VN Millenium Performance Pontual 20/8 [DATE] 18:00" at bounding box center [608, 243] width 267 height 36
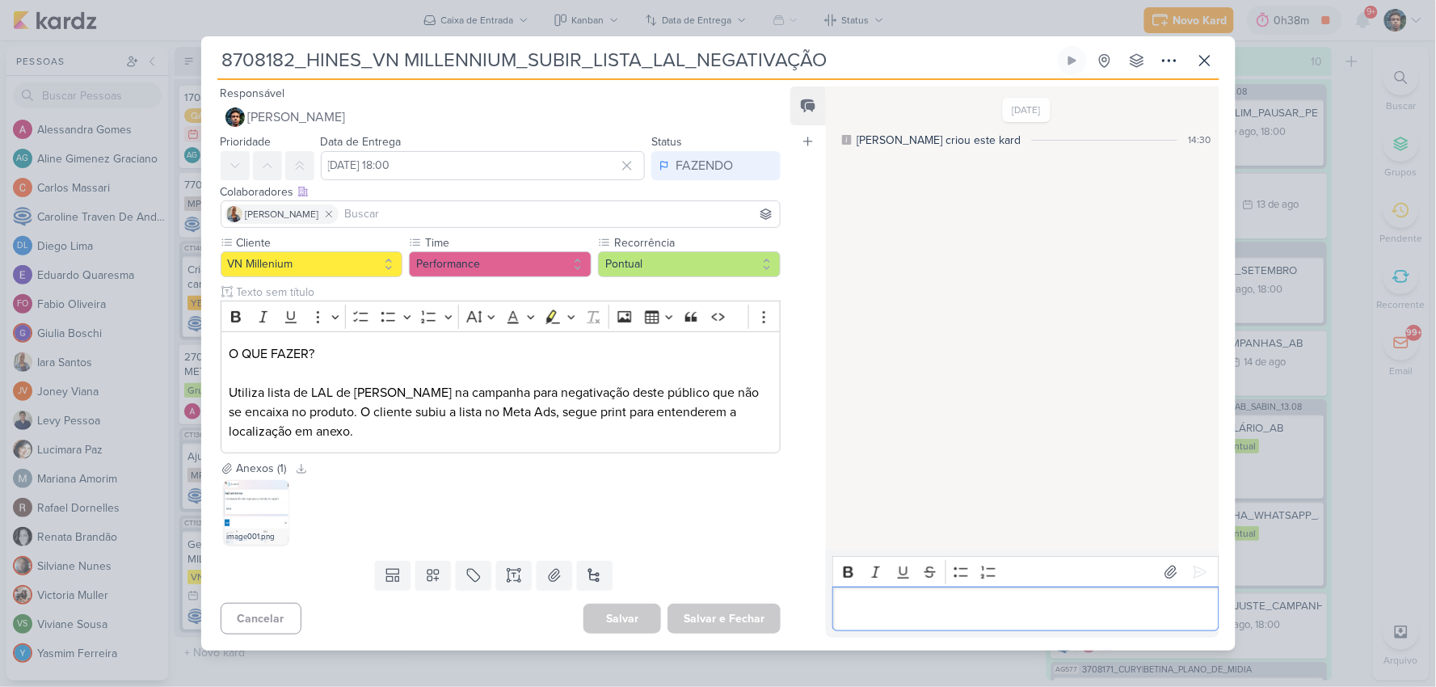
click at [933, 604] on p "Editor editing area: main" at bounding box center [1025, 608] width 369 height 19
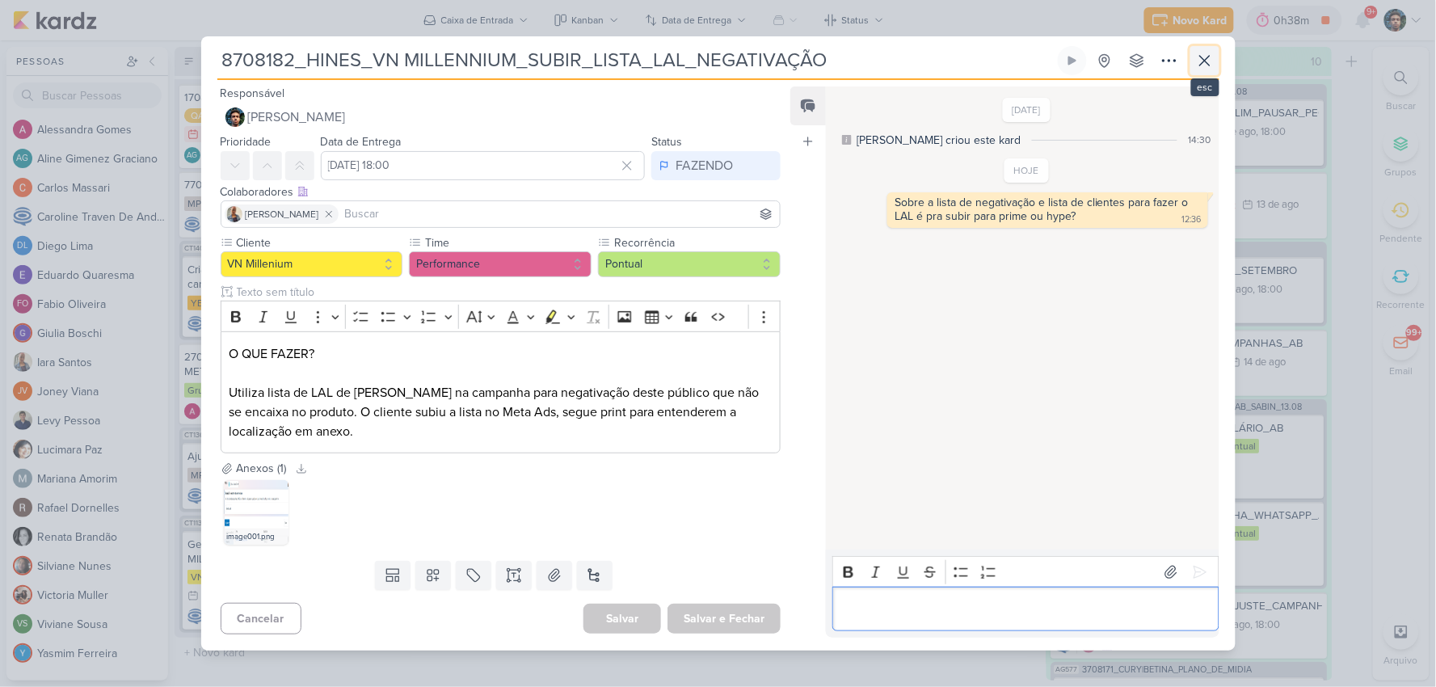
click at [1205, 55] on icon at bounding box center [1204, 60] width 19 height 19
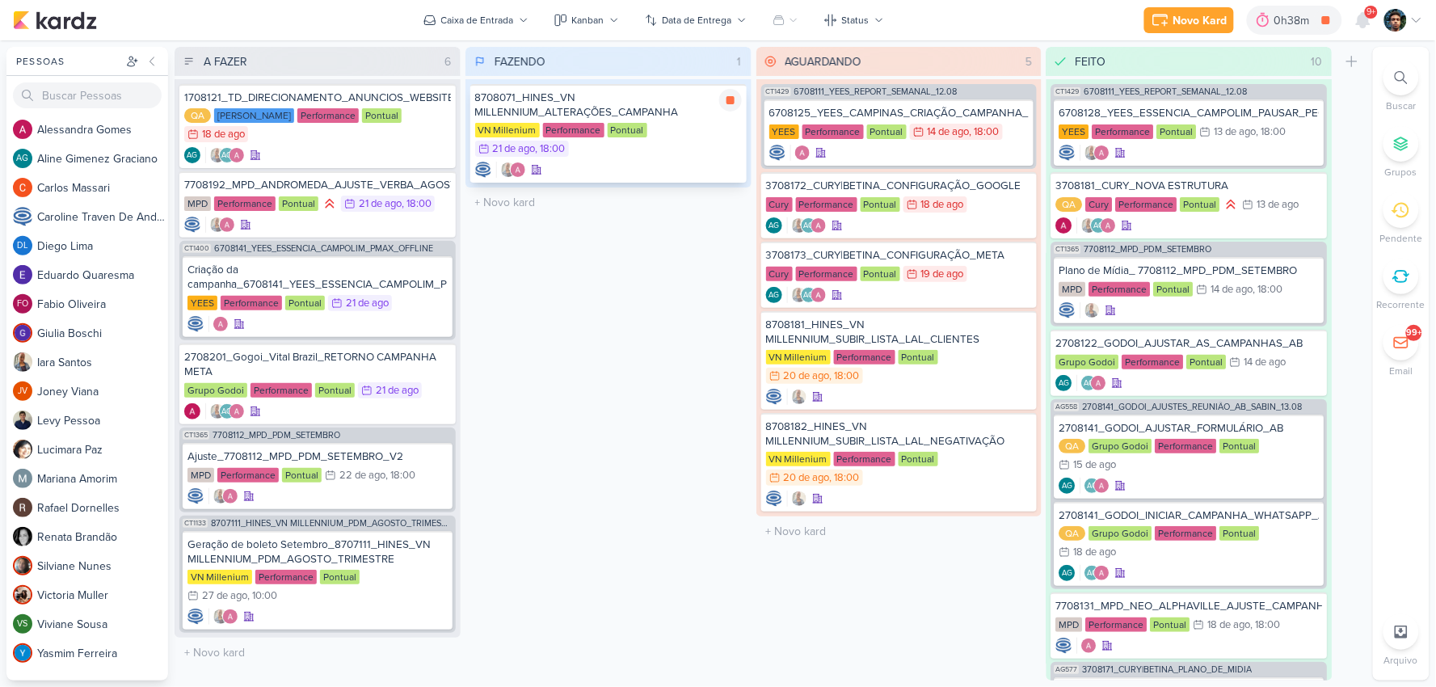
click at [700, 154] on div "VN Millenium Performance Pontual 21/8 [DATE] 18:00" at bounding box center [608, 141] width 267 height 36
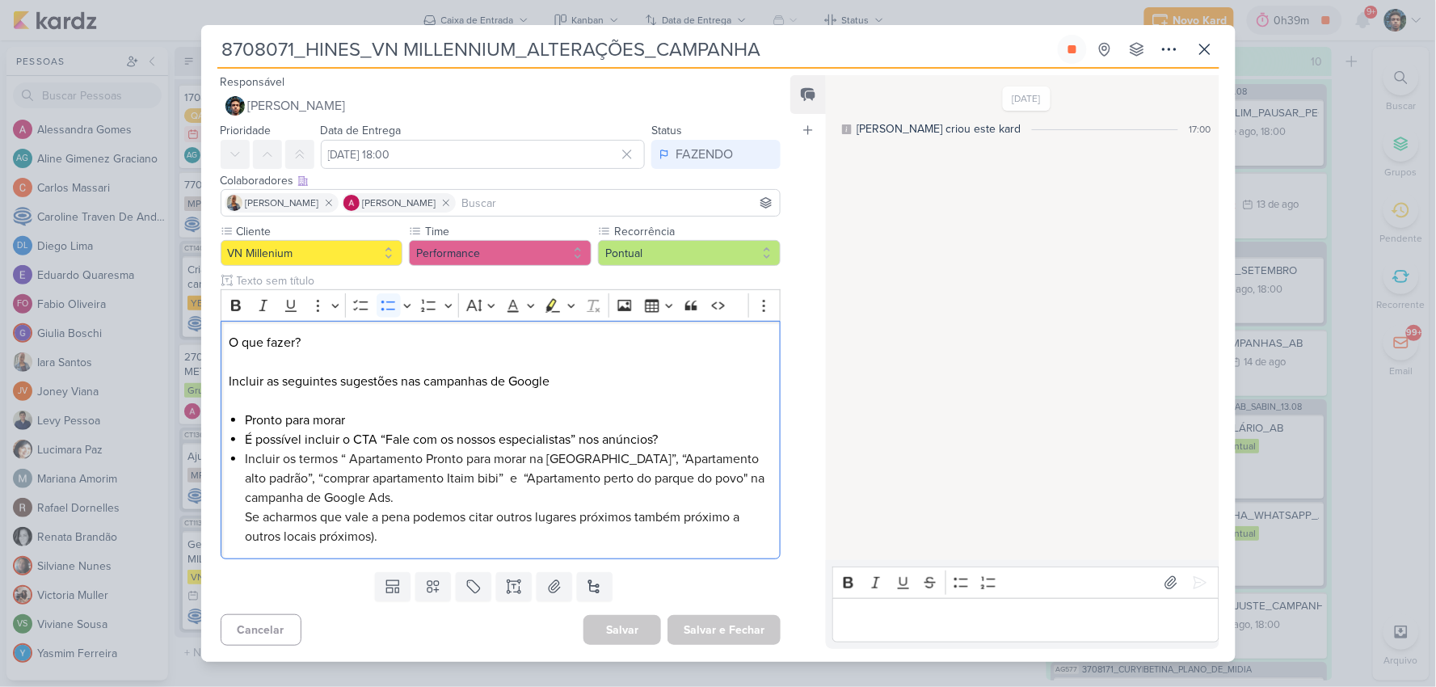
drag, startPoint x: 681, startPoint y: 437, endPoint x: 208, endPoint y: 446, distance: 473.5
click at [208, 446] on div "Cliente VN Millenium Time" at bounding box center [494, 394] width 587 height 342
copy li "É possível incluir o CTA “Fale com os nossos especialistas” nos anúncios?"
click at [897, 620] on p "Editor editing area: main" at bounding box center [1025, 619] width 369 height 19
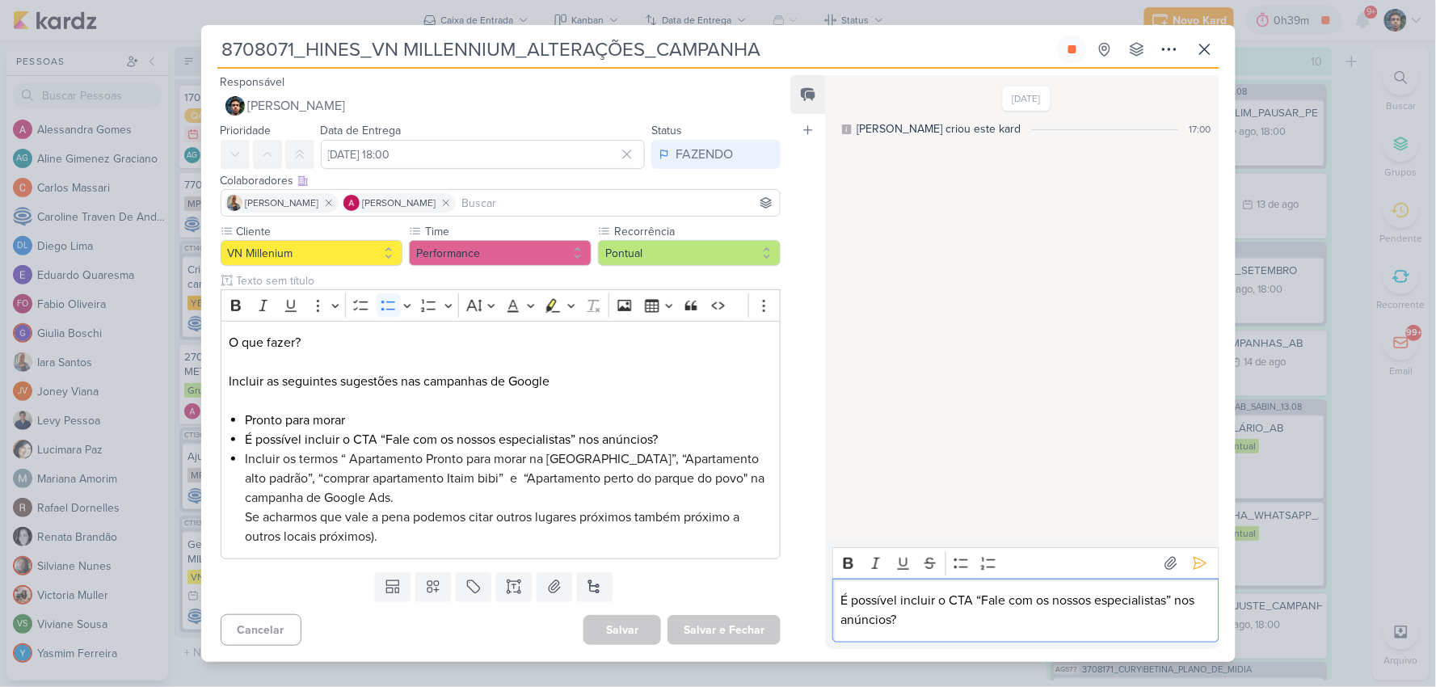
click at [836, 593] on div "É possível incluir o CTA “Fale com os nossos especialistas” nos anúncios?" at bounding box center [1025, 610] width 386 height 64
click at [927, 641] on div "PERGUNTA: É possível incluir o CTA “Fale com os nossos especialistas” nos anúnc…" at bounding box center [1025, 600] width 386 height 83
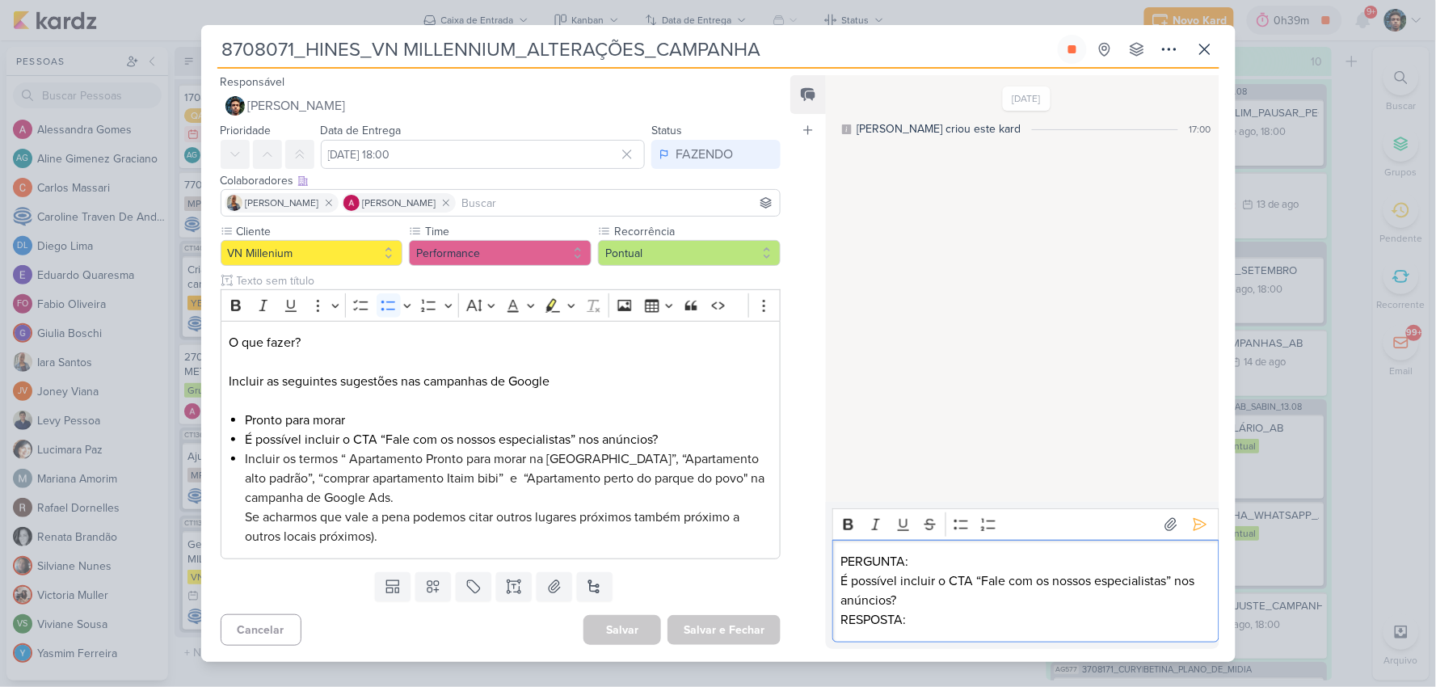
click at [927, 608] on p "É possível incluir o CTA “Fale com os nossos especialistas” nos anúncios?" at bounding box center [1025, 590] width 369 height 39
click at [940, 616] on p "RESPOSTA:" at bounding box center [1025, 619] width 369 height 19
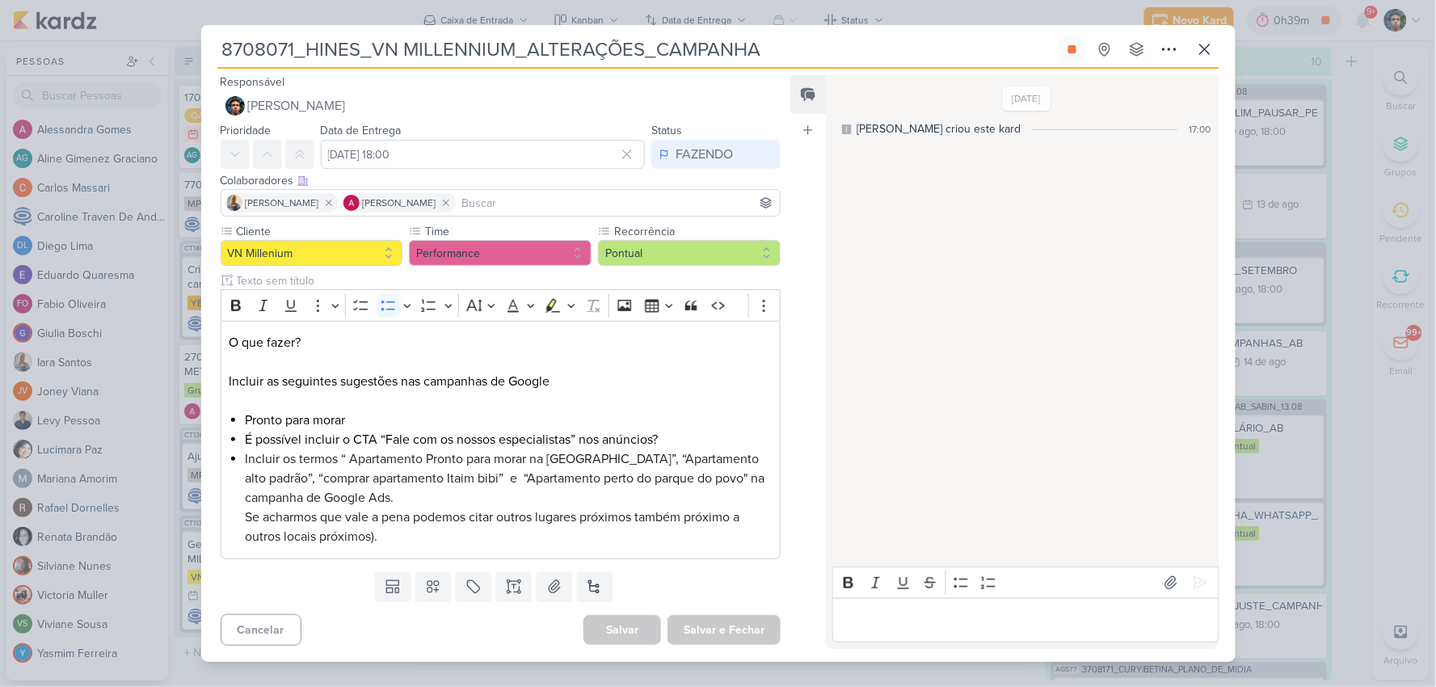
click at [892, 610] on p "Editor editing area: main" at bounding box center [1025, 619] width 369 height 19
click at [894, 610] on p "Editor editing area: main" at bounding box center [1025, 619] width 369 height 19
click at [1006, 616] on p "Frases incluídas como titulos" at bounding box center [1025, 619] width 369 height 19
click at [1024, 624] on p "Frases incluídas como títulos" at bounding box center [1025, 619] width 369 height 19
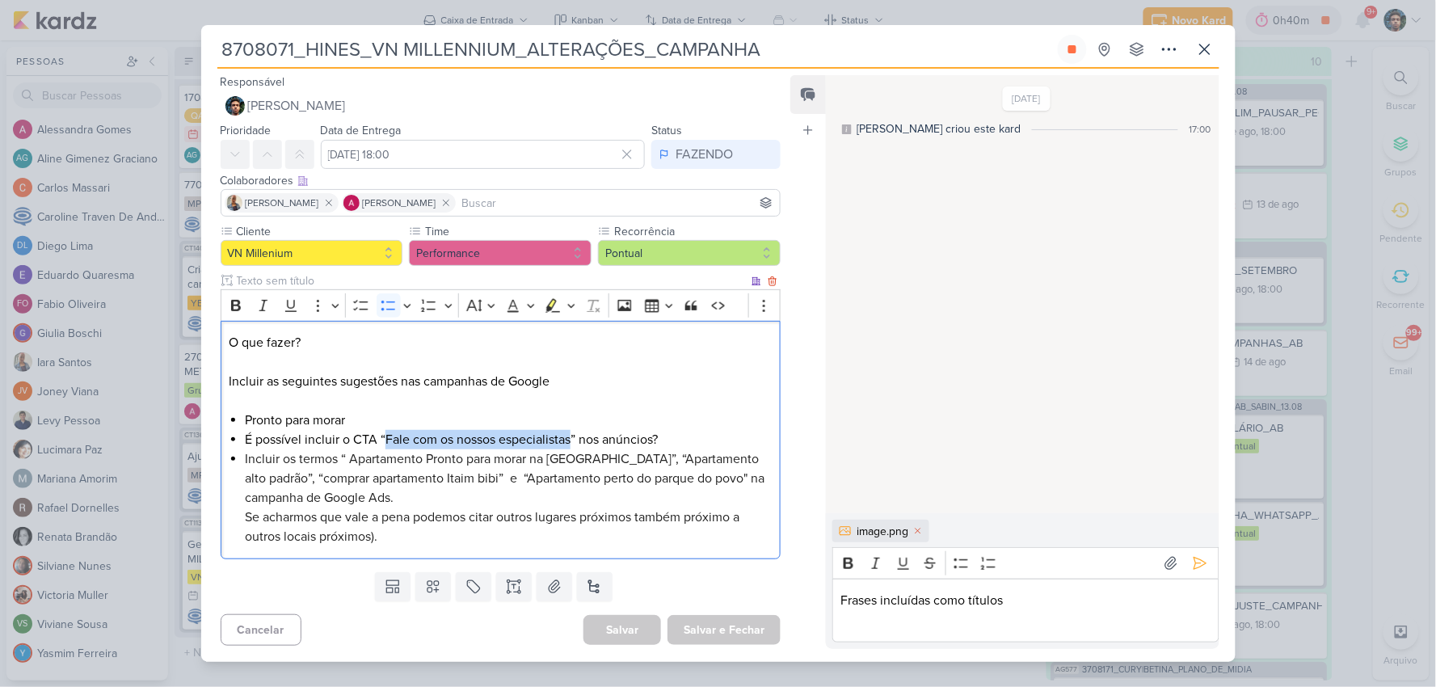
drag, startPoint x: 571, startPoint y: 440, endPoint x: 385, endPoint y: 440, distance: 185.8
click at [385, 440] on li "É possível incluir o CTA “Fale com os nossos especialistas” nos anúncios?" at bounding box center [508, 439] width 527 height 19
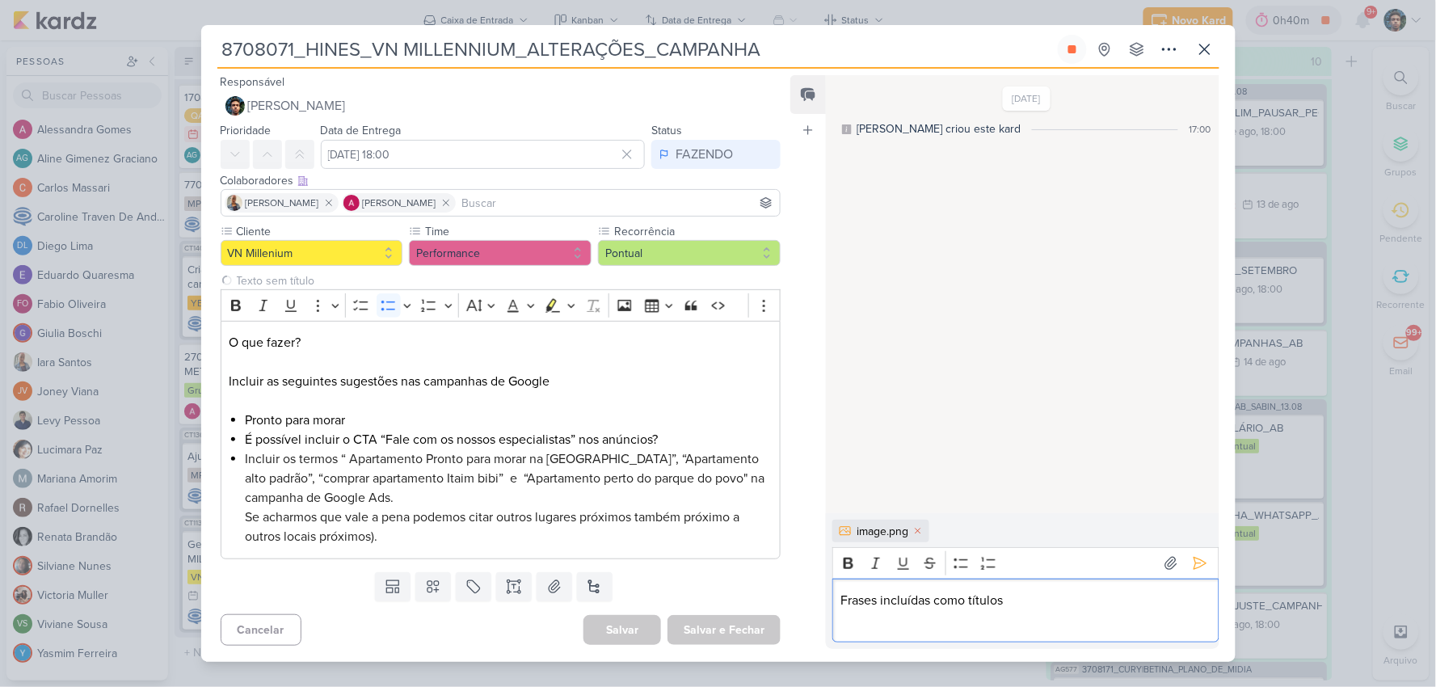
click at [1007, 632] on div "Frases incluídas como títulos" at bounding box center [1025, 610] width 386 height 64
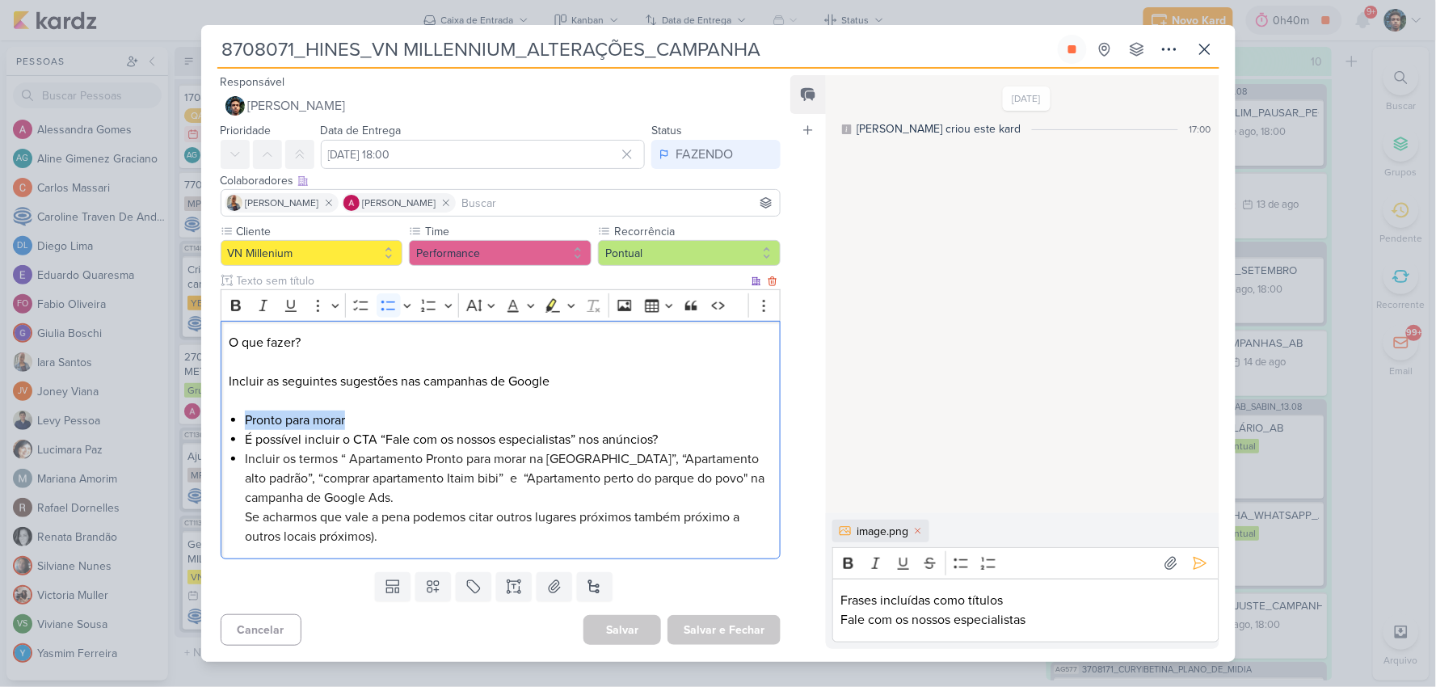
drag, startPoint x: 347, startPoint y: 418, endPoint x: 242, endPoint y: 414, distance: 105.1
click at [242, 414] on div "O que fazer? Incluir as seguintes sugestões nas campanhas de Google Pronto para…" at bounding box center [501, 440] width 561 height 238
copy li "Pronto para morar"
click at [1067, 630] on div "Frases incluídas como títulos Fale com os nossos especialistas" at bounding box center [1025, 610] width 386 height 64
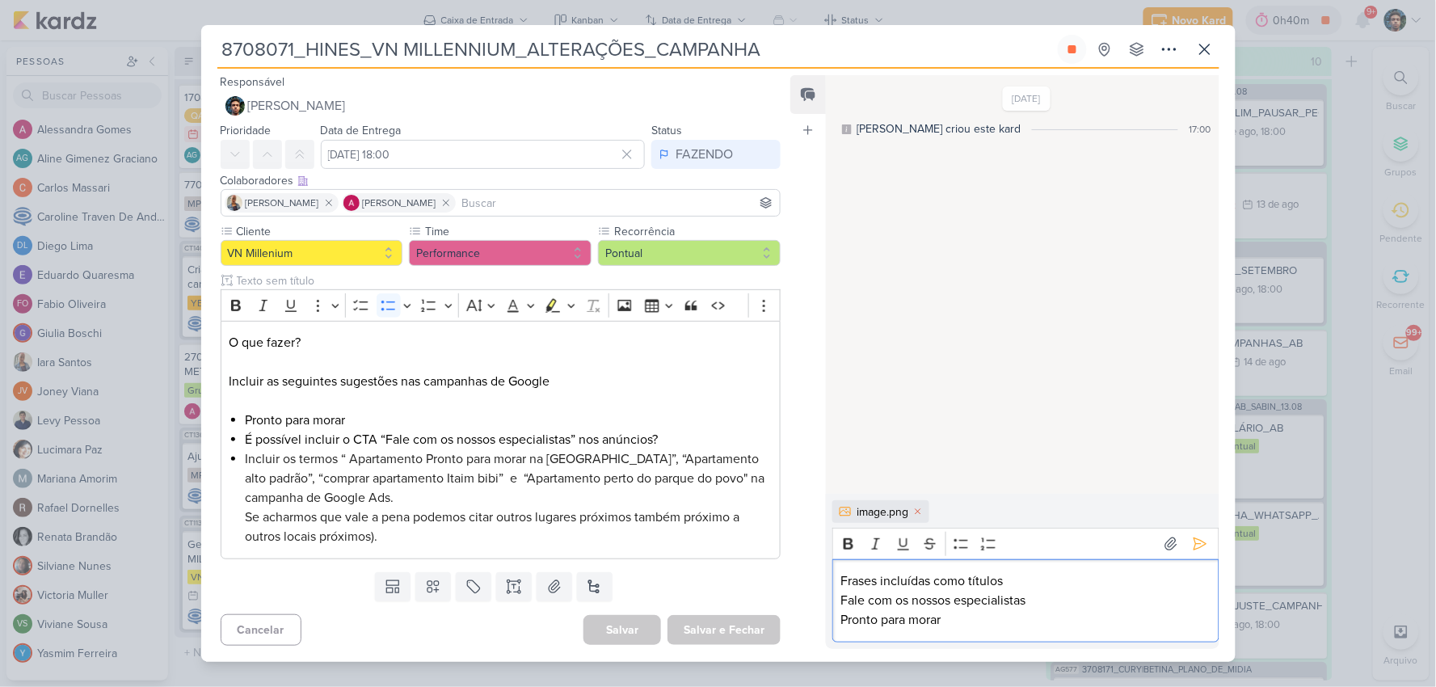
click at [1043, 604] on p "Fale com os nossos especialistas" at bounding box center [1025, 600] width 369 height 19
click at [911, 602] on p "Fale com os nossos especialistas" at bounding box center [1025, 600] width 369 height 19
click at [899, 601] on p "Fale com os nossos especialistas" at bounding box center [1025, 600] width 369 height 19
click at [1027, 603] on p "Fale com nossos especialistas" at bounding box center [1025, 600] width 369 height 19
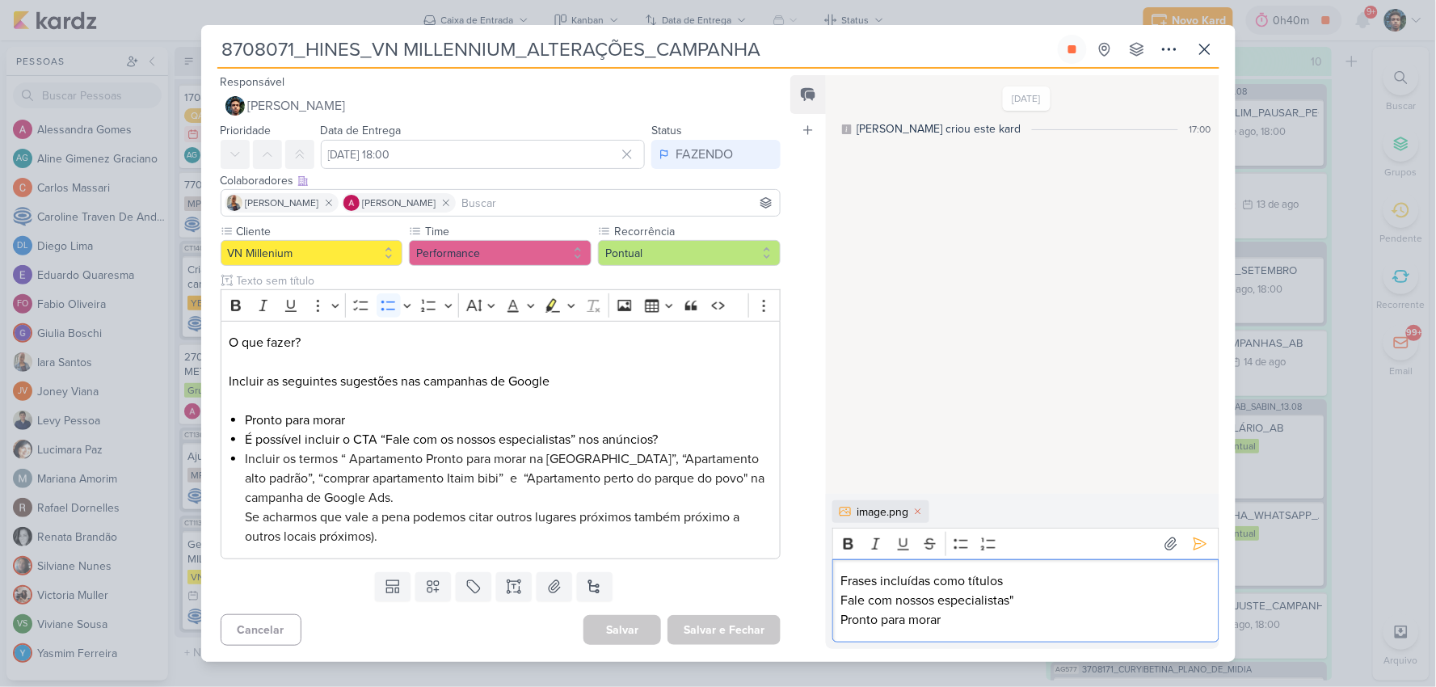
click at [839, 602] on div "Frases incluídas como títulos Fale com nossos especialistas" Pronto para morar" at bounding box center [1025, 600] width 386 height 83
click at [978, 617] on p "Pronto para morar" at bounding box center [1025, 619] width 369 height 19
click at [842, 617] on p "Pronto para morar"" at bounding box center [1025, 619] width 369 height 19
click at [1008, 580] on p "Frases incluídas como títulos" at bounding box center [1025, 580] width 369 height 19
click at [1301, 94] on div "8708071_HINES_VN MILLENNIUM_ALTERAÇÕES_CAMPANHA" at bounding box center [718, 343] width 1436 height 687
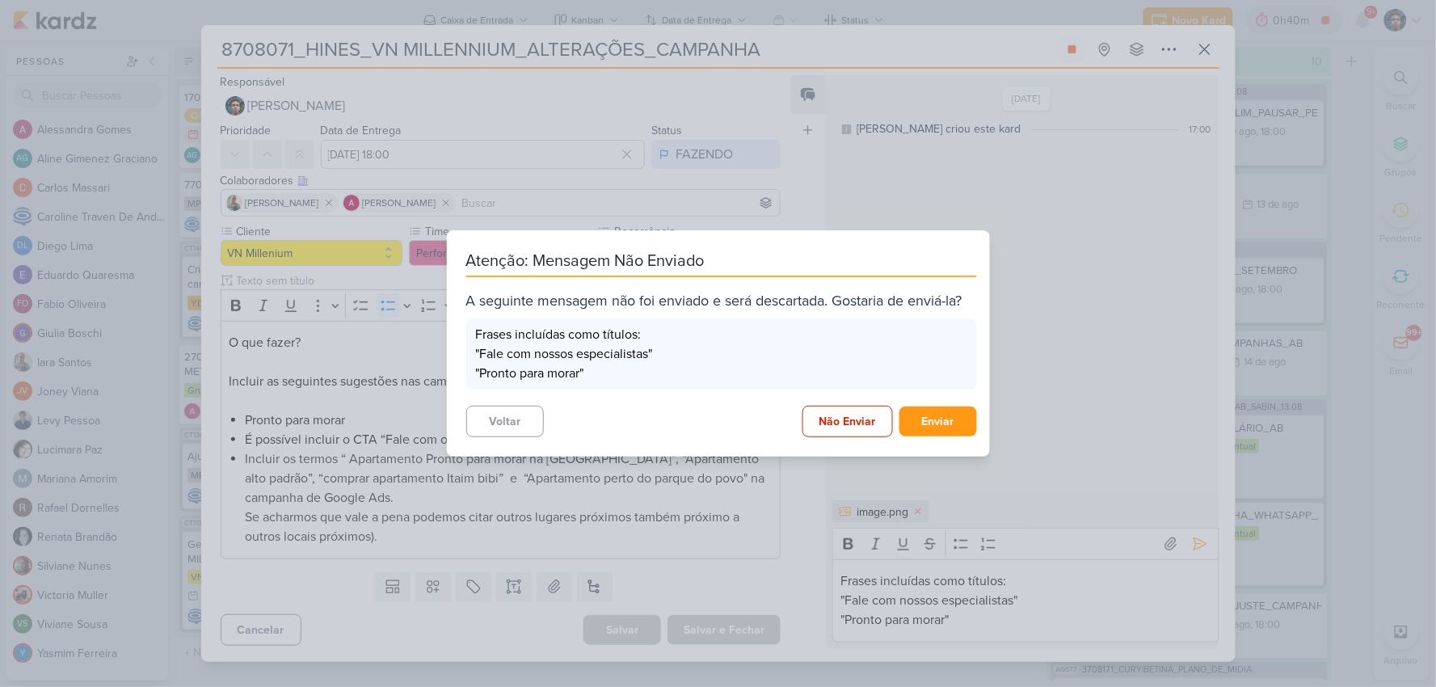
click at [1182, 392] on div "Atenção: Mensagem Não Enviado A seguinte mensagem não foi enviado e será descar…" at bounding box center [718, 343] width 1436 height 687
click at [505, 413] on button "Voltar" at bounding box center [505, 422] width 78 height 32
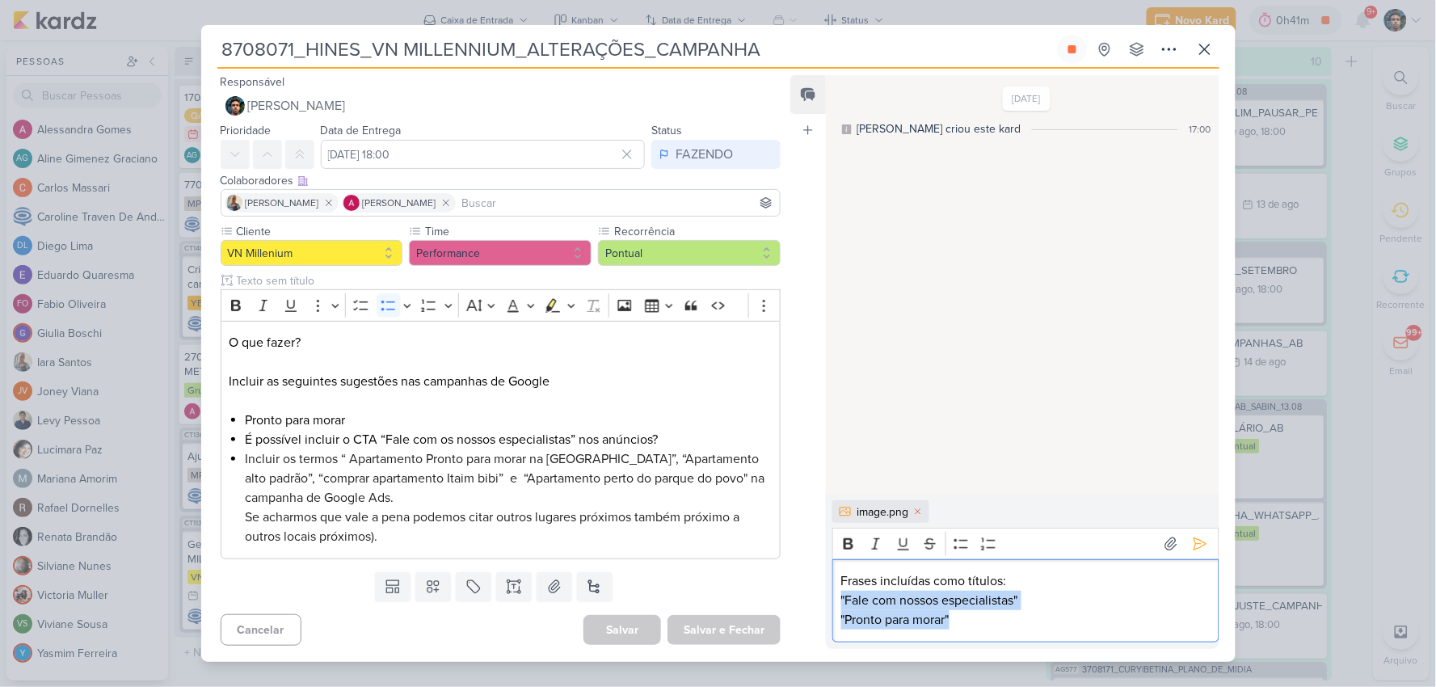
drag, startPoint x: 991, startPoint y: 620, endPoint x: 814, endPoint y: 603, distance: 178.5
click at [814, 603] on div "Feed Atrelar email Solte o email para atrelar ao kard [DATE] [PERSON_NAME] crio…" at bounding box center [1004, 361] width 428 height 573
copy div ""Fale com nossos especialistas" "Pronto para morar""
click at [1036, 606] on p ""Fale com nossos especialistas"" at bounding box center [1025, 600] width 369 height 19
drag, startPoint x: 1035, startPoint y: 599, endPoint x: 795, endPoint y: 595, distance: 240.0
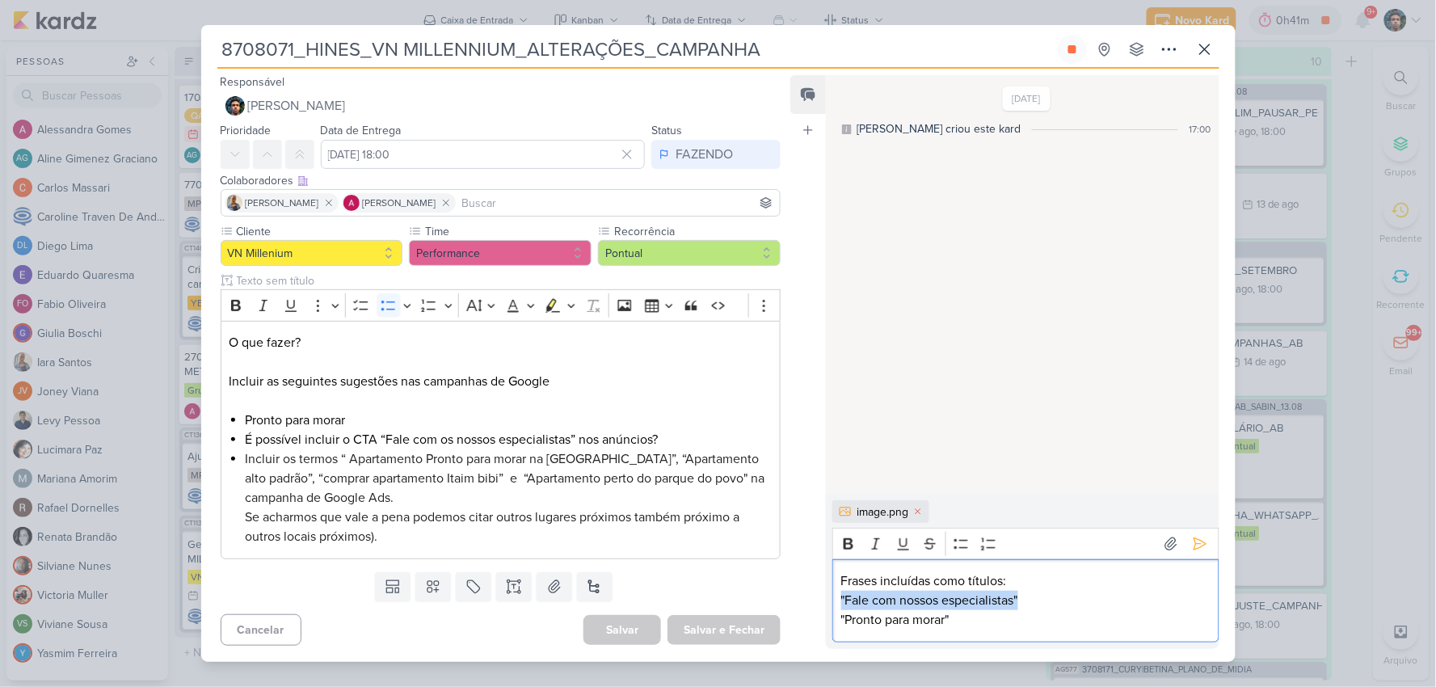
click at [795, 595] on div "Feed Atrelar email Solte o email para atrelar ao kard [DATE] [PERSON_NAME] crio…" at bounding box center [1004, 361] width 428 height 573
copy p ""Fale com nossos especialistas""
click at [987, 620] on p ""Pronto para morar"" at bounding box center [1025, 619] width 369 height 19
click at [1196, 544] on icon at bounding box center [1200, 544] width 16 height 16
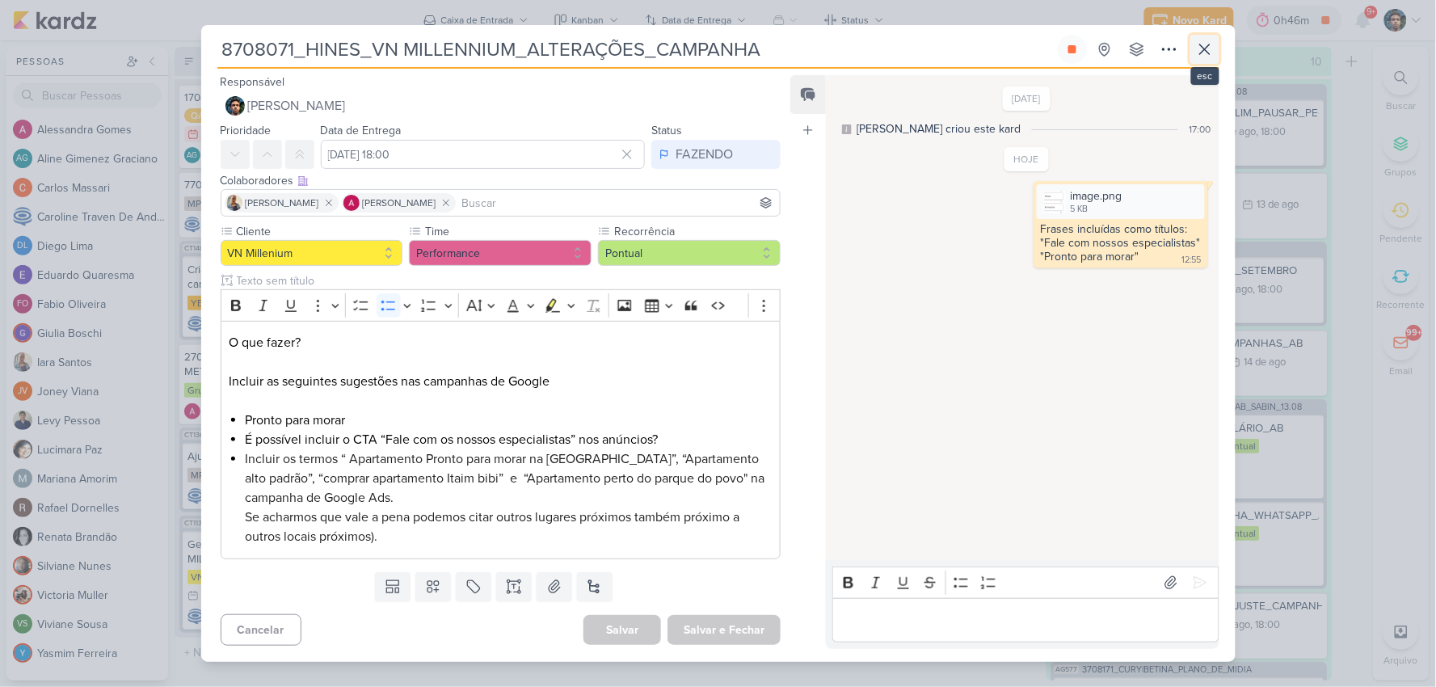
click at [1204, 49] on icon at bounding box center [1205, 49] width 10 height 10
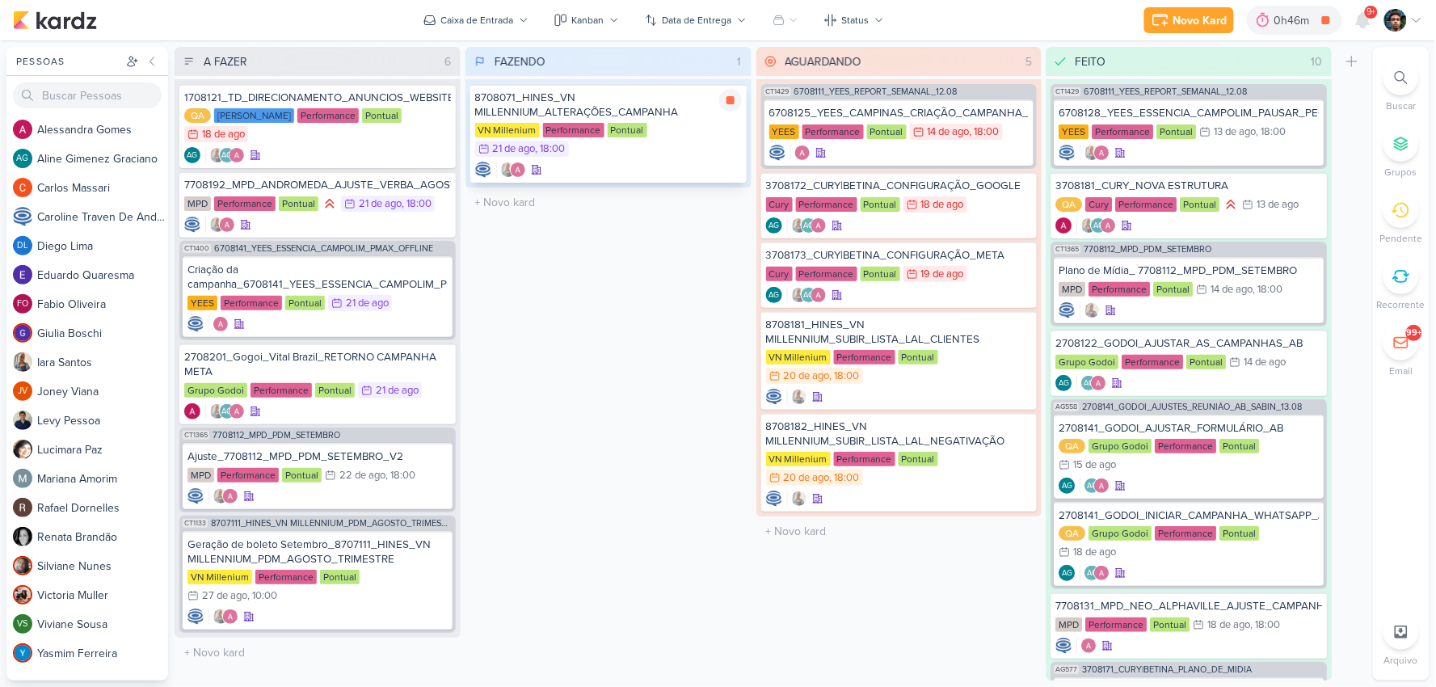
click at [706, 132] on div "VN Millenium Performance Pontual 21/8 [DATE] 18:00" at bounding box center [608, 141] width 267 height 36
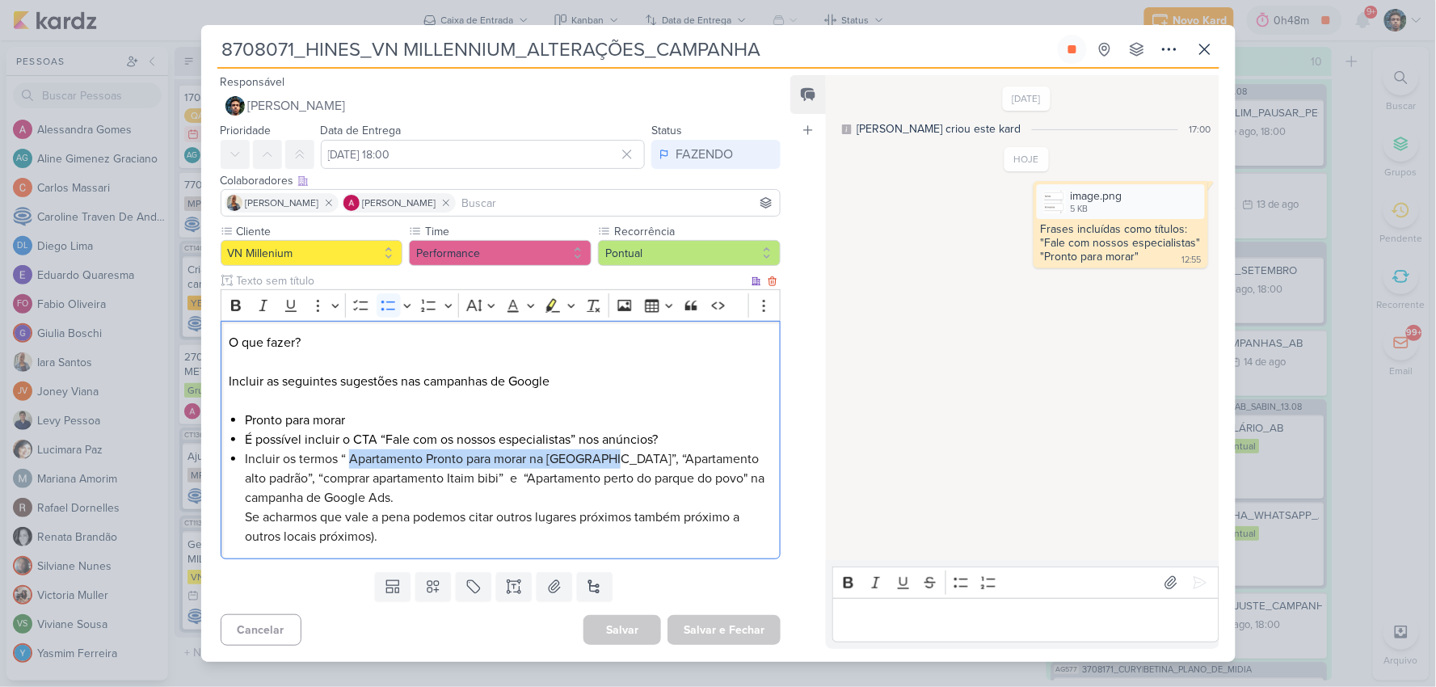
drag, startPoint x: 351, startPoint y: 456, endPoint x: 604, endPoint y: 456, distance: 252.9
click at [604, 456] on span "Incluir os termos “ Apartamento Pronto para morar na [GEOGRAPHIC_DATA]”, “Apart…" at bounding box center [504, 478] width 519 height 55
copy span "Apartamento Pronto para morar na [GEOGRAPHIC_DATA]"
click at [496, 490] on li "Incluir os termos “ Apartamento Pronto para morar na [GEOGRAPHIC_DATA]”, “Apart…" at bounding box center [508, 497] width 527 height 97
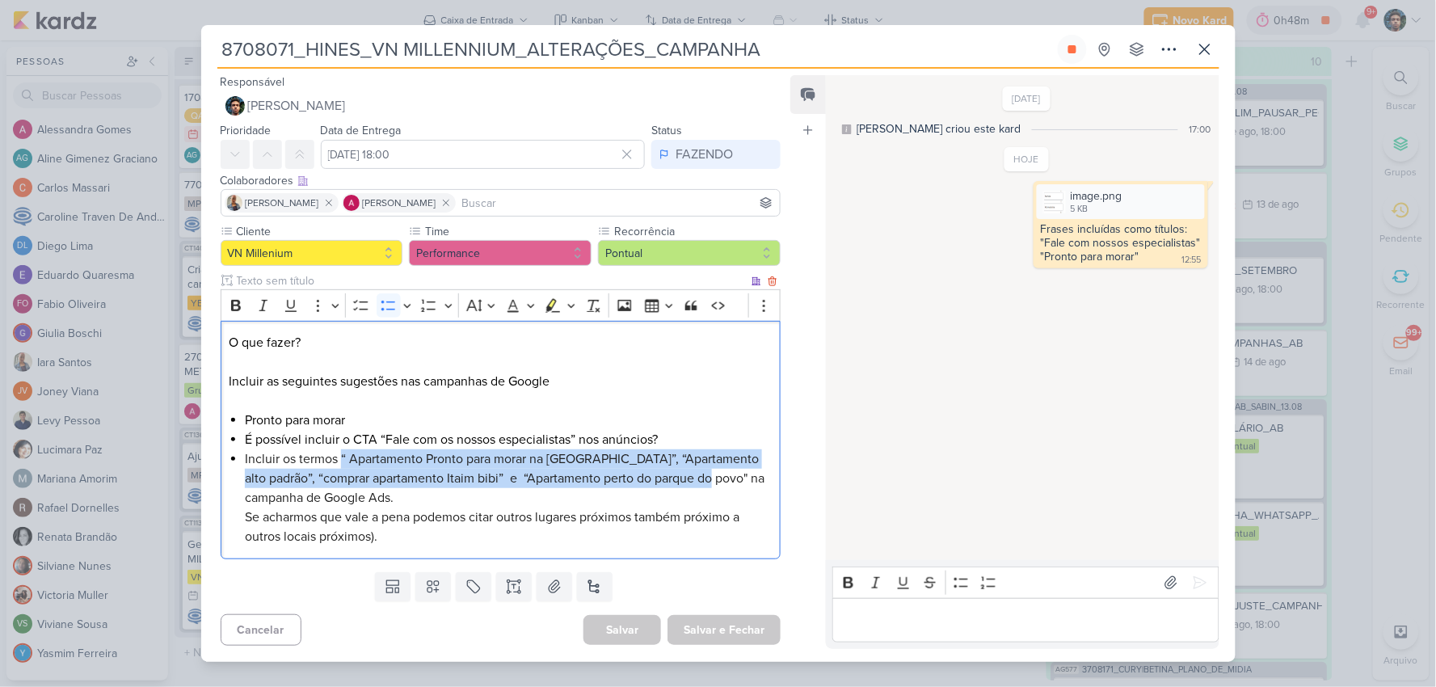
drag, startPoint x: 342, startPoint y: 454, endPoint x: 732, endPoint y: 479, distance: 391.0
click at [732, 479] on span "Incluir os termos “ Apartamento Pronto para morar na [GEOGRAPHIC_DATA]”, “Apart…" at bounding box center [504, 478] width 519 height 55
copy span "“ Apartamento Pronto para morar na [GEOGRAPHIC_DATA]”, “Apartamento alto padrão…"
click at [696, 477] on span "Incluir os termos “ Apartamento Pronto para morar na [GEOGRAPHIC_DATA]”, “Apart…" at bounding box center [504, 478] width 519 height 55
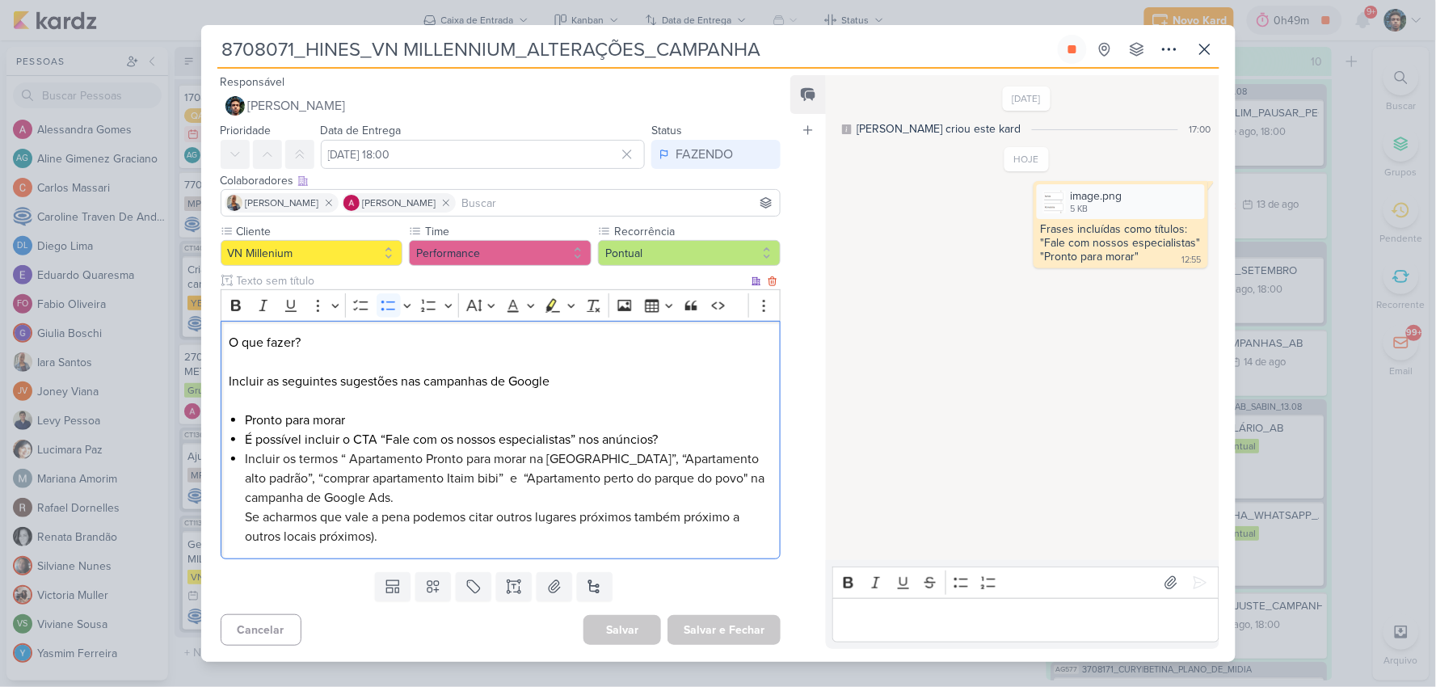
click at [551, 494] on li "Incluir os termos “ Apartamento Pronto para morar na [GEOGRAPHIC_DATA]”, “Apart…" at bounding box center [508, 497] width 527 height 97
click at [319, 517] on span "Se acharmos que vale a pena podemos citar outros lugares próximos também próxim…" at bounding box center [492, 527] width 494 height 36
click at [432, 536] on li "Incluir os termos “ Apartamento Pronto para morar na [GEOGRAPHIC_DATA]”, “Apart…" at bounding box center [508, 497] width 527 height 97
